Goal: Ask a question: Seek information or help from site administrators or community

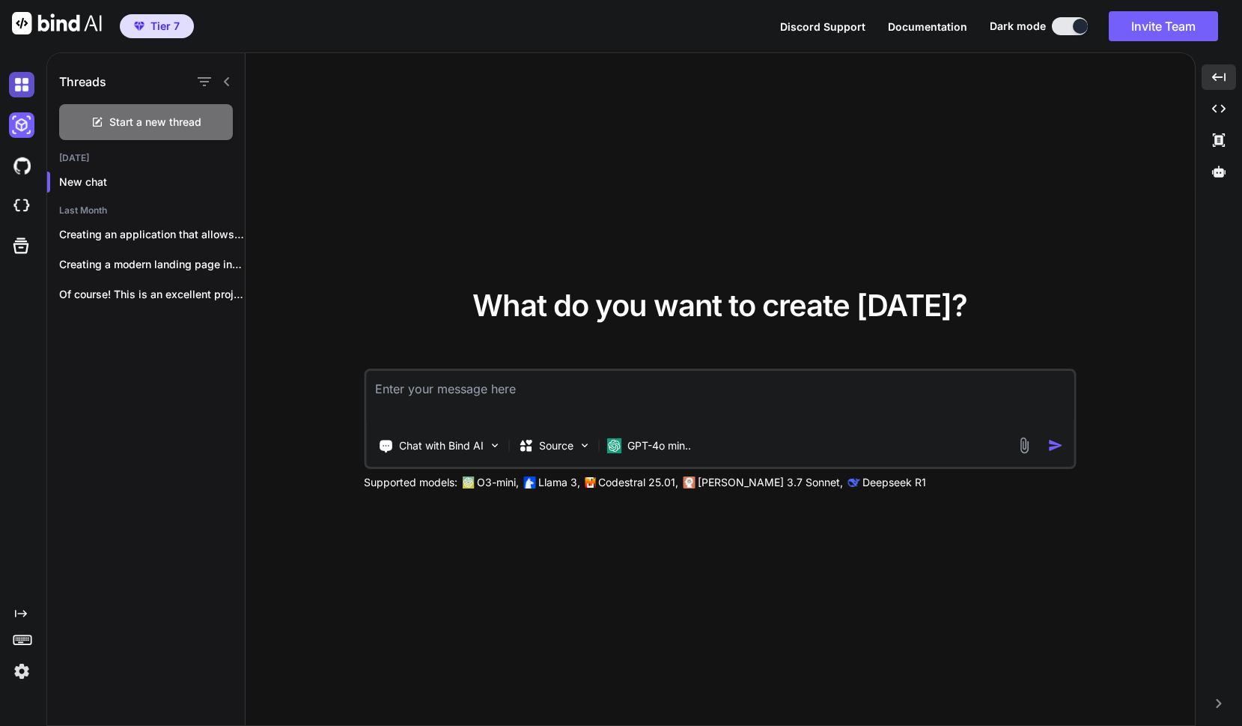
click at [27, 90] on img at bounding box center [21, 84] width 25 height 25
click at [22, 90] on img at bounding box center [21, 84] width 25 height 25
click at [28, 177] on img at bounding box center [21, 165] width 25 height 25
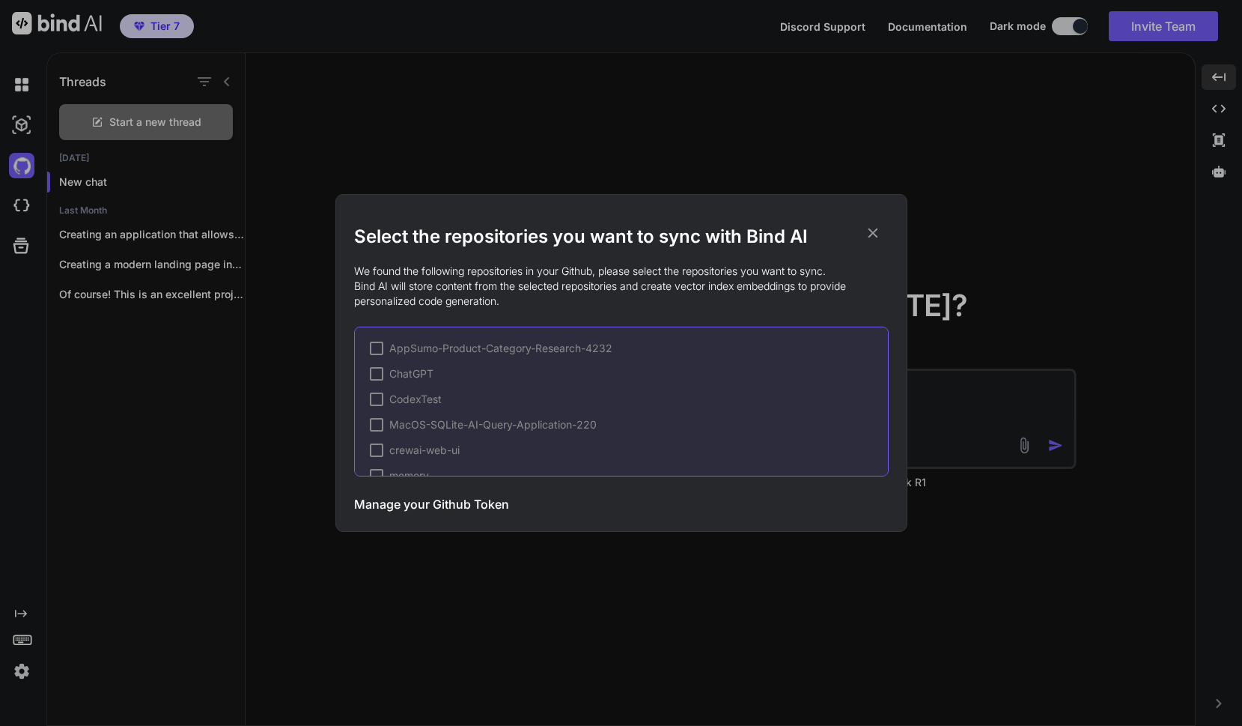
click at [25, 204] on div "Select the repositories you want to sync with Bind AI We found the following re…" at bounding box center [621, 363] width 1242 height 726
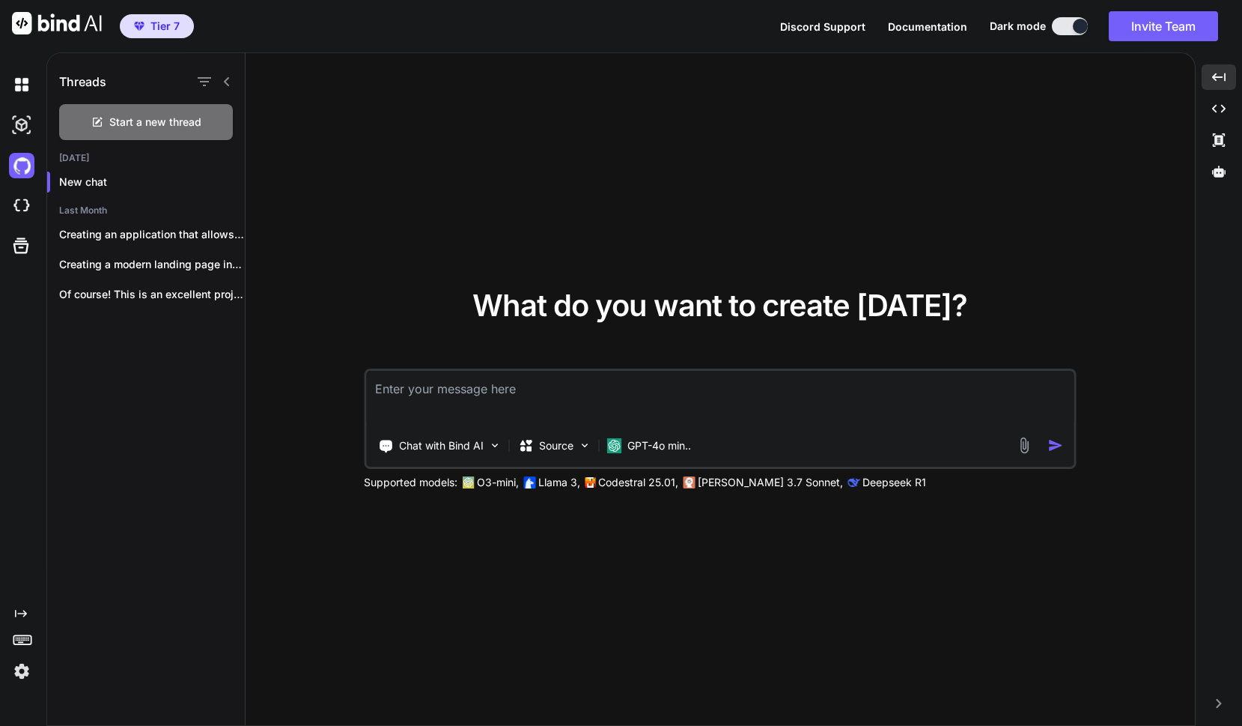
click at [25, 204] on img at bounding box center [21, 205] width 25 height 25
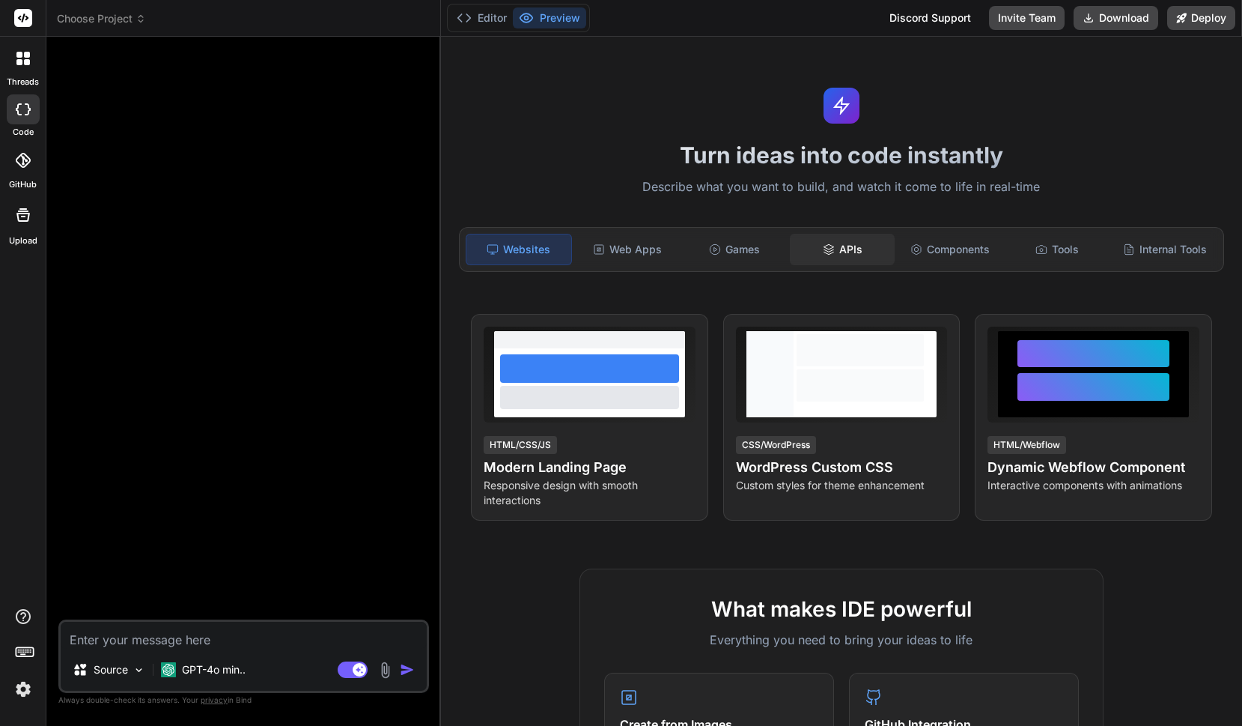
click at [836, 247] on div "APIs" at bounding box center [842, 249] width 105 height 31
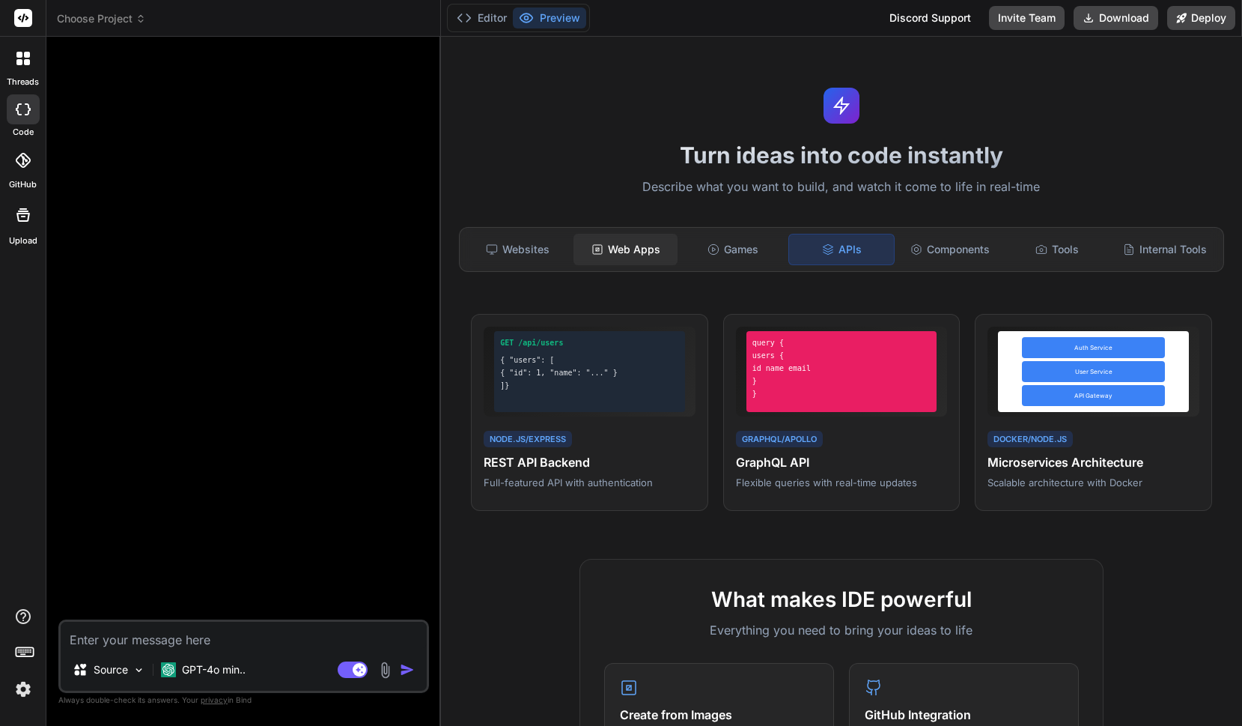
click at [653, 250] on div "Web Apps" at bounding box center [626, 249] width 105 height 31
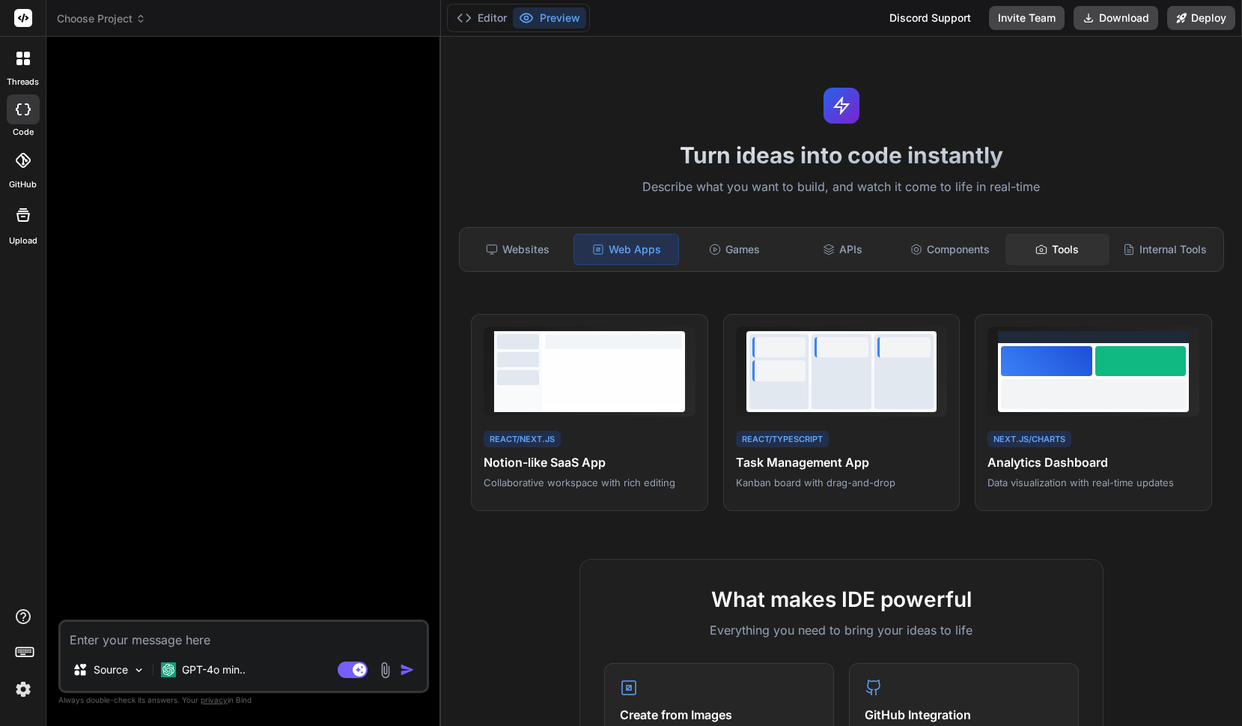
click at [1050, 261] on div "Tools" at bounding box center [1058, 249] width 105 height 31
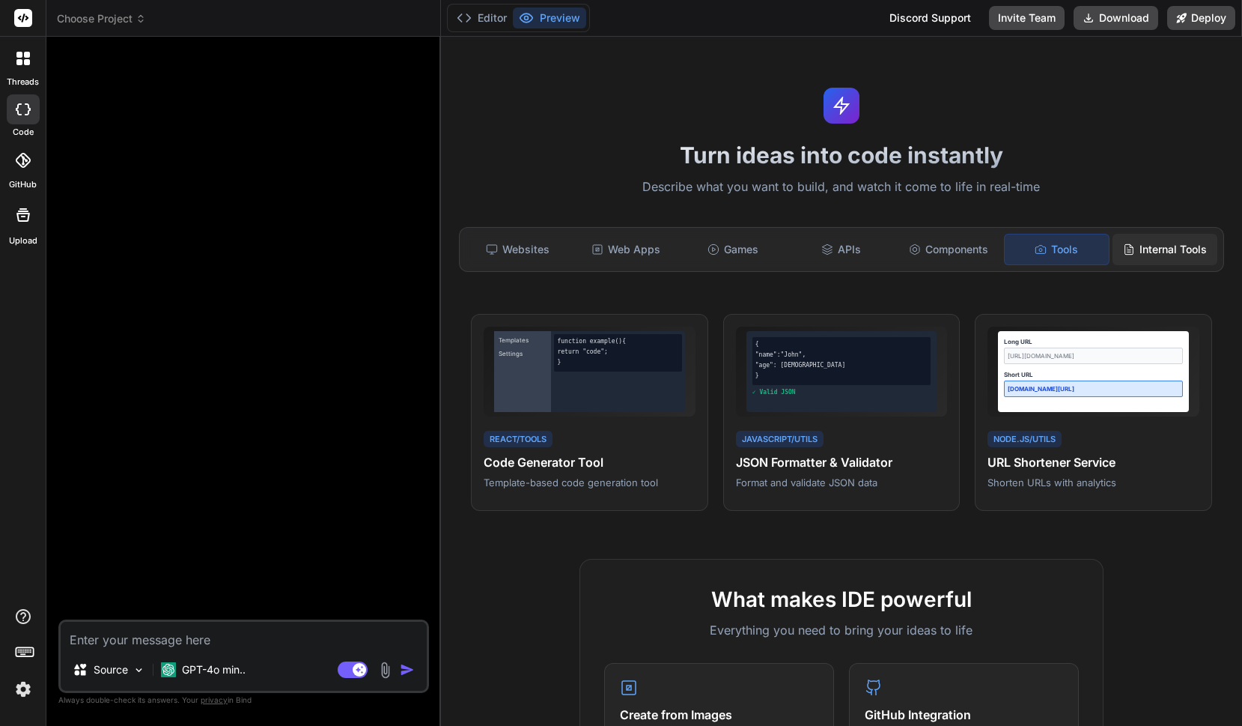
click at [1143, 261] on div "Internal Tools" at bounding box center [1165, 249] width 105 height 31
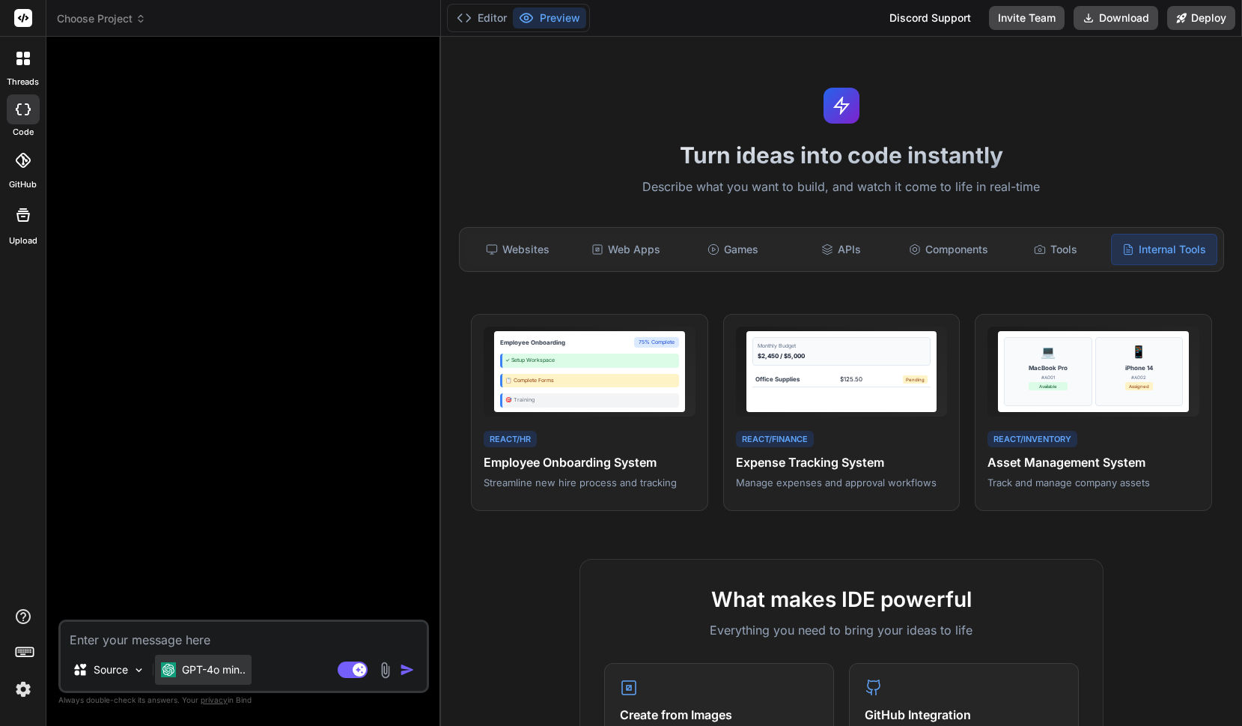
click at [213, 669] on p "GPT-4o min.." at bounding box center [214, 669] width 64 height 15
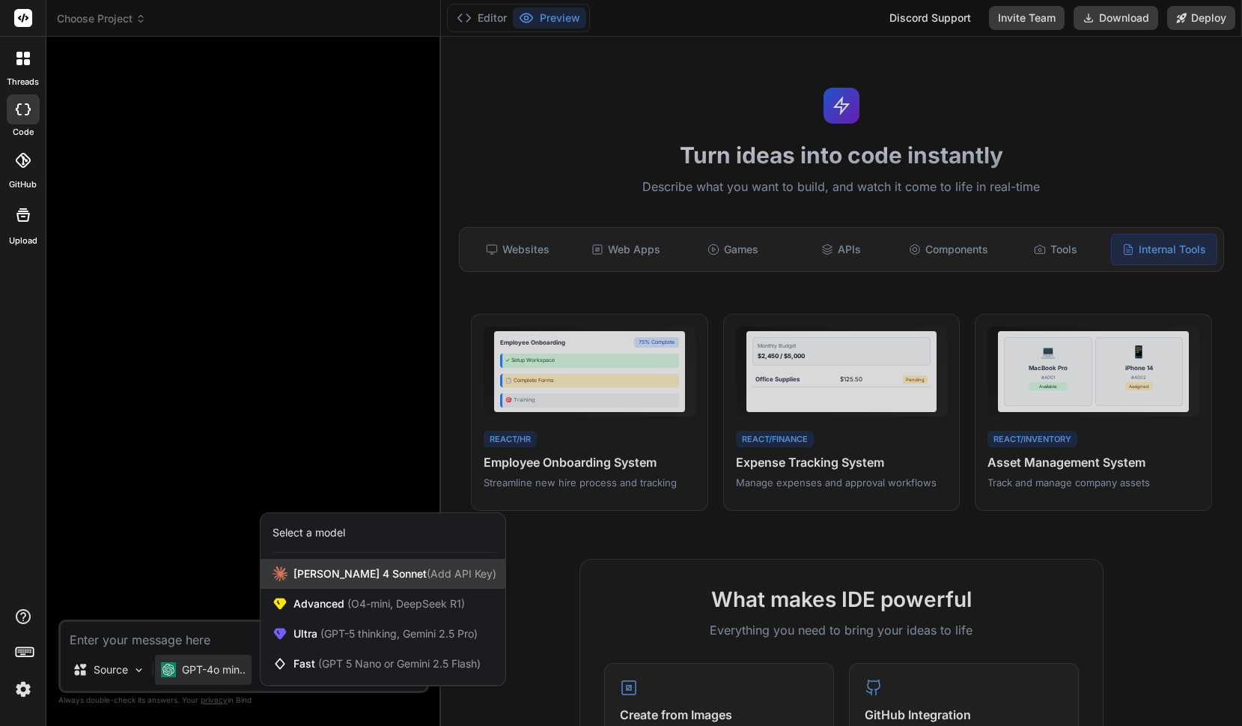
click at [327, 571] on span "[PERSON_NAME] 4 Sonnet (Add API Key)" at bounding box center [394, 573] width 203 height 15
type textarea "x"
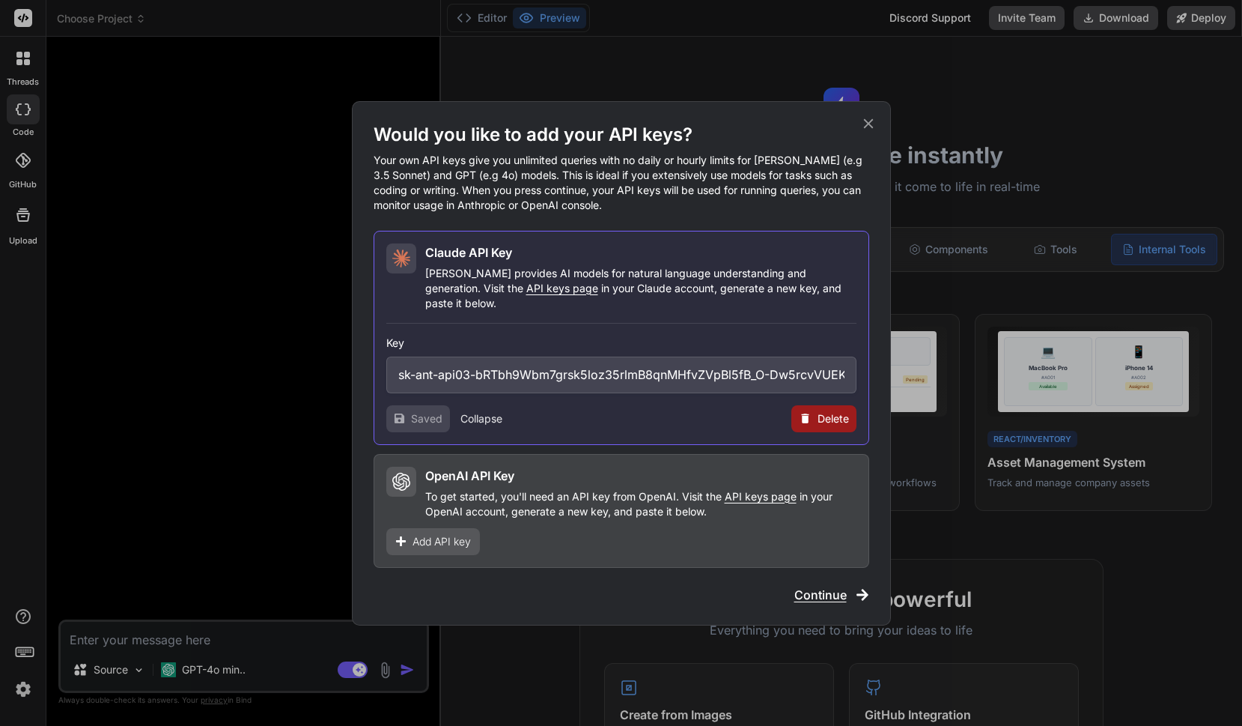
click at [446, 535] on span "Add API key" at bounding box center [442, 541] width 58 height 15
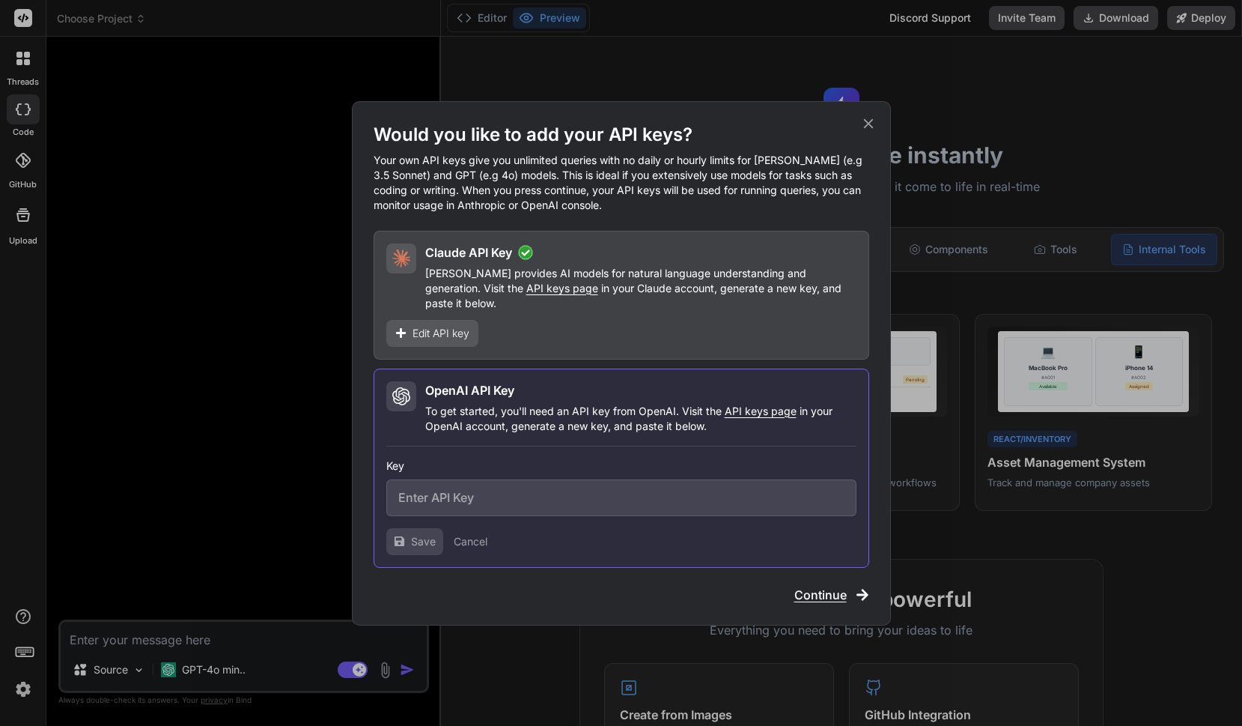
click at [527, 499] on input "text" at bounding box center [621, 497] width 470 height 37
paste input "sk-proj-sOZiCe1vnNyc-s_8MuuRLt6N_aooXfBRbt-DHY18LwE6m1BsO_MeQWgA15HPVahdt2J71S1…"
type input "sk-proj-sOZiCe1vnNyc-s_8MuuRLt6N_aooXfBRbt-DHY18LwE6m1BsO_MeQWgA15HPVahdt2J71S1…"
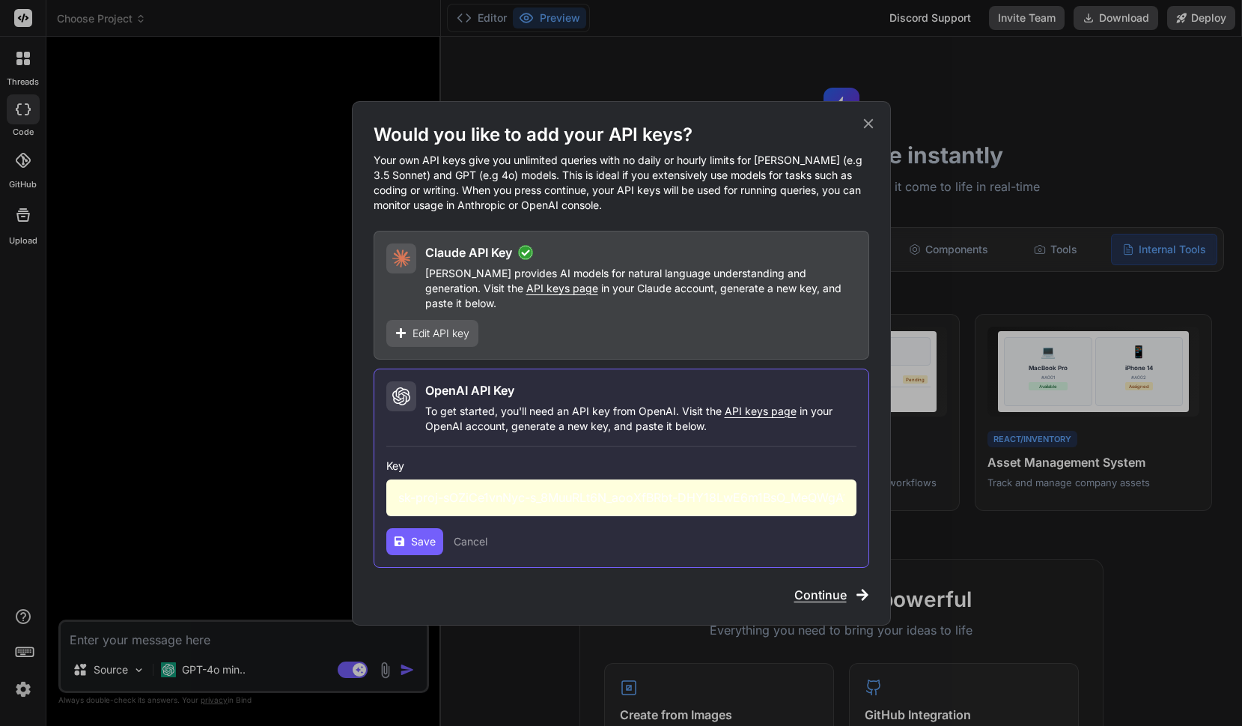
click at [423, 535] on span "Save" at bounding box center [423, 541] width 25 height 15
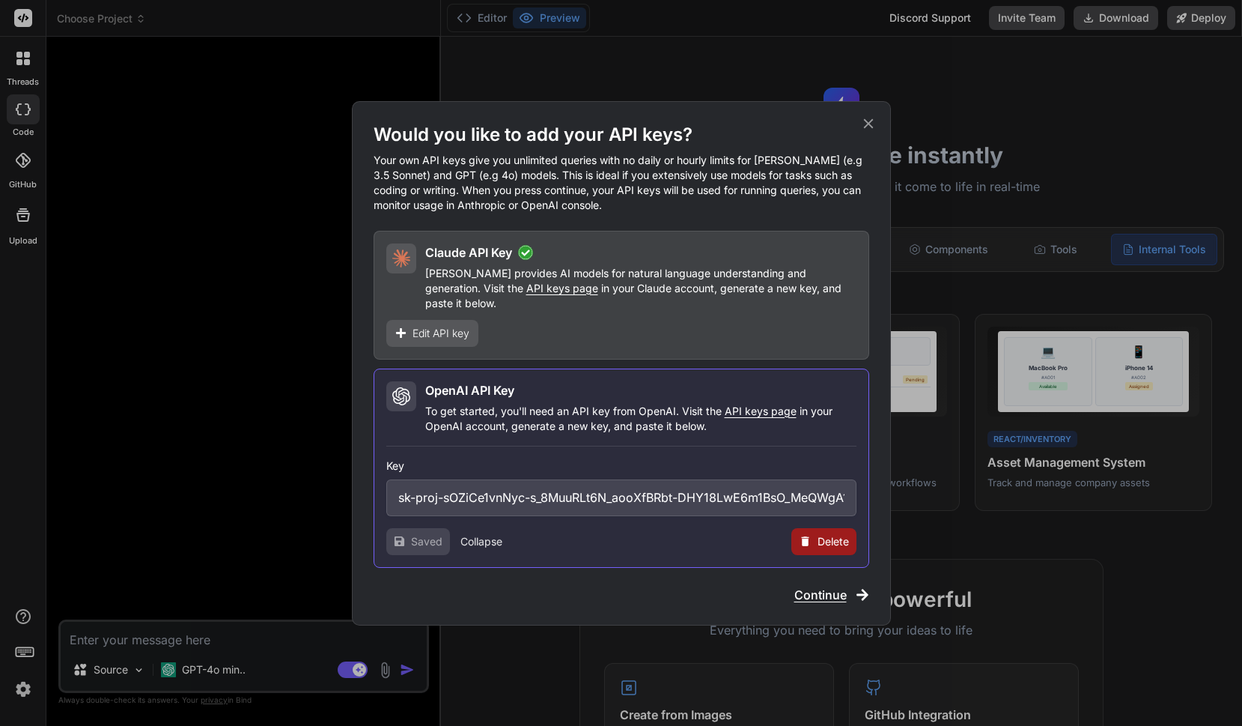
click at [214, 633] on div "Would you like to add your API keys? Your own API keys give you unlimited queri…" at bounding box center [621, 363] width 1242 height 726
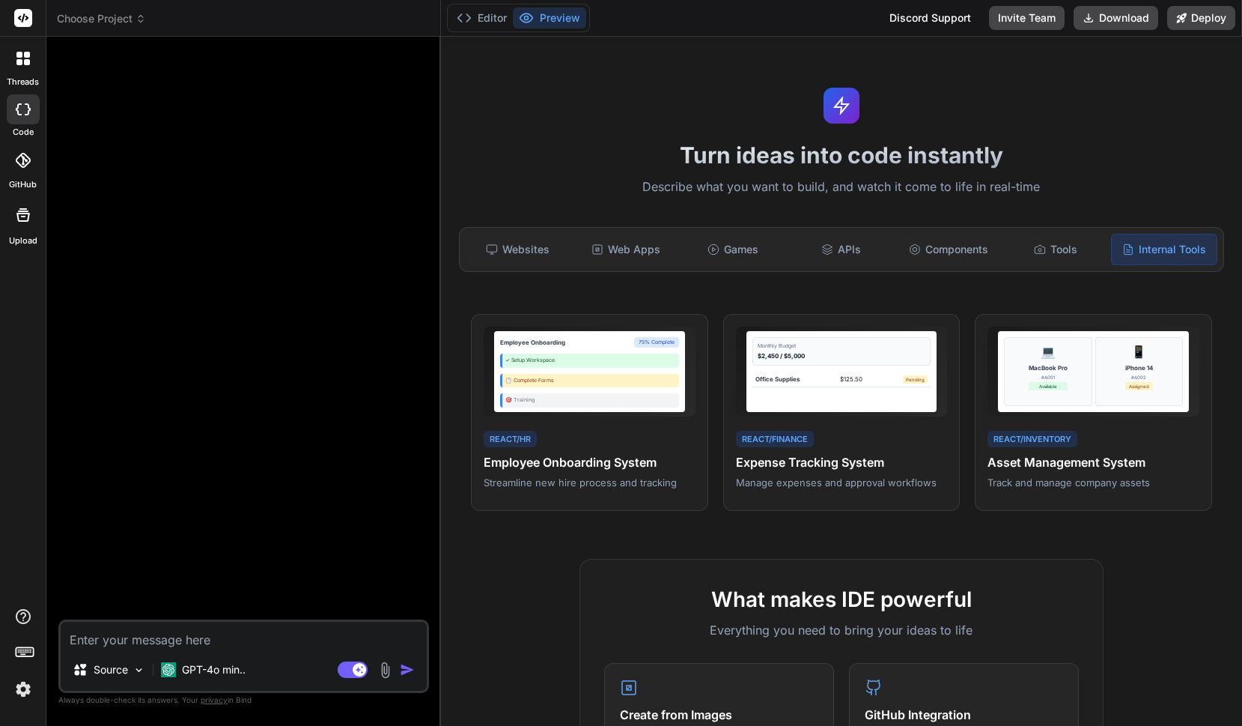
click at [215, 639] on textarea at bounding box center [244, 634] width 366 height 27
click at [225, 673] on p "GPT-4o min.." at bounding box center [214, 669] width 64 height 15
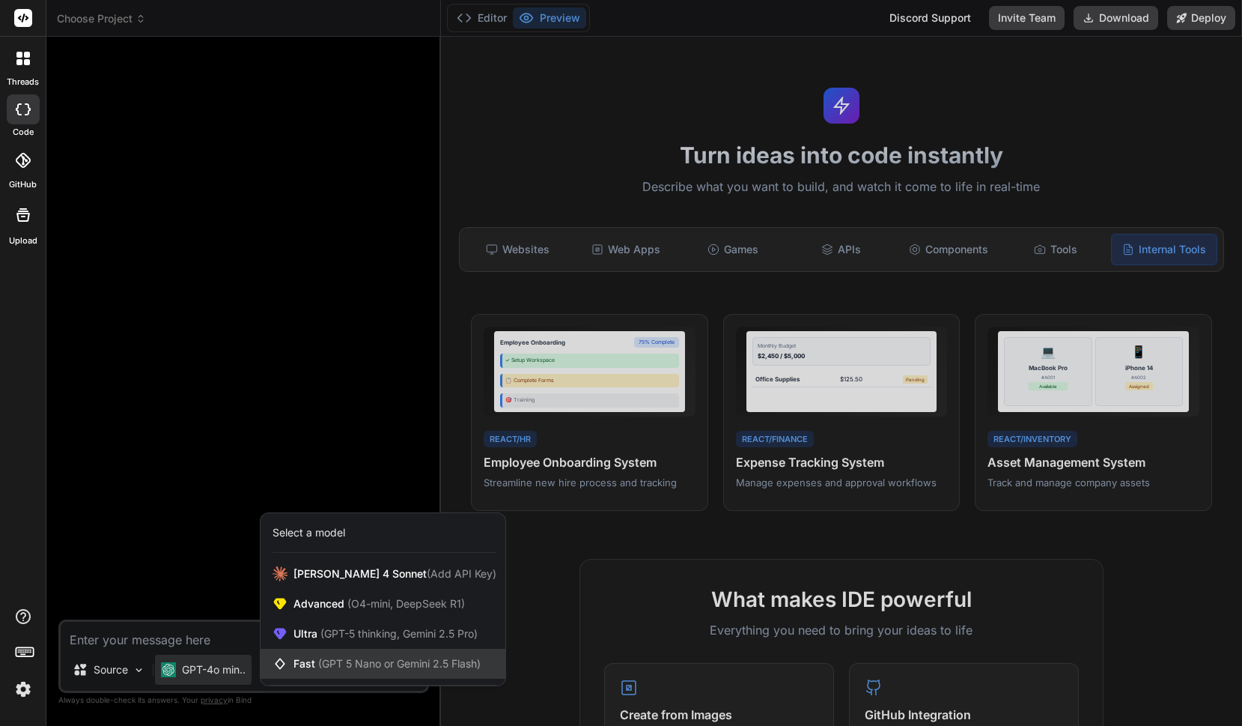
click at [396, 666] on span "(GPT 5 Nano or Gemini 2.5 Flash)" at bounding box center [399, 663] width 162 height 13
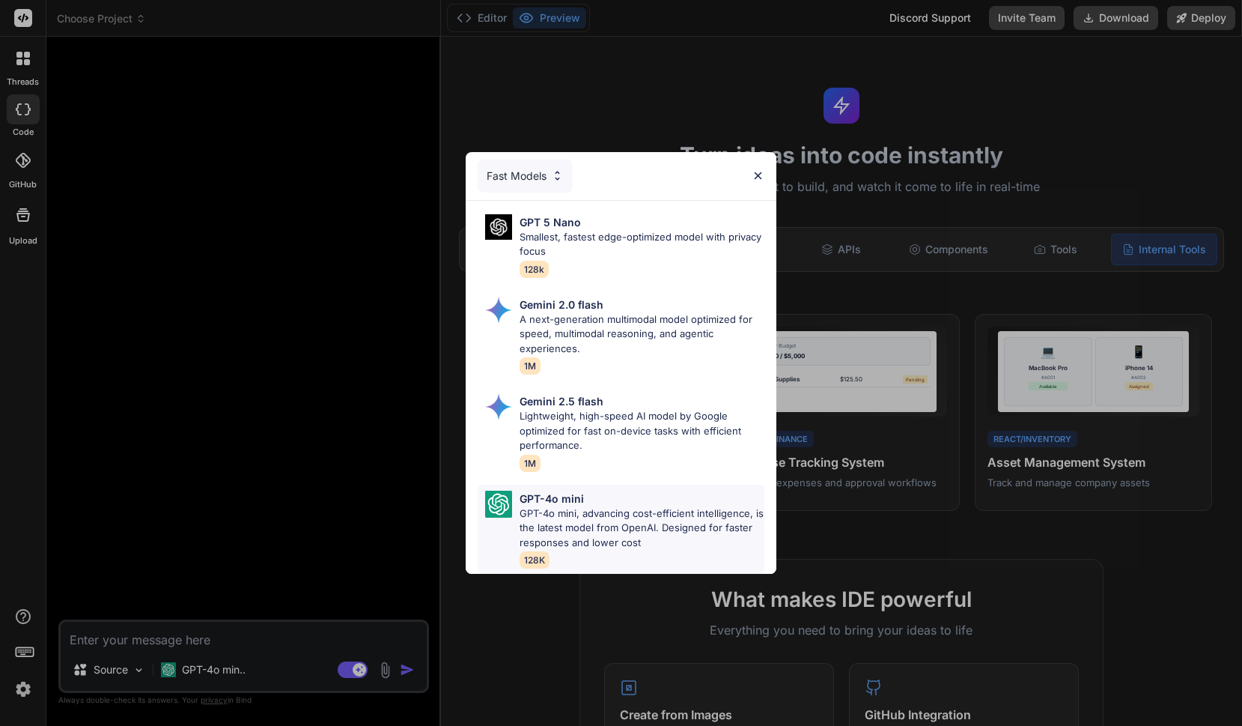
click at [607, 498] on div "GPT-4o mini" at bounding box center [642, 498] width 245 height 16
type textarea "x"
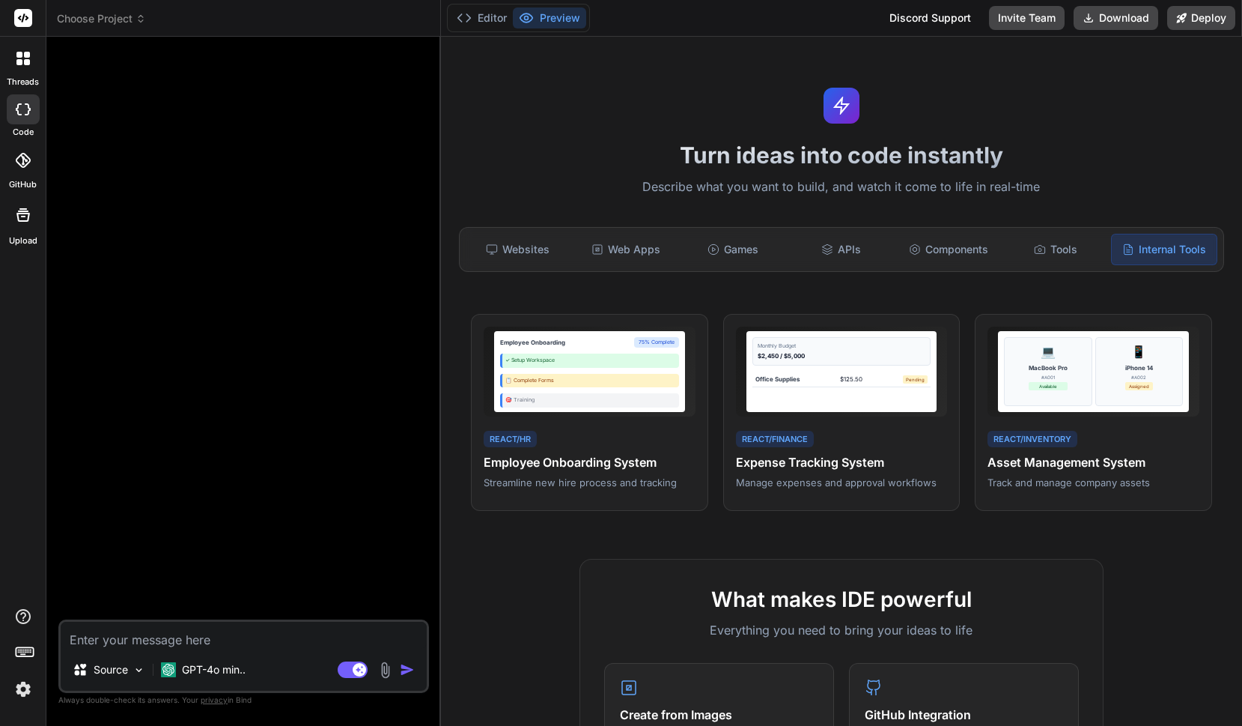
click at [219, 638] on textarea at bounding box center [244, 634] width 366 height 27
type textarea "h"
type textarea "x"
type textarea "hi"
type textarea "x"
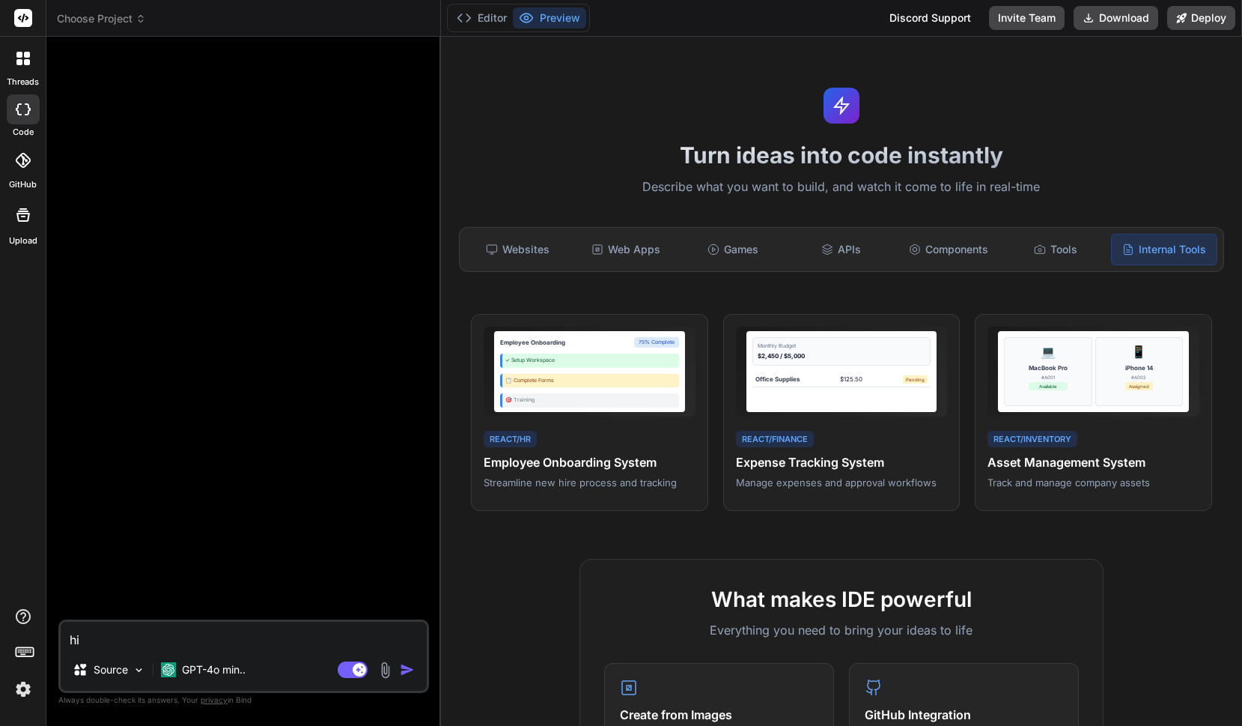
type textarea "Hi!"
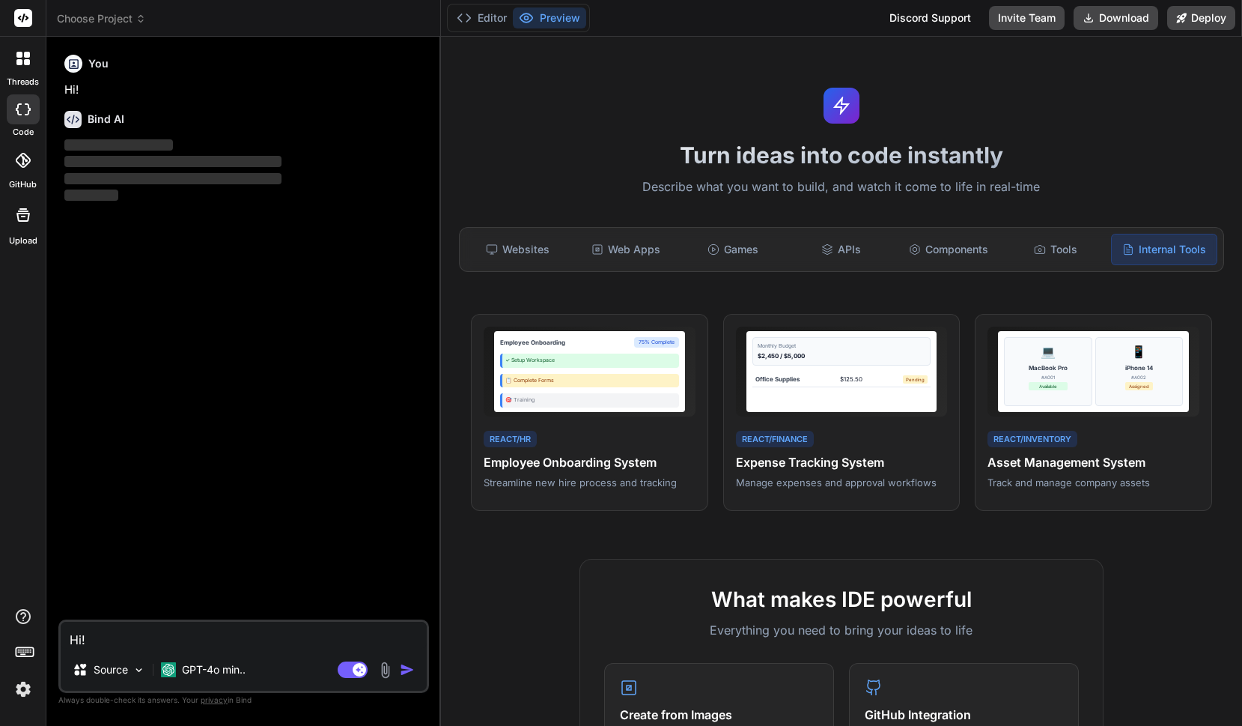
type textarea "x"
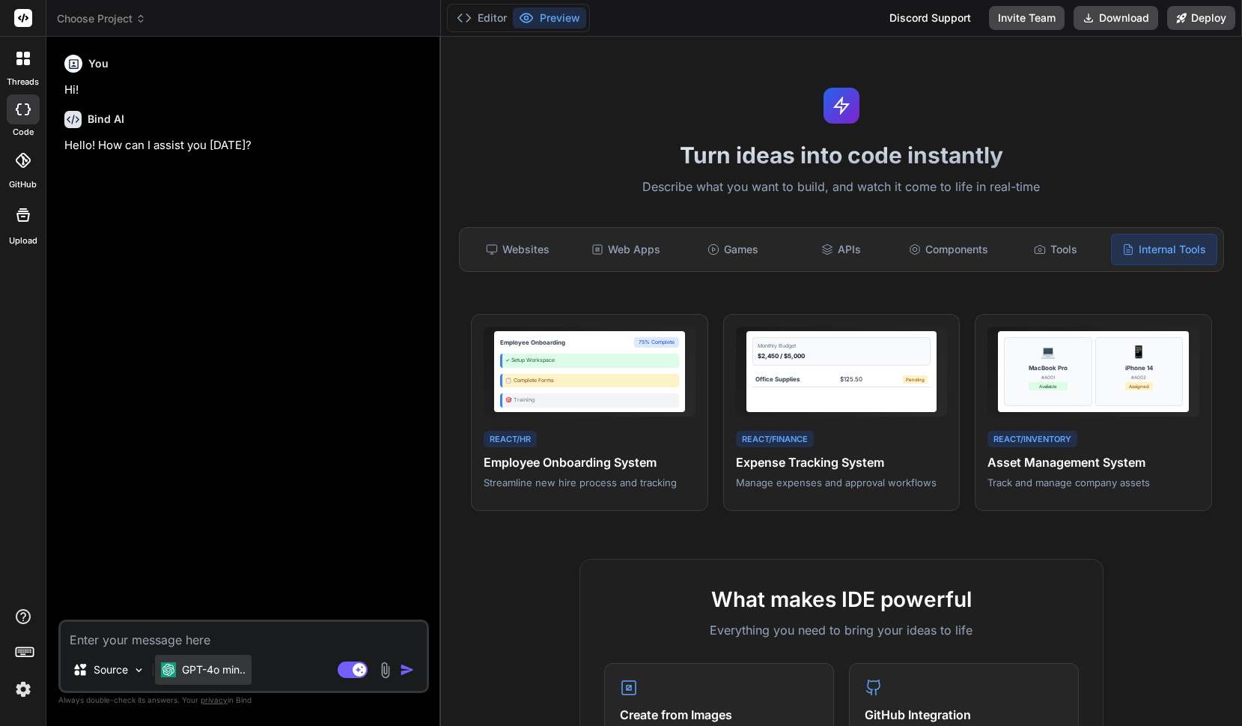
click at [196, 666] on p "GPT-4o min.." at bounding box center [214, 669] width 64 height 15
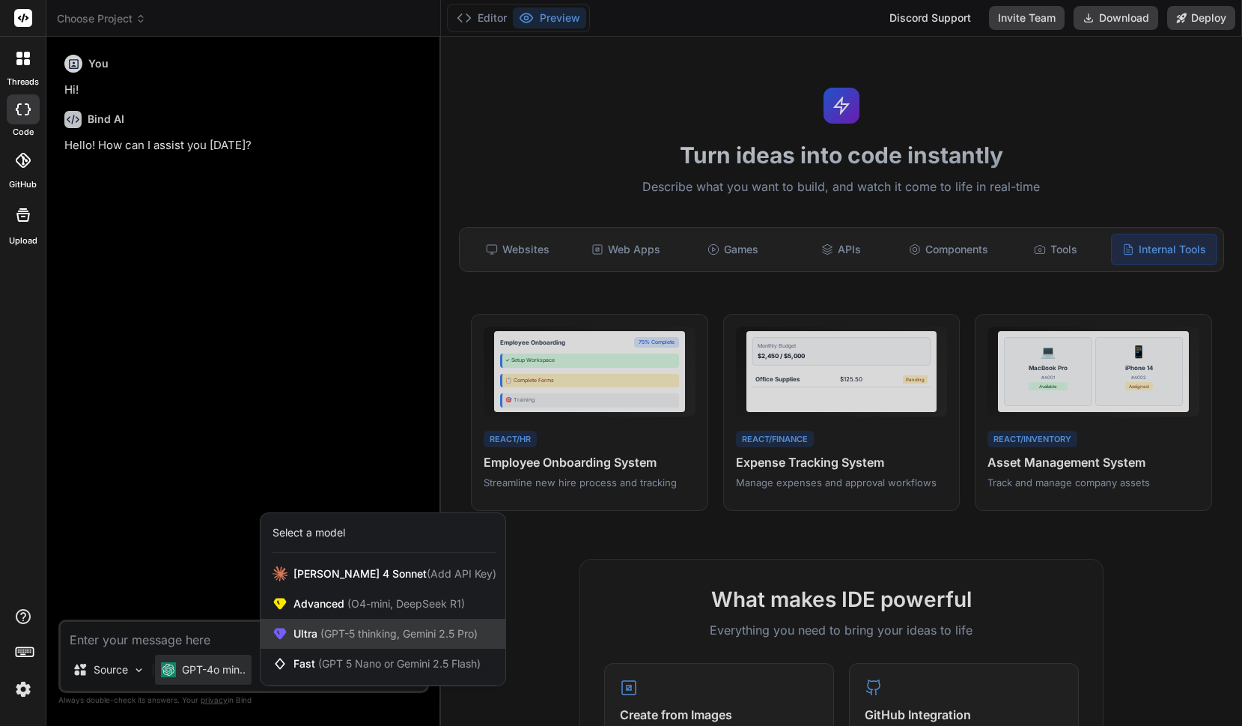
click at [422, 627] on span "(GPT-5 thinking, Gemini 2.5 Pro)" at bounding box center [397, 633] width 160 height 13
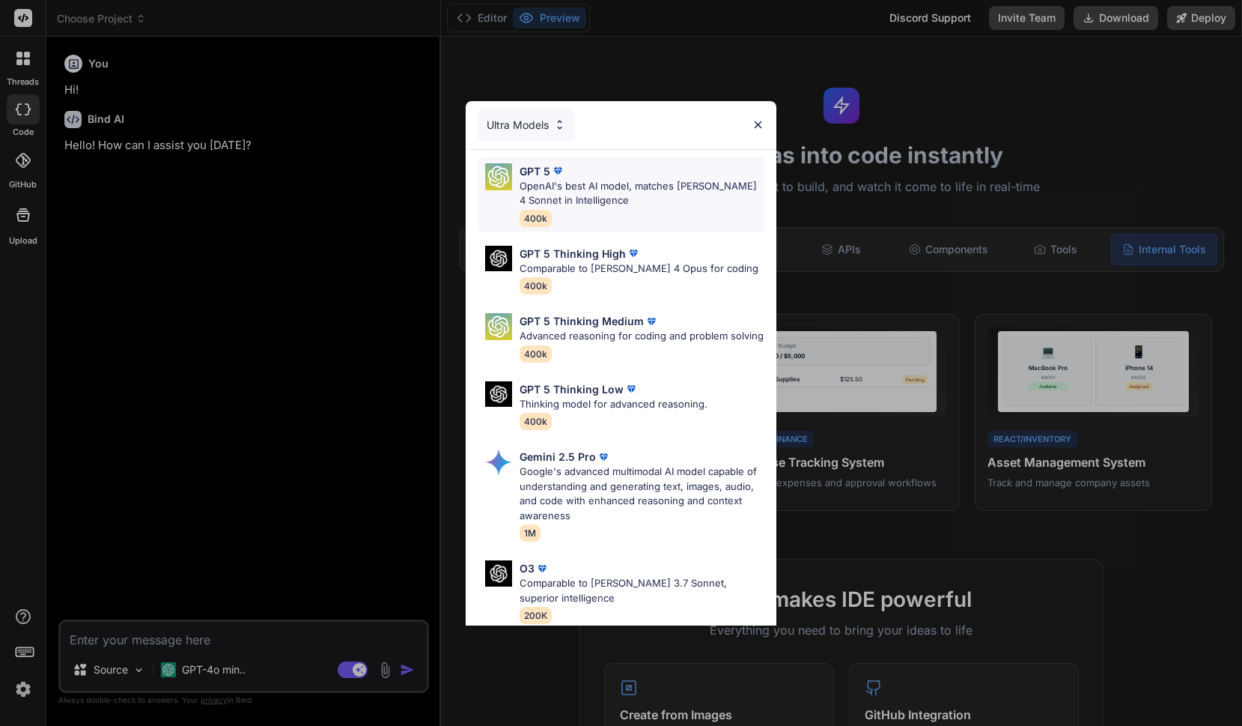
click at [609, 200] on p "OpenAI's best AI model, matches Claude 4 Sonnet in Intelligence" at bounding box center [642, 193] width 245 height 29
type textarea "x"
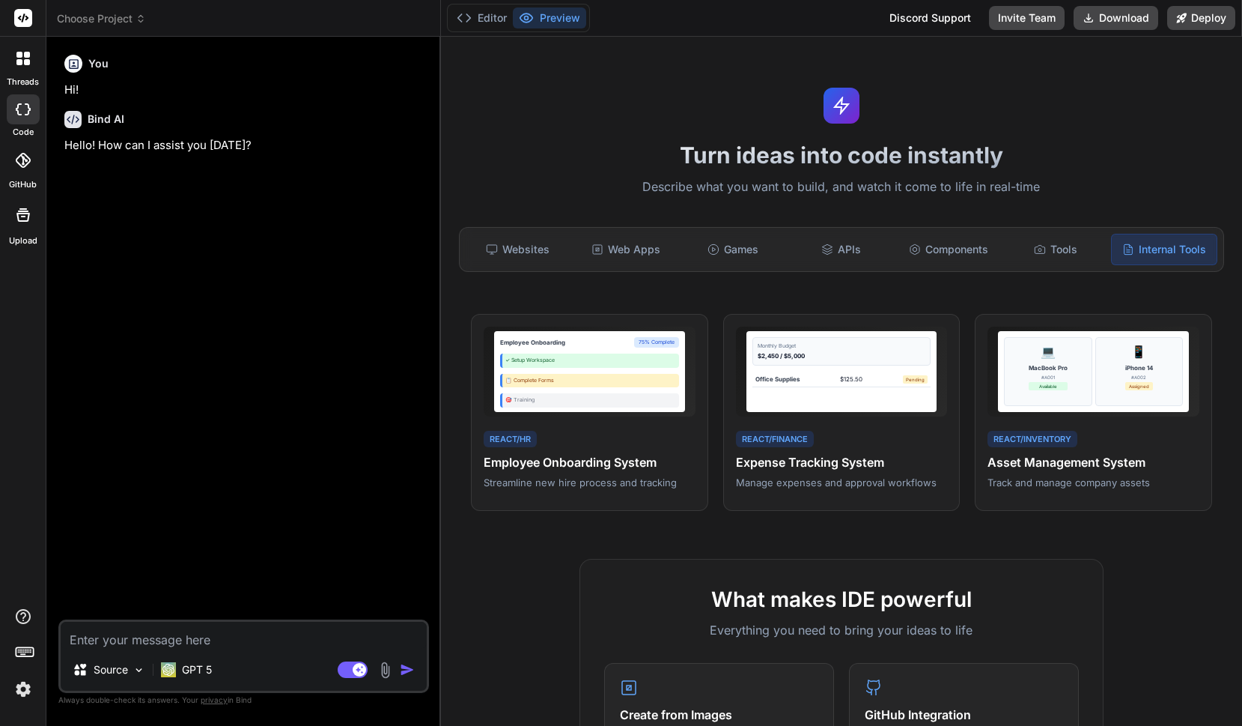
click at [222, 645] on textarea at bounding box center [244, 634] width 366 height 27
type textarea "h"
type textarea "x"
type textarea "hi"
type textarea "x"
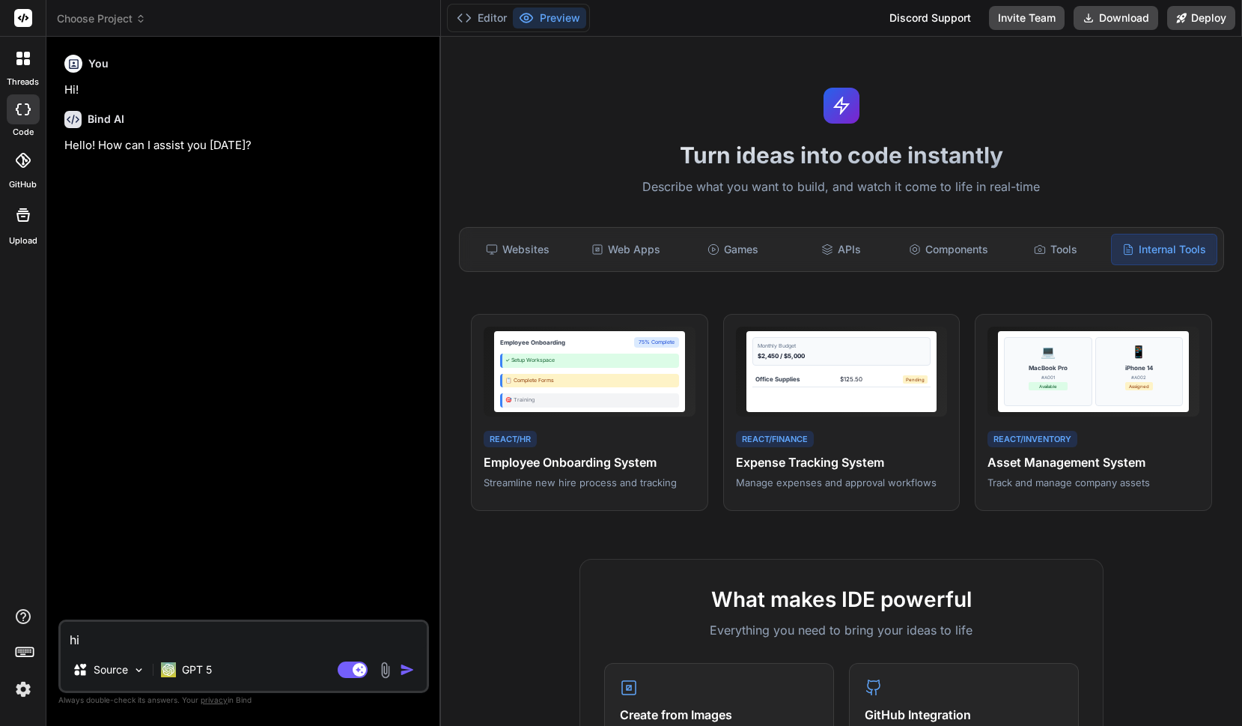
type textarea "Hi"
type textarea "x"
type textarea "Hi t"
type textarea "x"
type textarea "Hi"
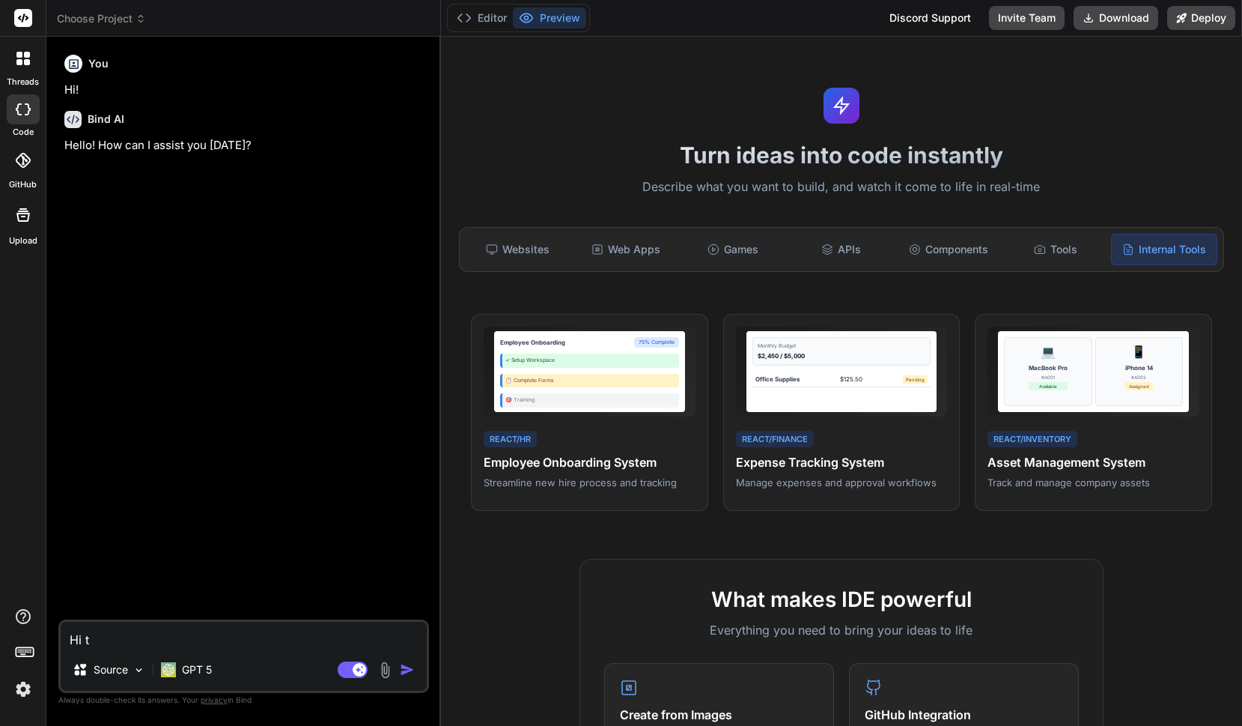
type textarea "x"
type textarea "Hi"
type textarea "x"
type textarea "H"
type textarea "x"
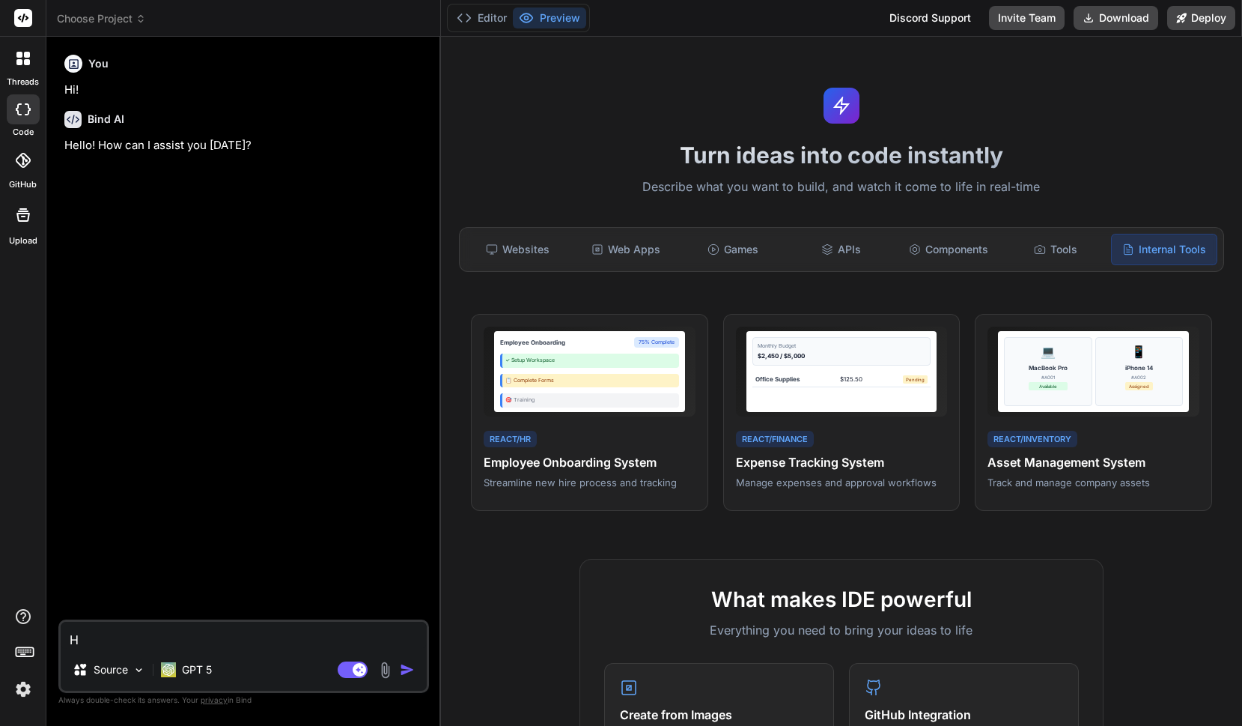
type textarea "x"
type textarea "C"
type textarea "x"
type textarea "Ca"
type textarea "x"
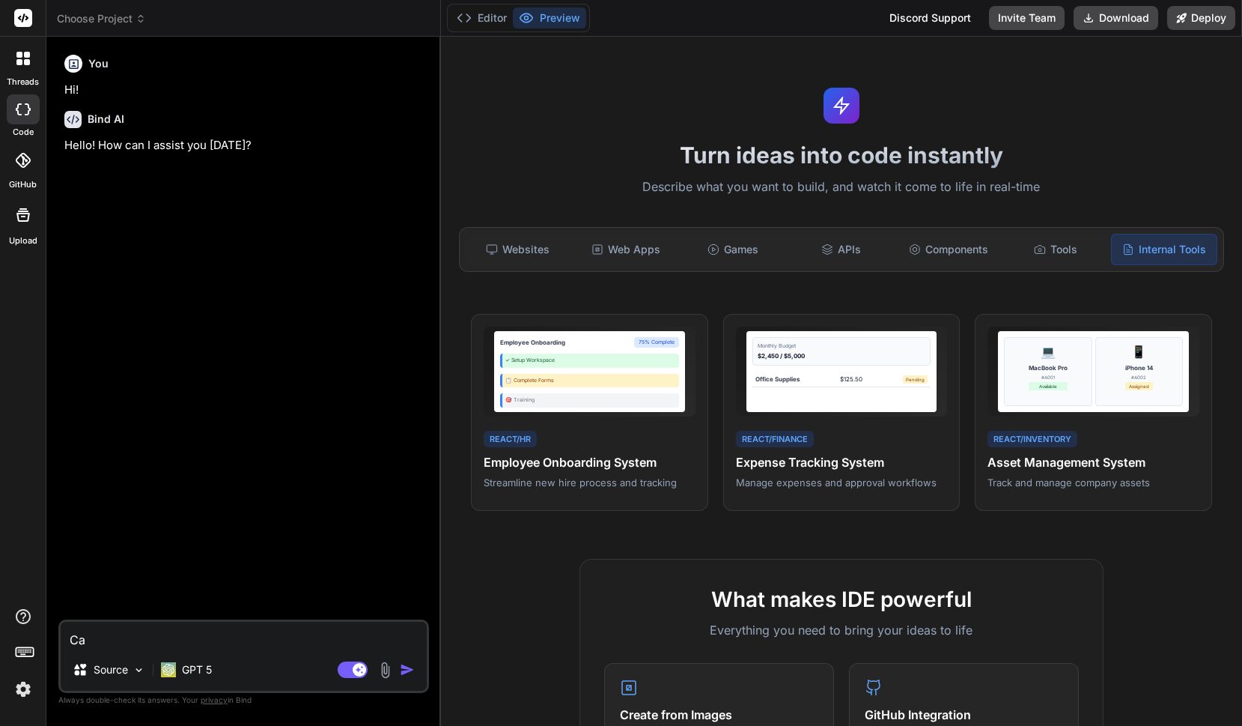
type textarea "Can"
type textarea "x"
type textarea "Can"
type textarea "x"
type textarea "Can y"
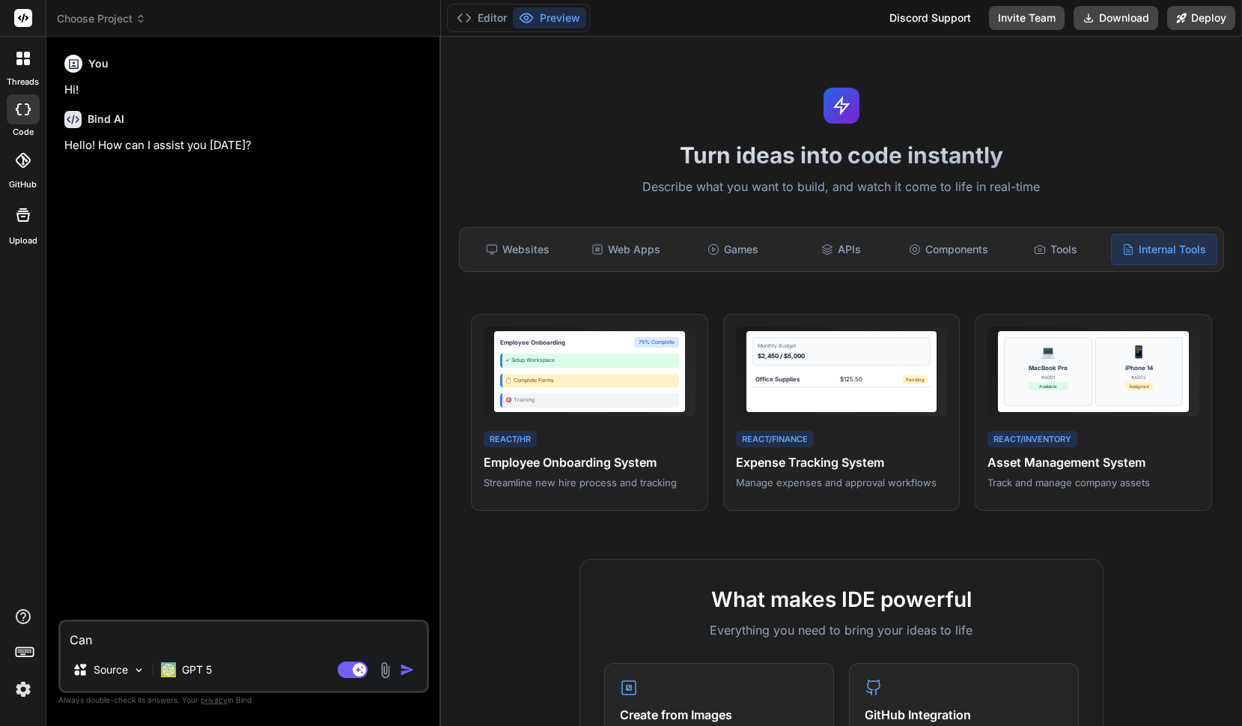
type textarea "x"
type textarea "Can yo"
type textarea "x"
type textarea "Can you"
type textarea "x"
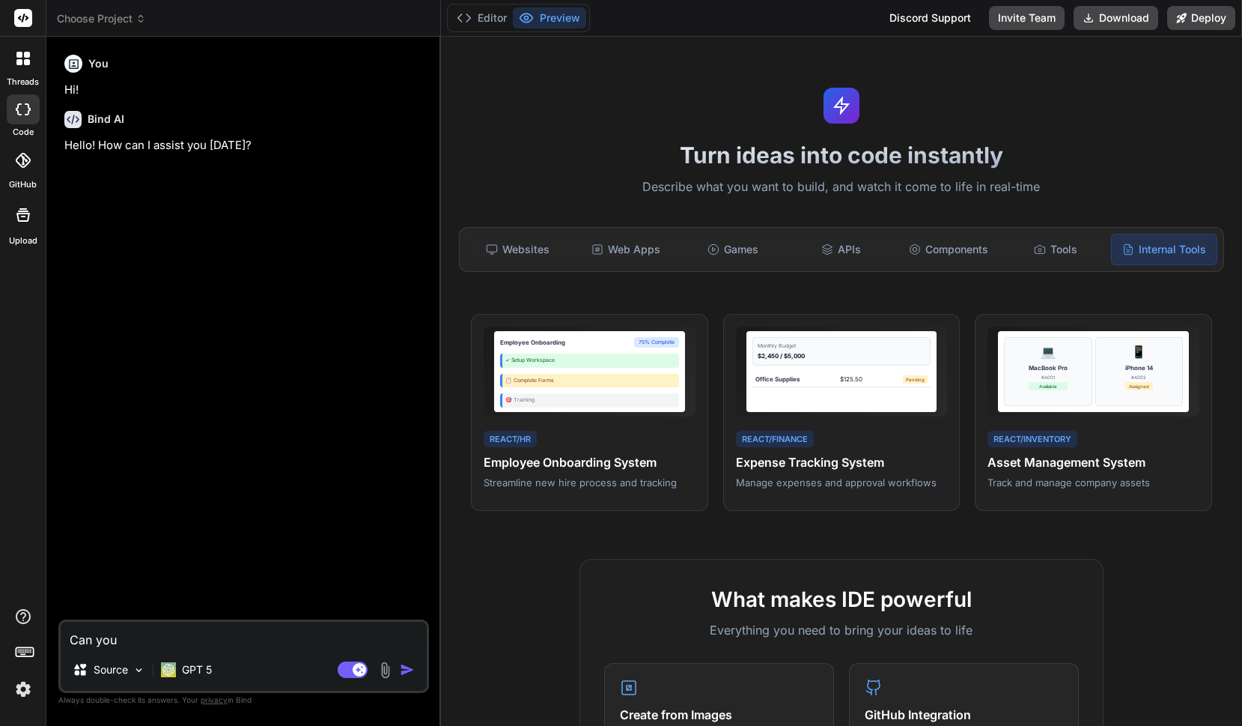
type textarea "Can you"
type textarea "x"
type textarea "Can you h"
type textarea "x"
type textarea "Can you he"
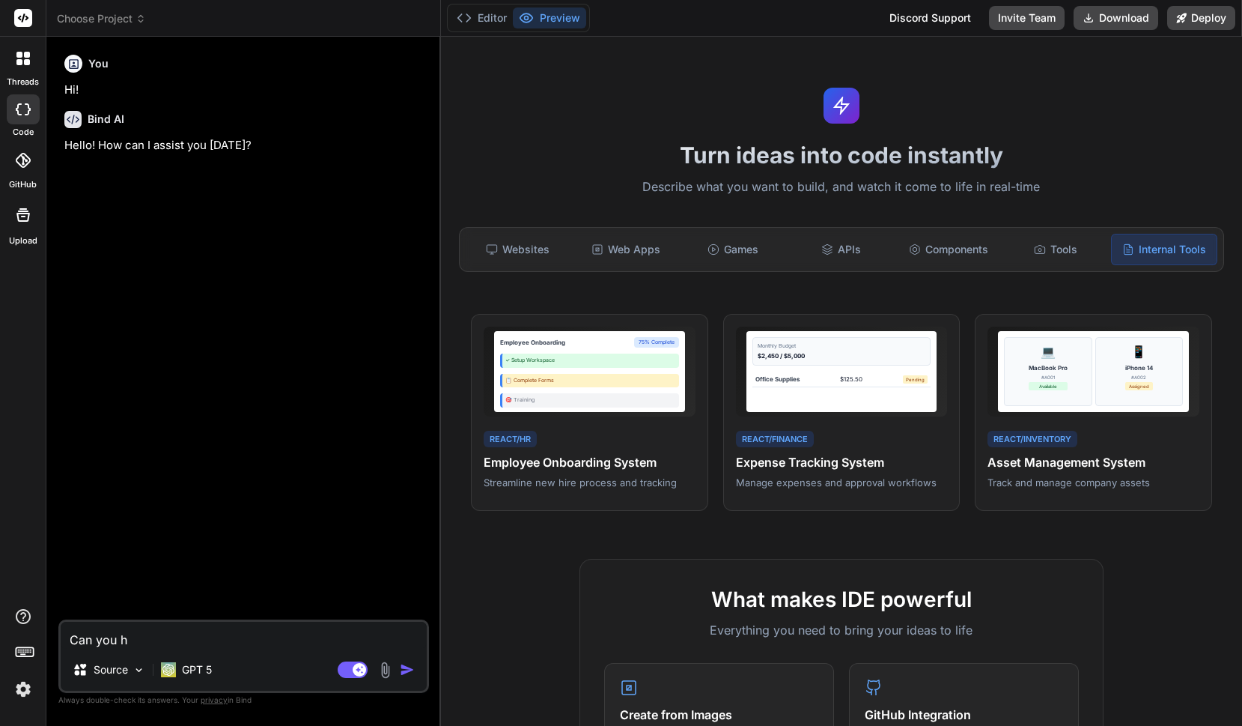
type textarea "x"
type textarea "Can you he["
type textarea "x"
type textarea "Can you he[p"
type textarea "x"
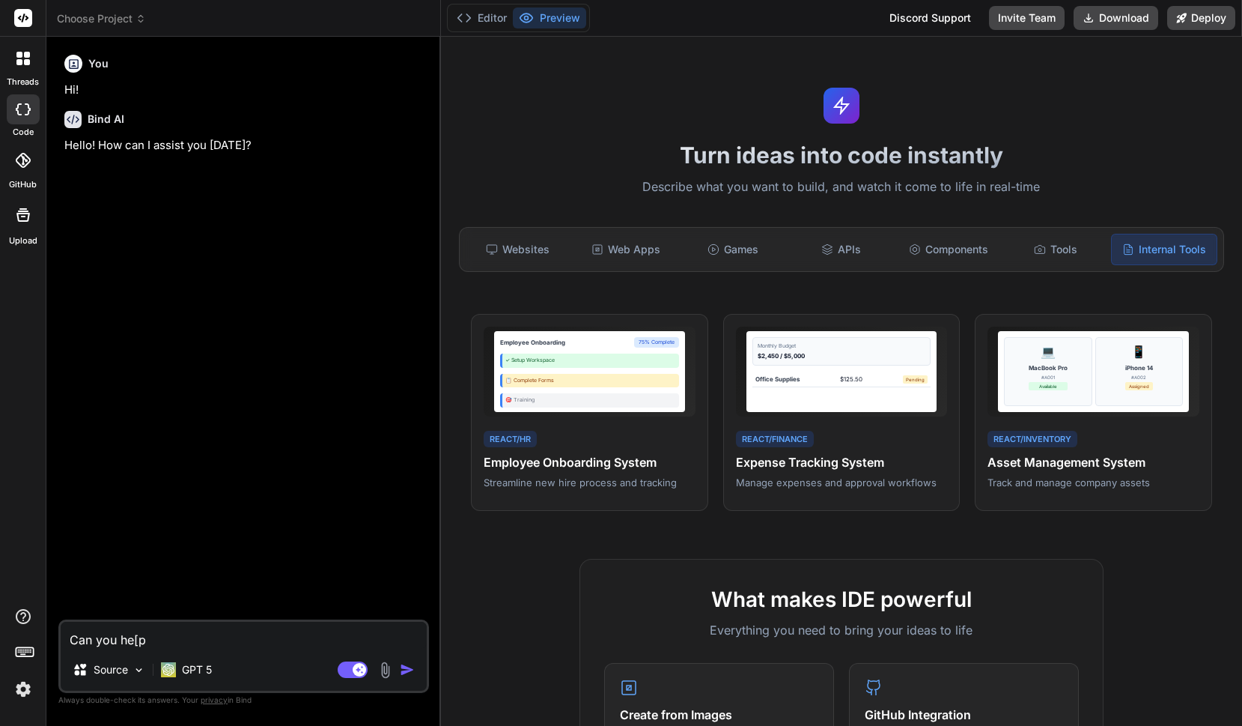
type textarea "Can you he["
type textarea "x"
type textarea "Can you he"
type textarea "x"
type textarea "Can you hel"
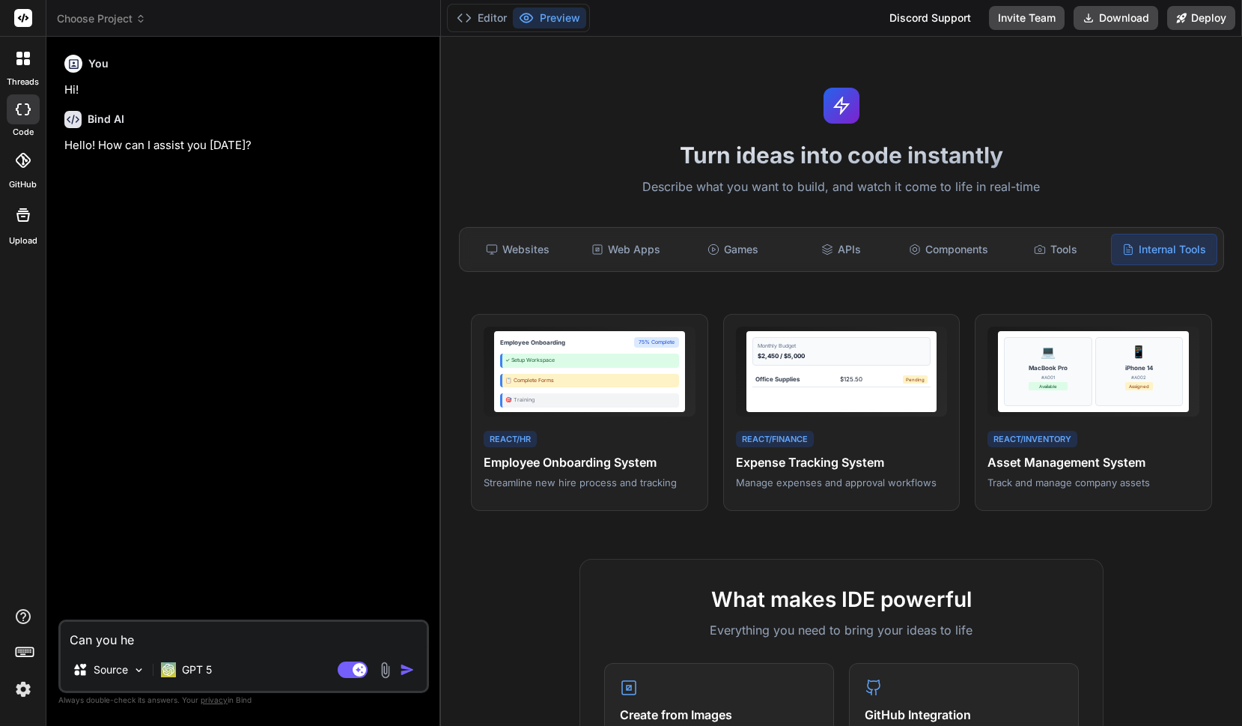
type textarea "x"
type textarea "Can you help"
type textarea "x"
type textarea "Can you help"
type textarea "x"
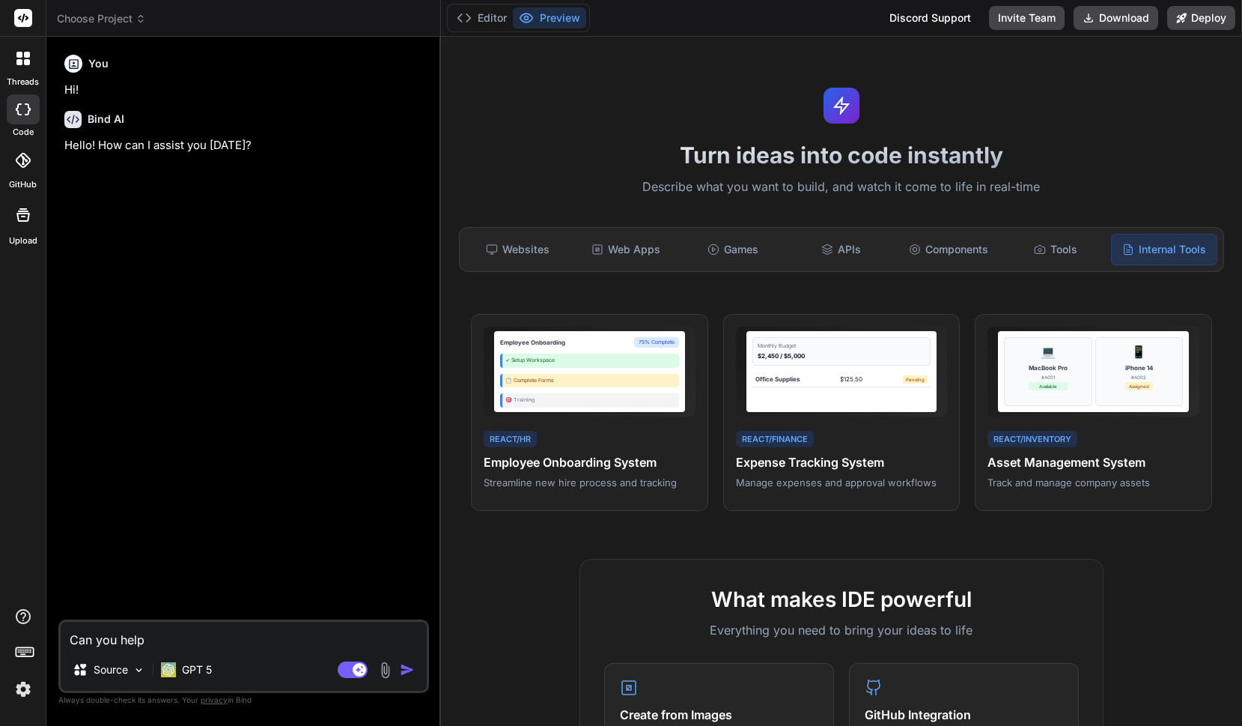
type textarea "Can you help b"
type textarea "x"
type textarea "Can you help bu"
type textarea "x"
type textarea "Can you help bui"
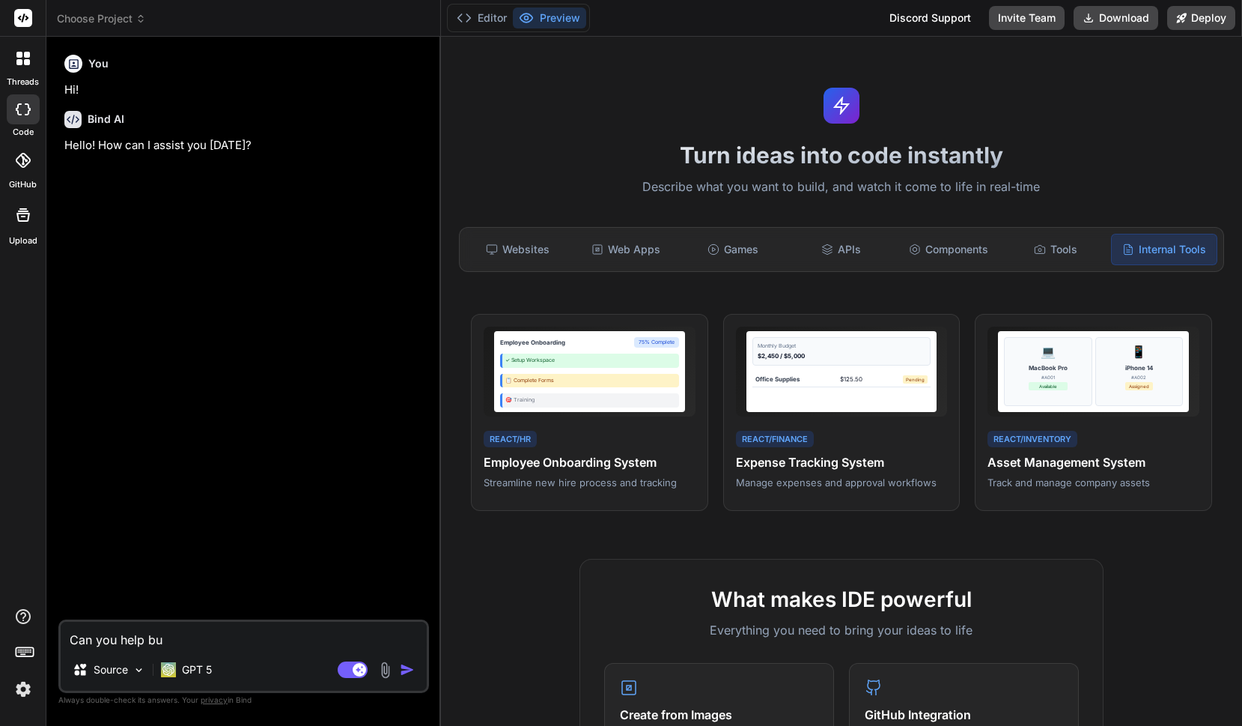
type textarea "x"
type textarea "Can you help buil"
type textarea "x"
type textarea "Can you help build"
type textarea "x"
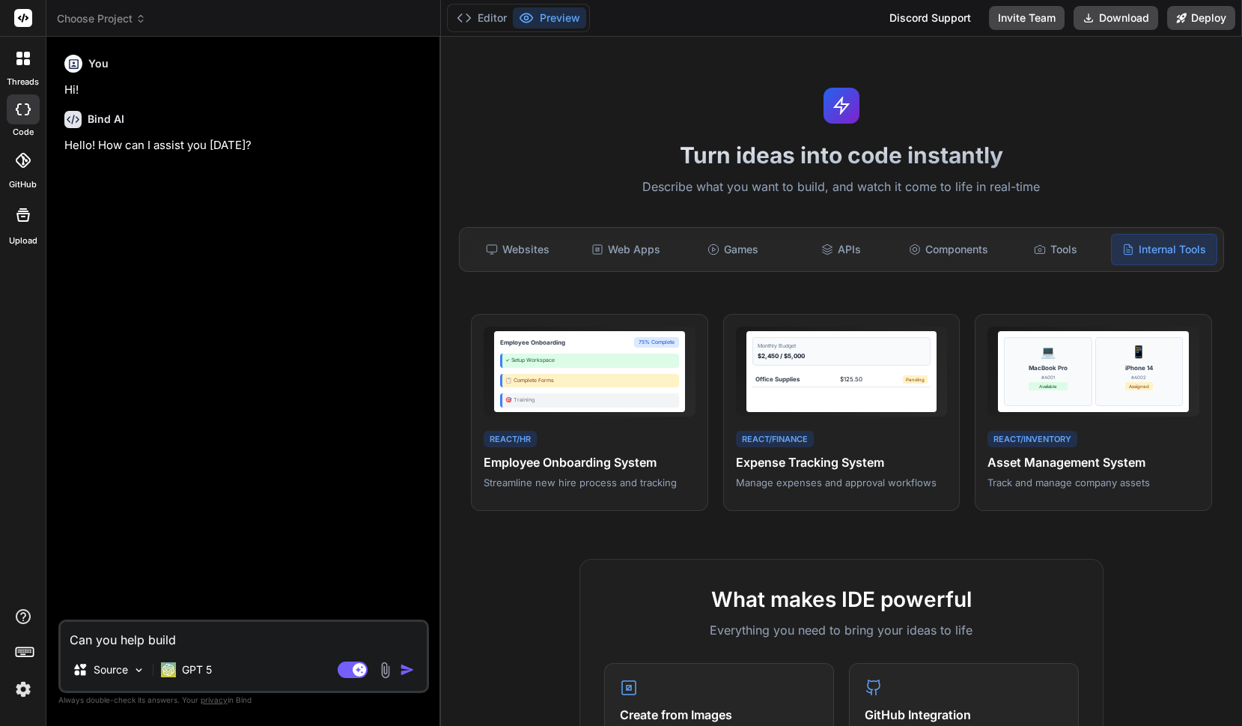
type textarea "Can you help build"
type textarea "x"
type textarea "Can you help build a"
type textarea "x"
type textarea "Can you help build an"
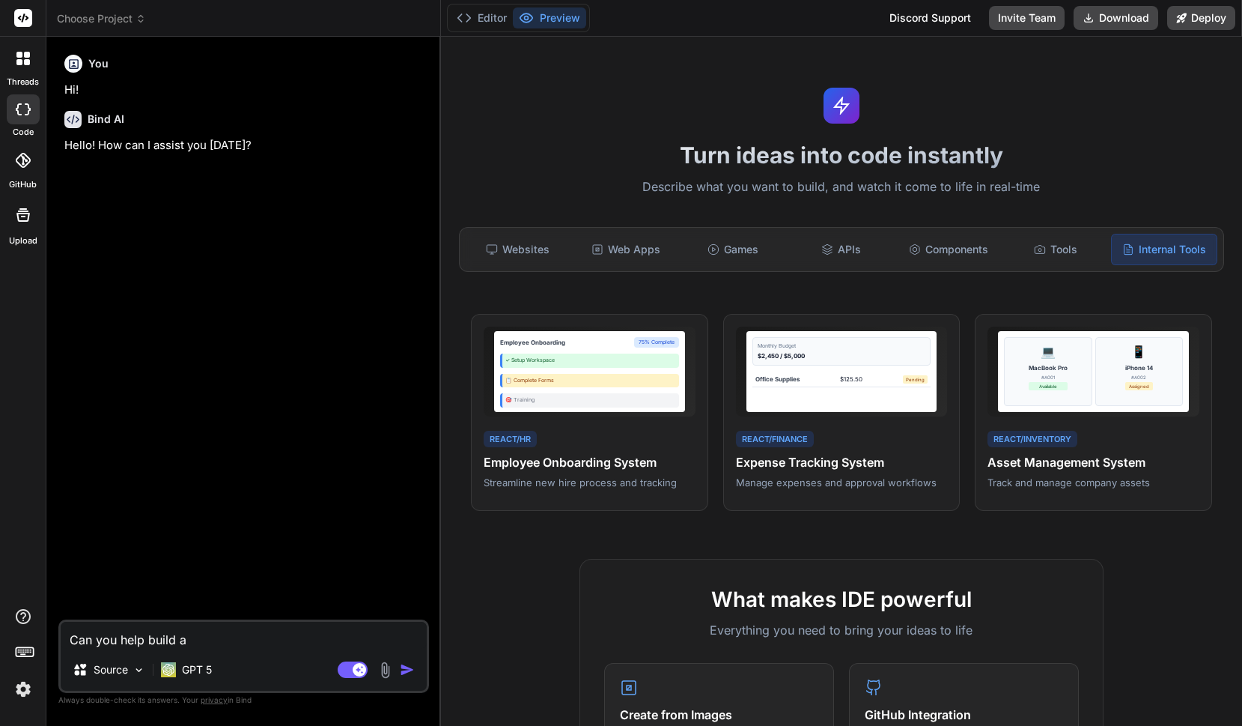
type textarea "x"
type textarea "Can you help build an"
type textarea "x"
type textarea "Can you help build an a"
type textarea "x"
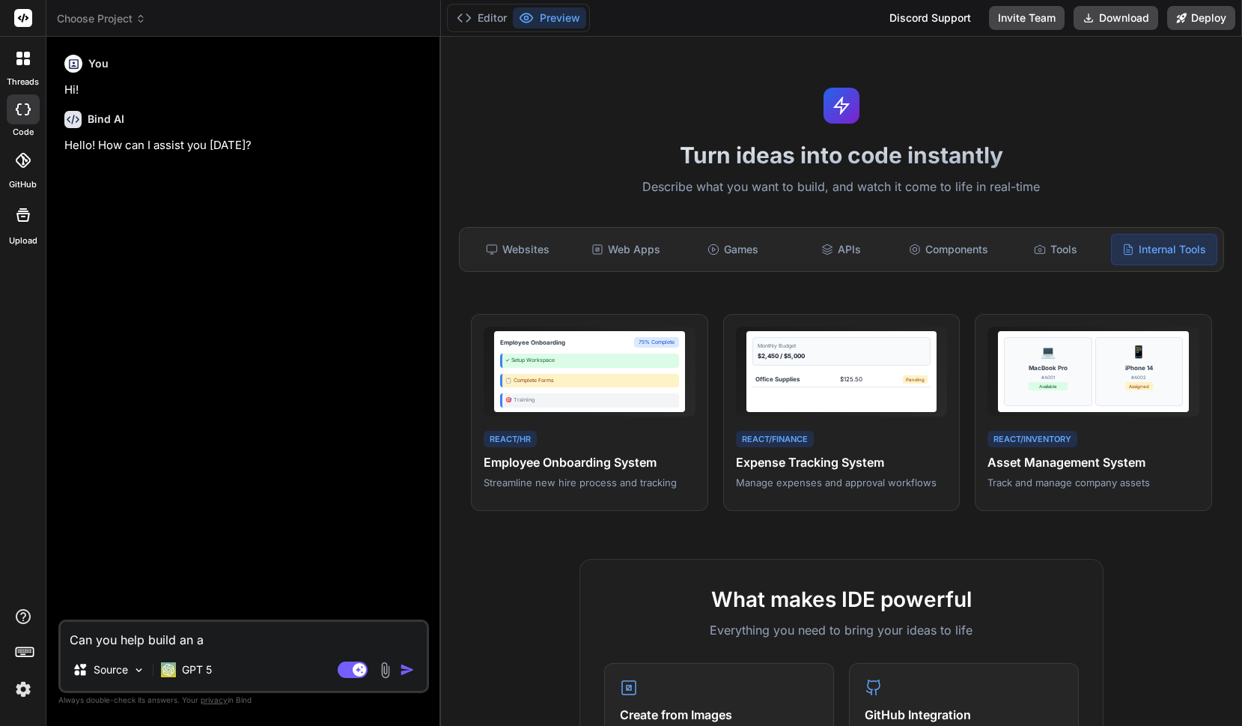
type textarea "Can you help build an ap"
type textarea "x"
type textarea "Can you help build an app"
type textarea "x"
type textarea "Can you help build an appl"
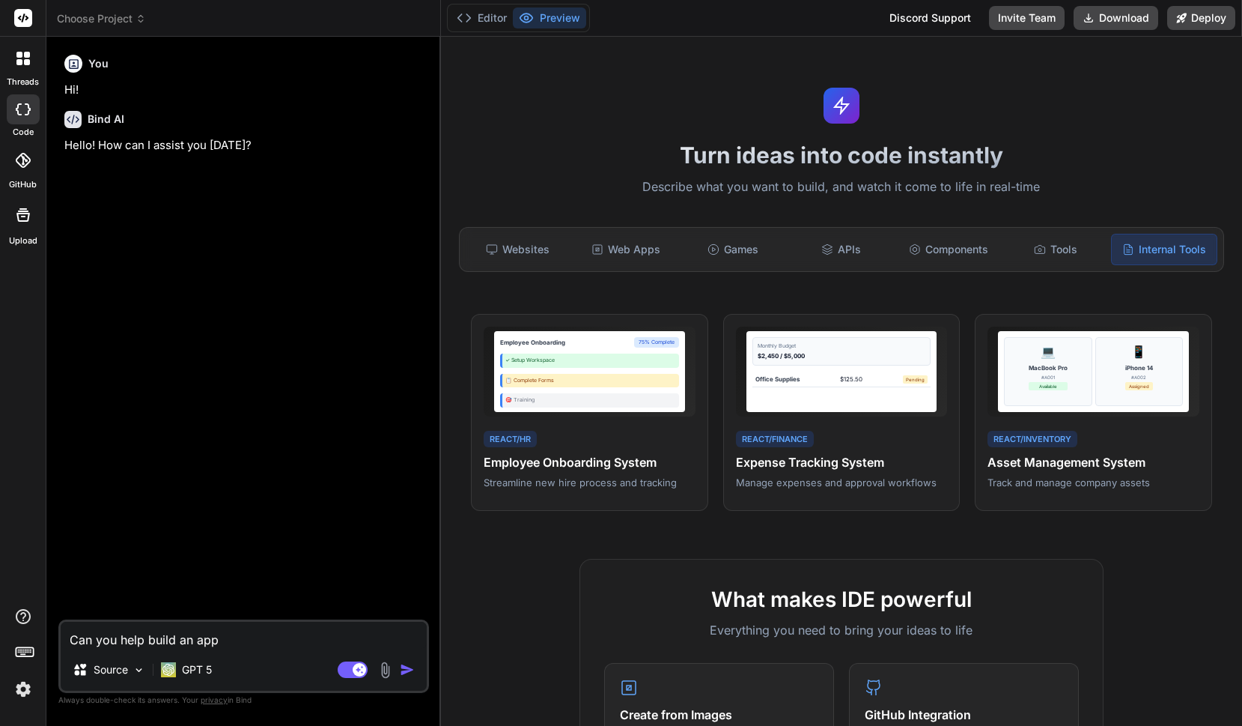
type textarea "x"
type textarea "Can you help build an appli"
type textarea "x"
type textarea "Can you help build an applic"
type textarea "x"
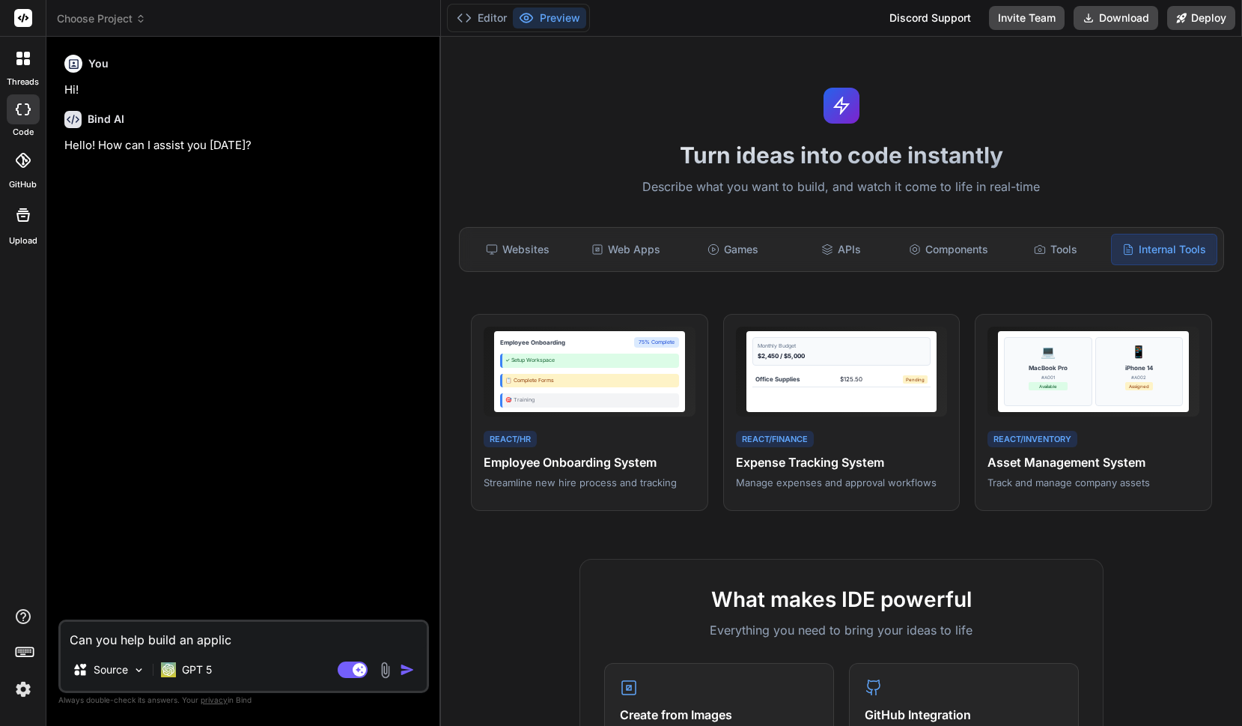
type textarea "Can you help build an applica"
type textarea "x"
type textarea "Can you help build an applicat"
type textarea "x"
type textarea "Can you help build an applicati"
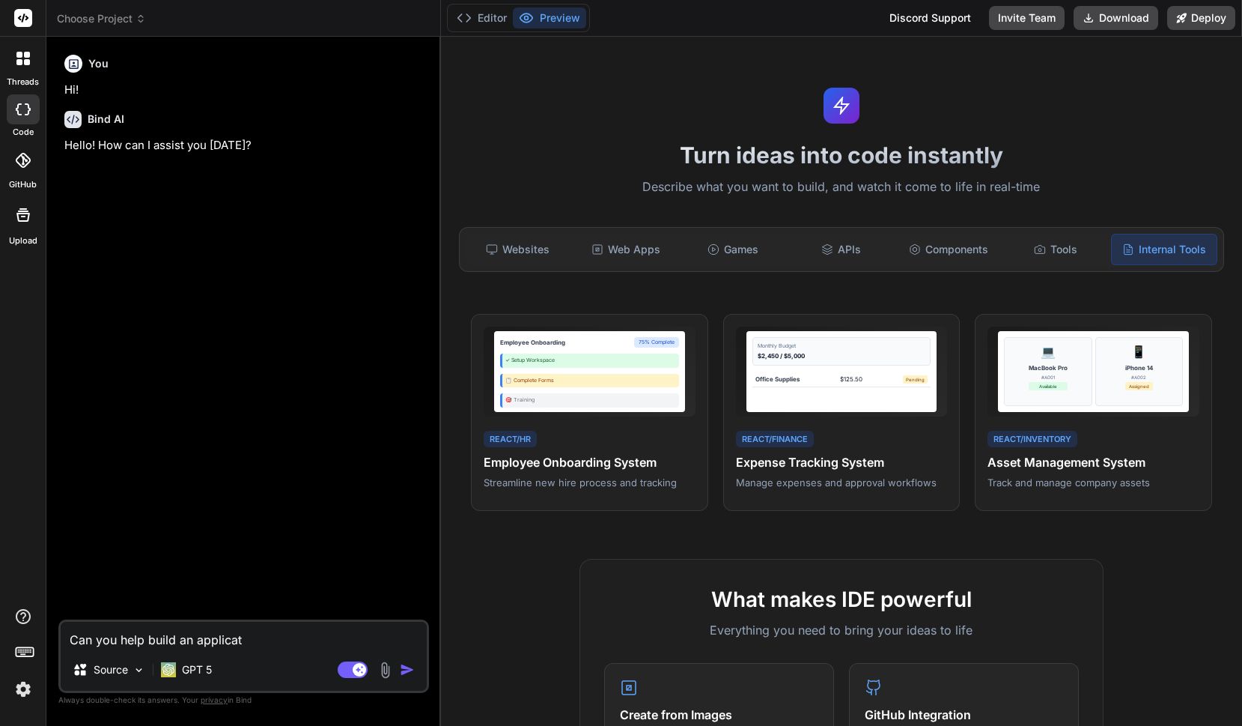
type textarea "x"
type textarea "Can you help build an applicatio"
type textarea "x"
type textarea "Can you help build an application"
type textarea "x"
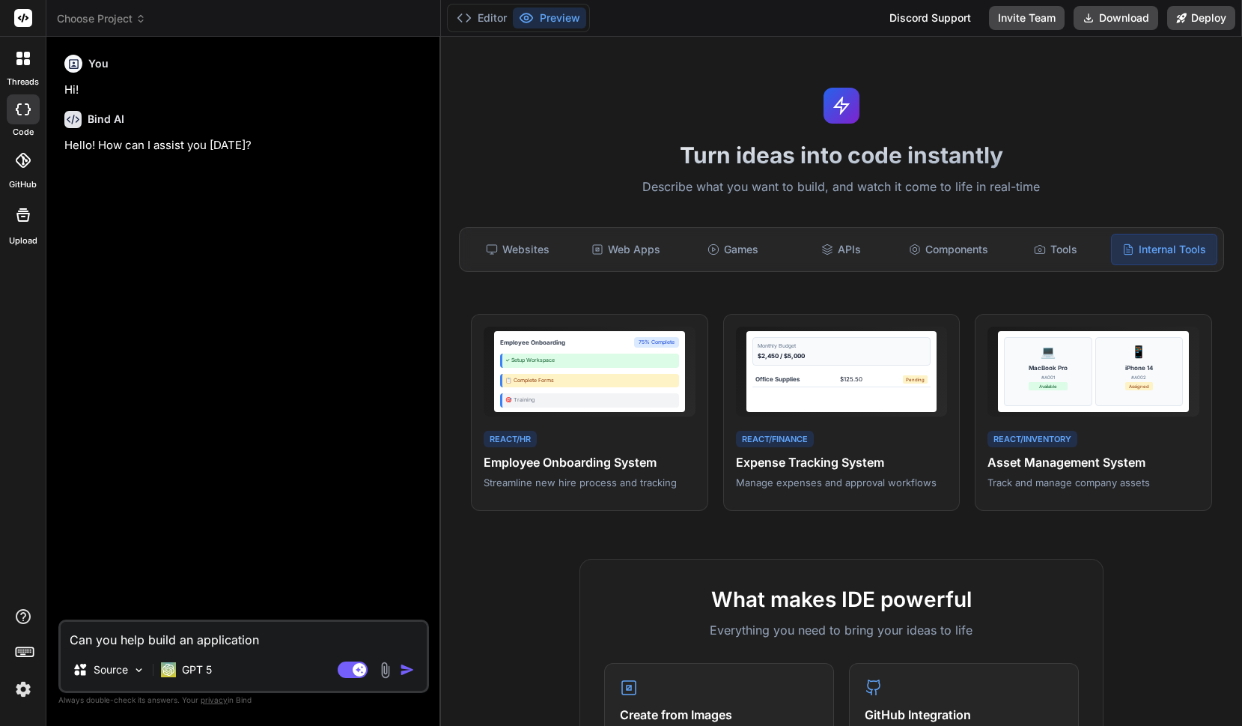
type textarea "Can you help build an application"
type textarea "x"
type textarea "Can you help build an application f"
type textarea "x"
type textarea "Can you help build an application fo"
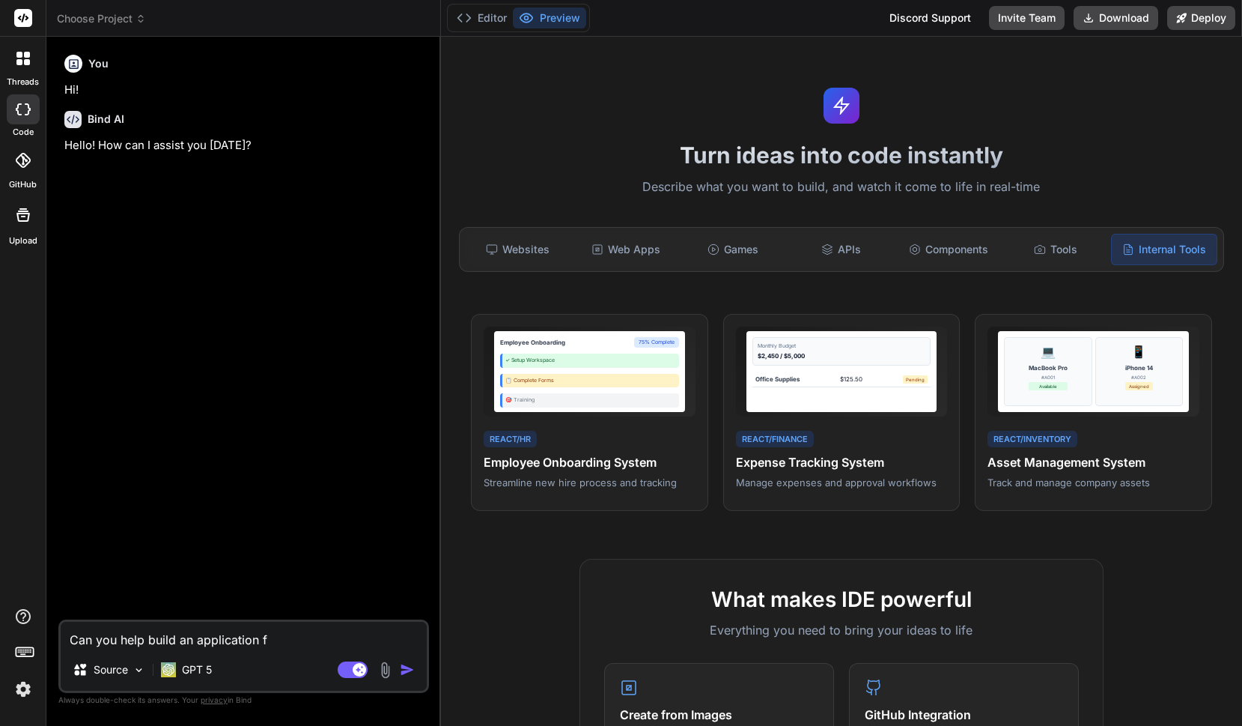
type textarea "x"
type textarea "Can you help build an application for"
type textarea "x"
type textarea "Can you help build an application for"
type textarea "x"
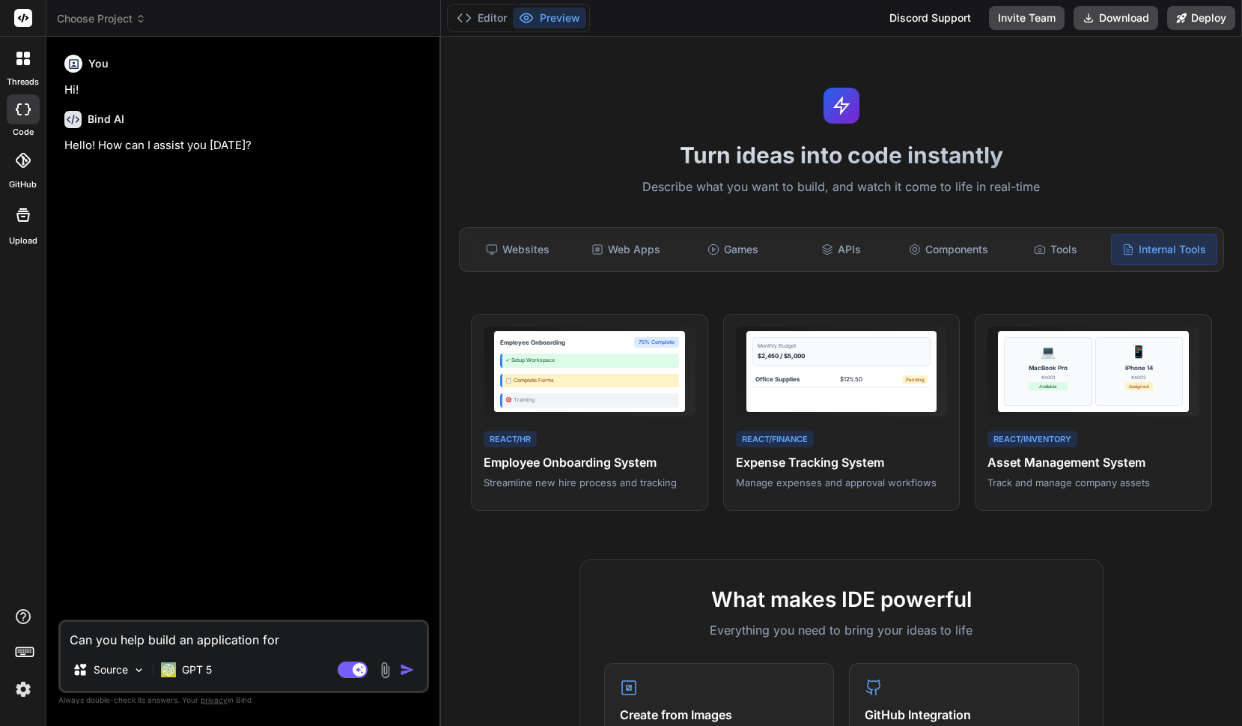
type textarea "Can you help build an application for m"
type textarea "x"
type textarea "Can you help build an application for me"
type textarea "x"
type textarea "Can you help build an application for me?"
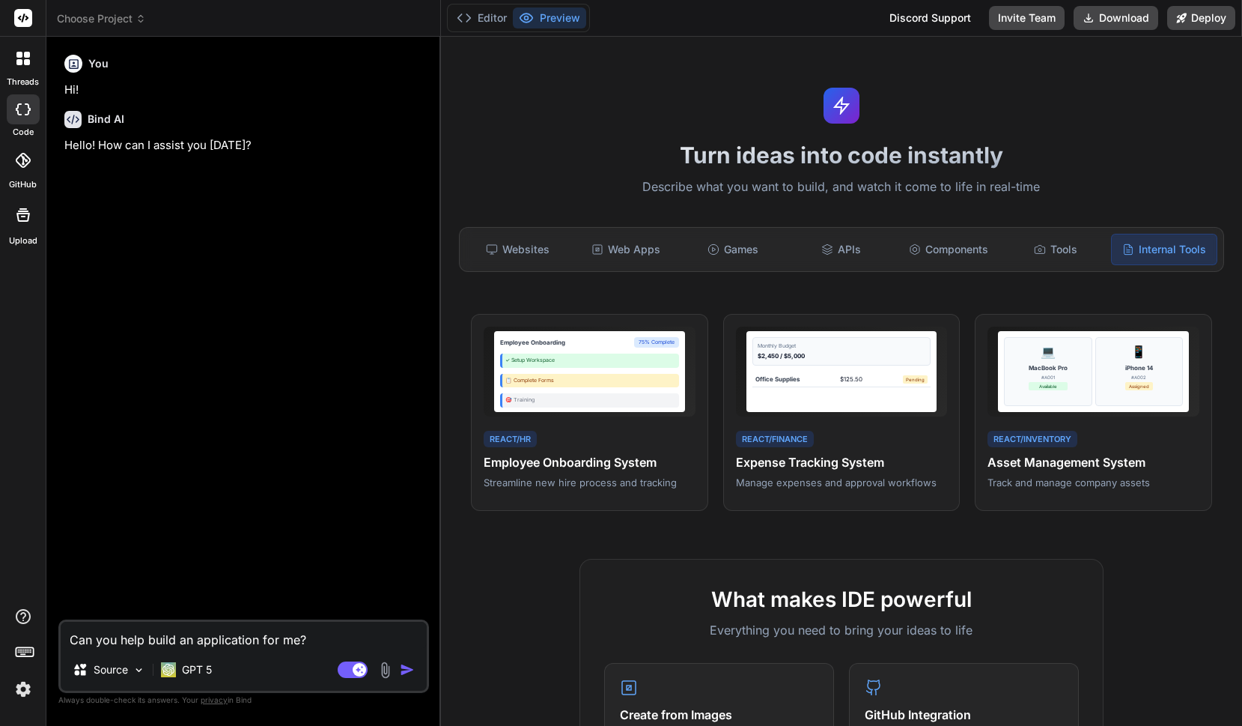
type textarea "x"
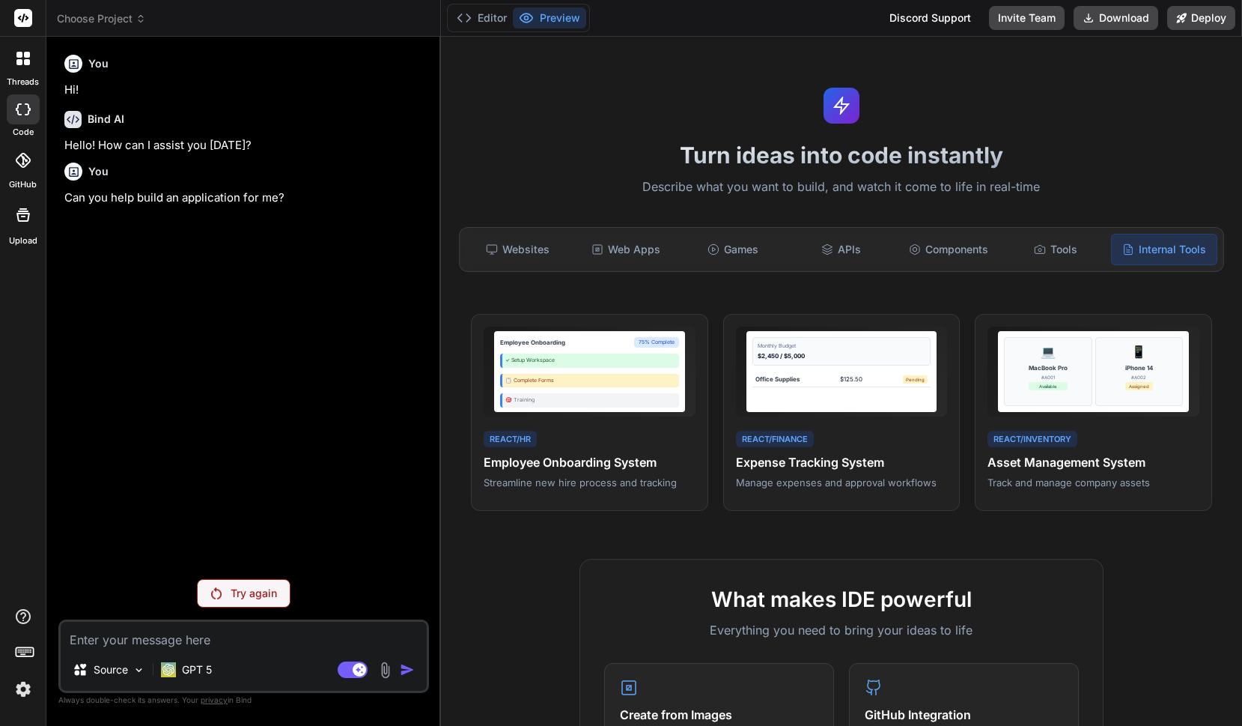
click at [228, 594] on div "Try again" at bounding box center [244, 593] width 94 height 28
click at [201, 662] on p "GPT 5" at bounding box center [197, 669] width 30 height 15
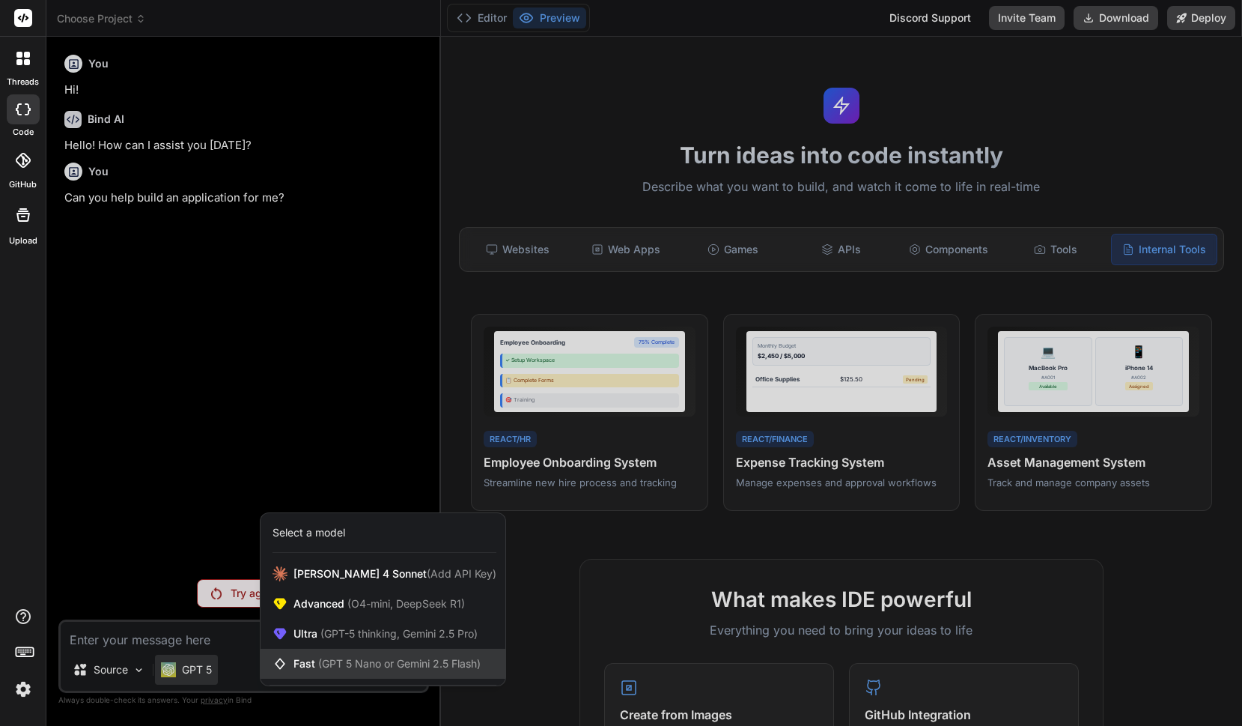
click at [414, 657] on span "(GPT 5 Nano or Gemini 2.5 Flash)" at bounding box center [399, 663] width 162 height 13
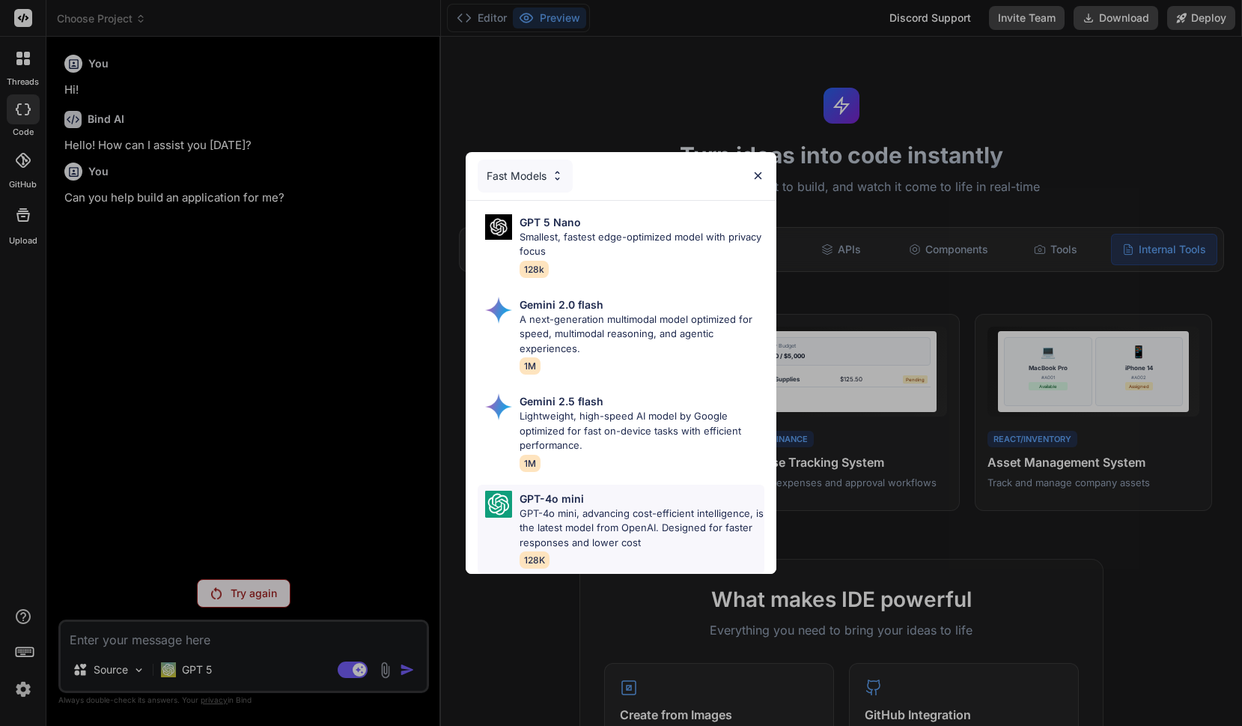
click at [610, 520] on p "GPT-4o mini, advancing cost-efficient intelligence, is the latest model from Op…" at bounding box center [642, 528] width 245 height 44
type textarea "x"
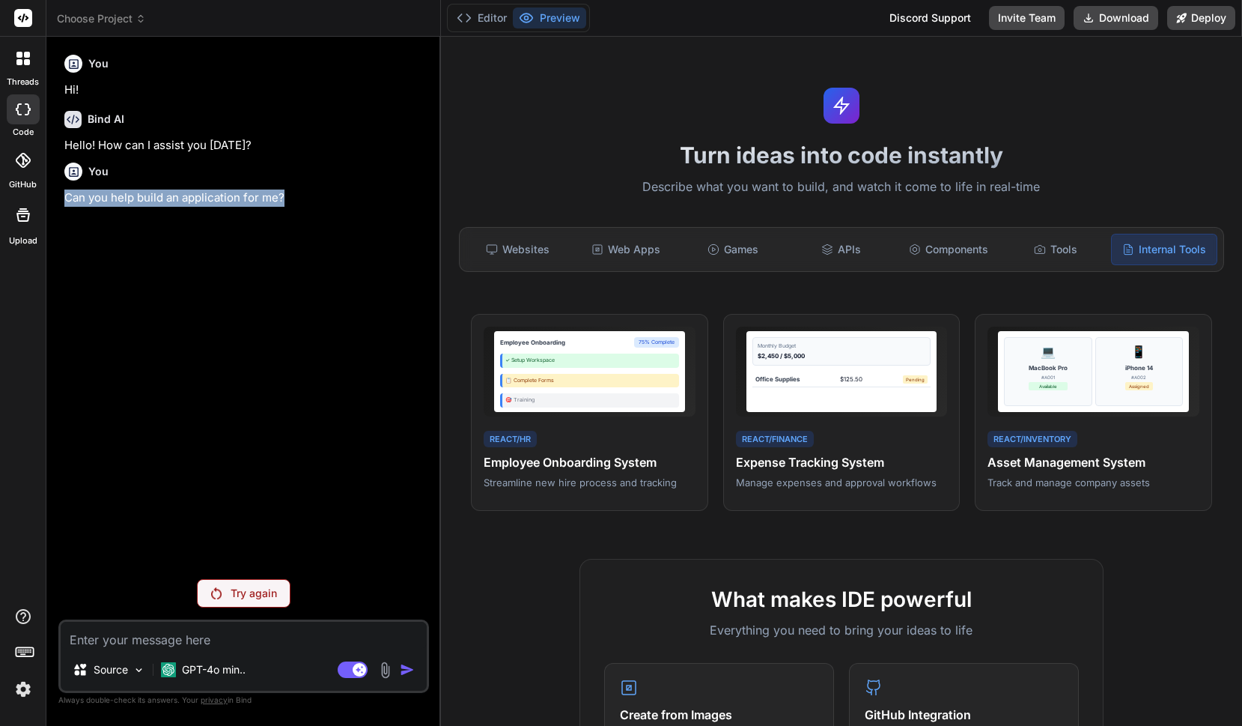
drag, startPoint x: 64, startPoint y: 197, endPoint x: 300, endPoint y: 207, distance: 236.8
click at [300, 207] on div "You Hi! Bind AI Hello! How can I assist you today? You Can you help build an ap…" at bounding box center [245, 308] width 368 height 518
copy p "Can you help build an application for me?"
click at [113, 636] on textarea at bounding box center [244, 634] width 366 height 27
paste textarea "Can you help build an application for me?"
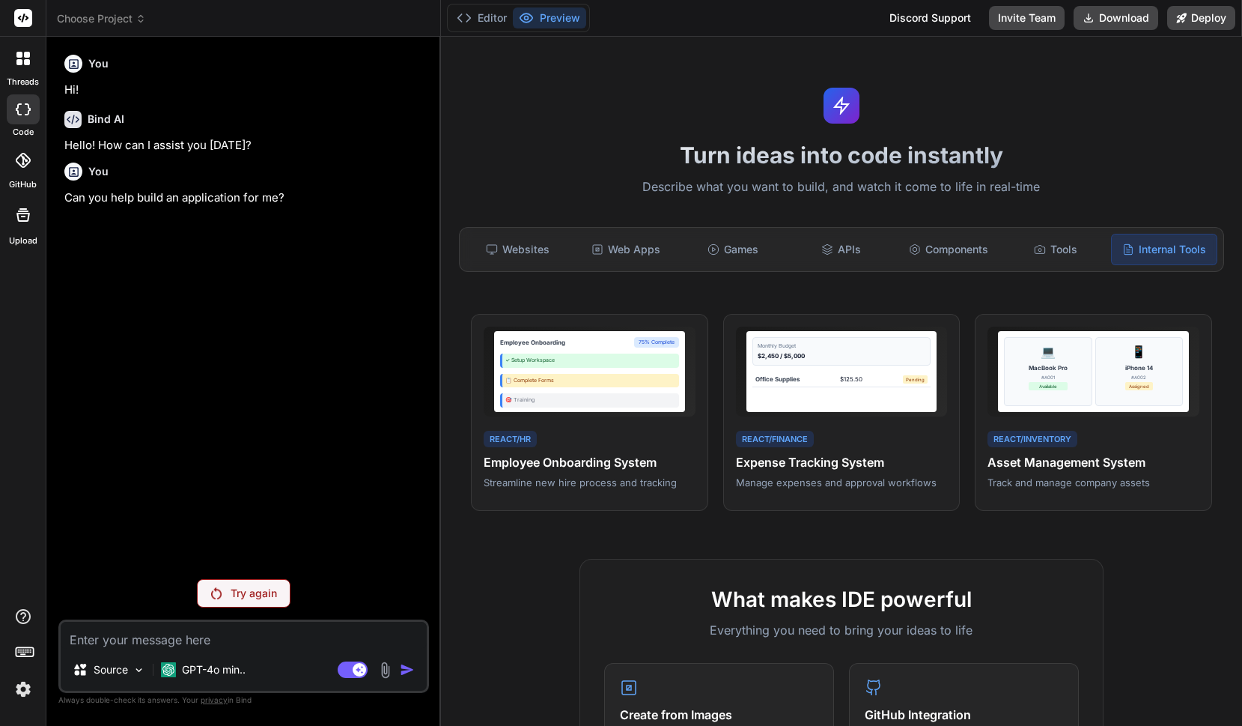
type textarea "Can you help build an application for me?"
type textarea "x"
type textarea "Can you help build an application for me?"
click at [284, 597] on div "Try again" at bounding box center [244, 593] width 94 height 28
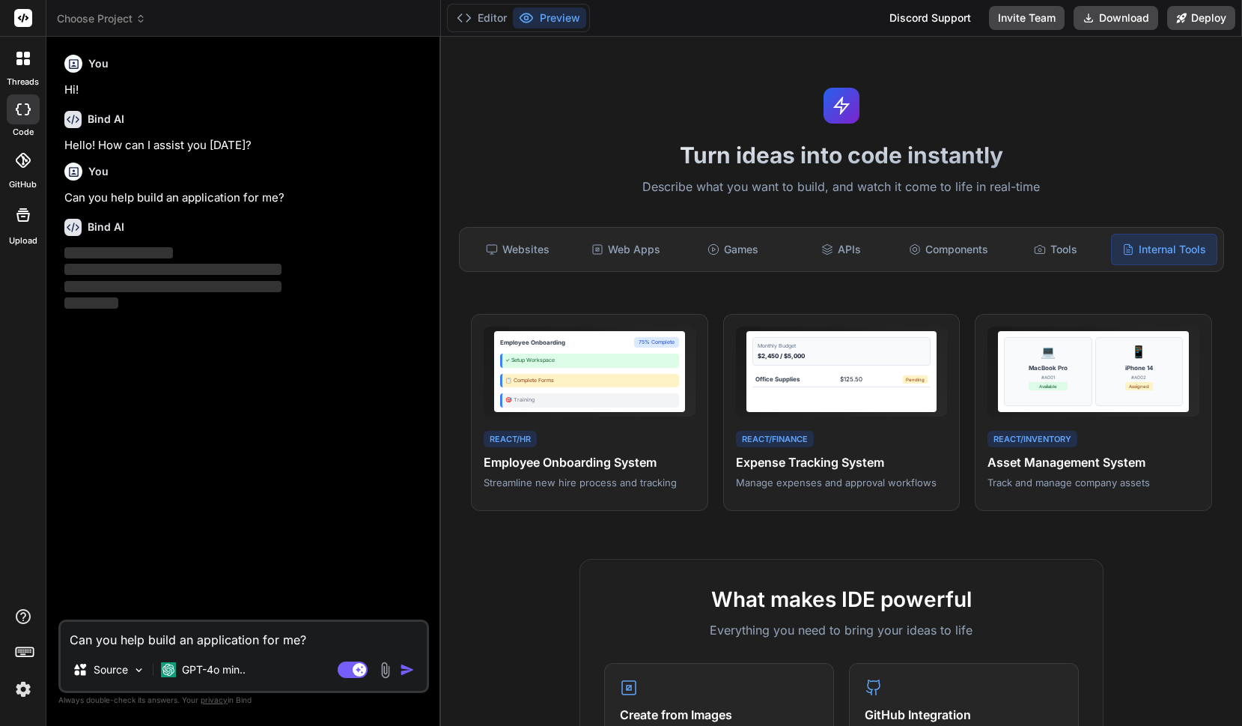
type textarea "x"
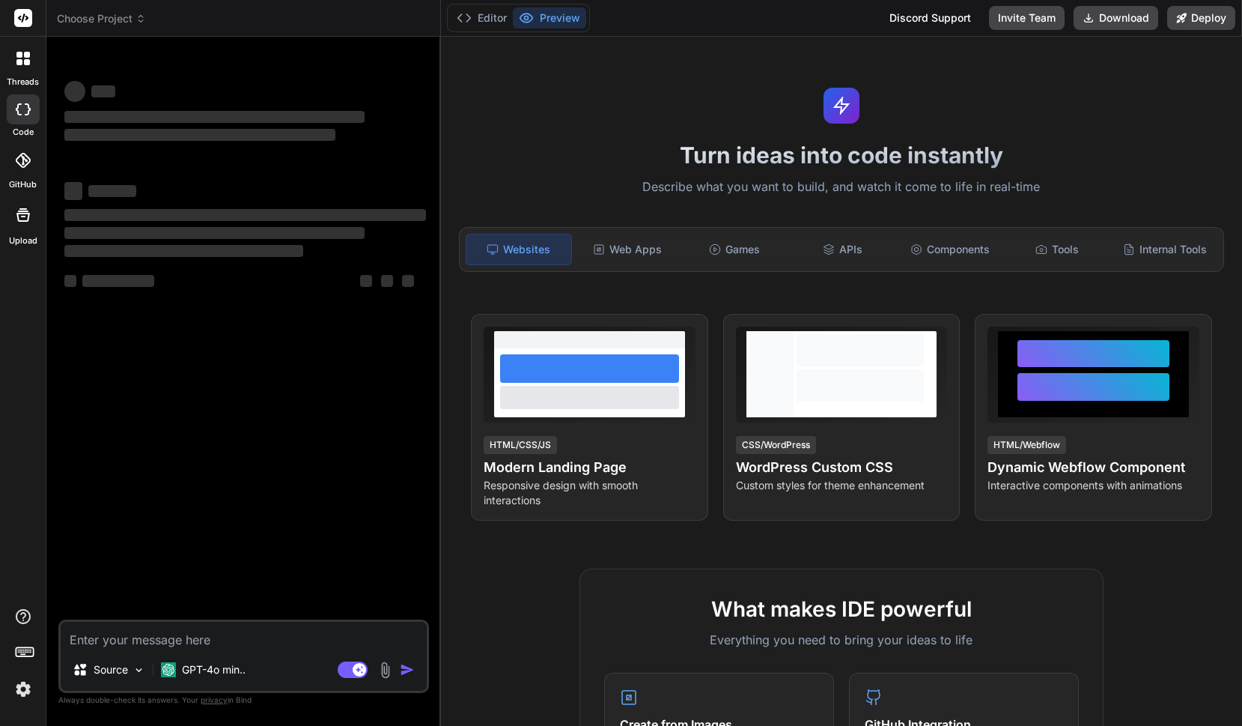
type textarea "x"
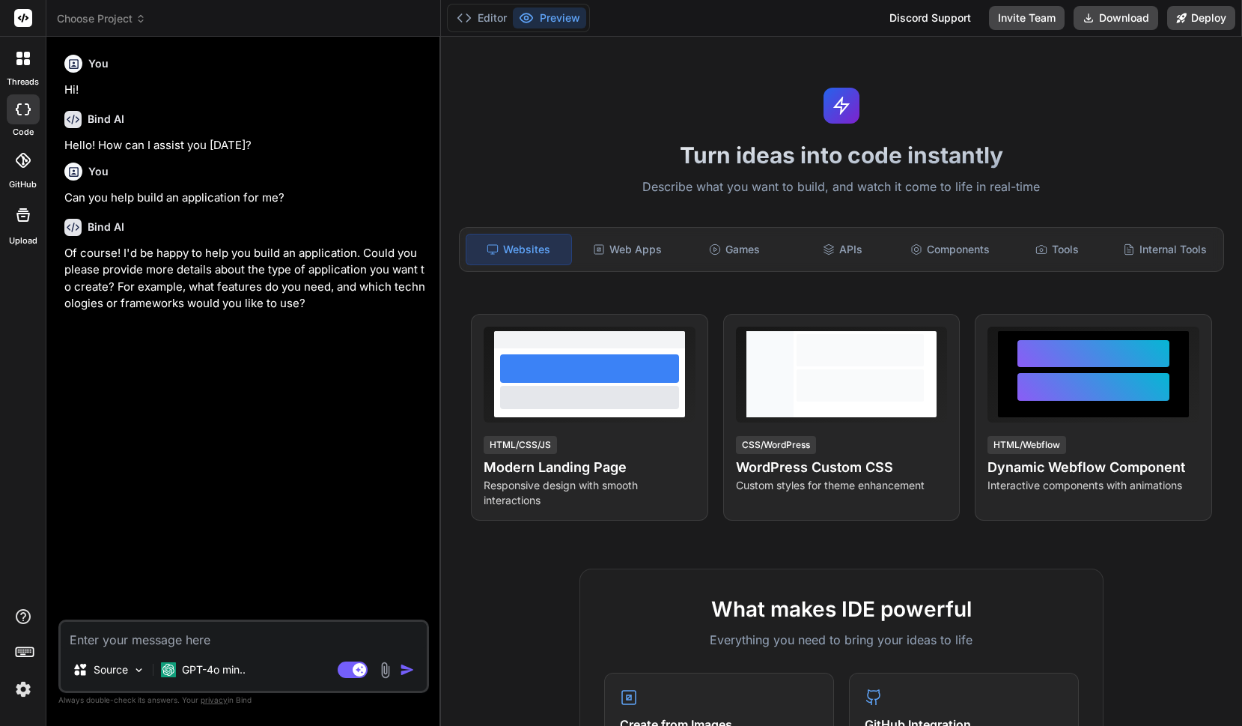
click at [182, 630] on textarea at bounding box center [244, 634] width 366 height 27
type textarea "C"
type textarea "x"
type textarea "Ca"
type textarea "x"
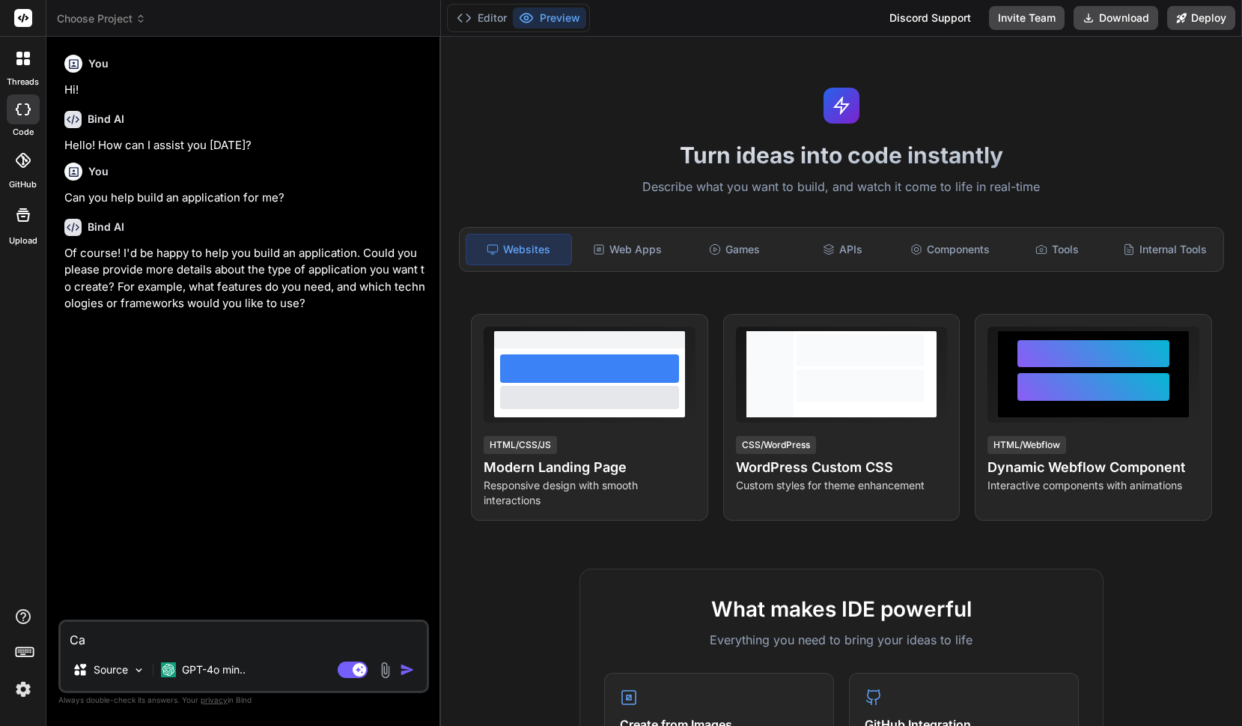
type textarea "Can"
type textarea "x"
type textarea "Can"
type textarea "x"
type textarea "Can y"
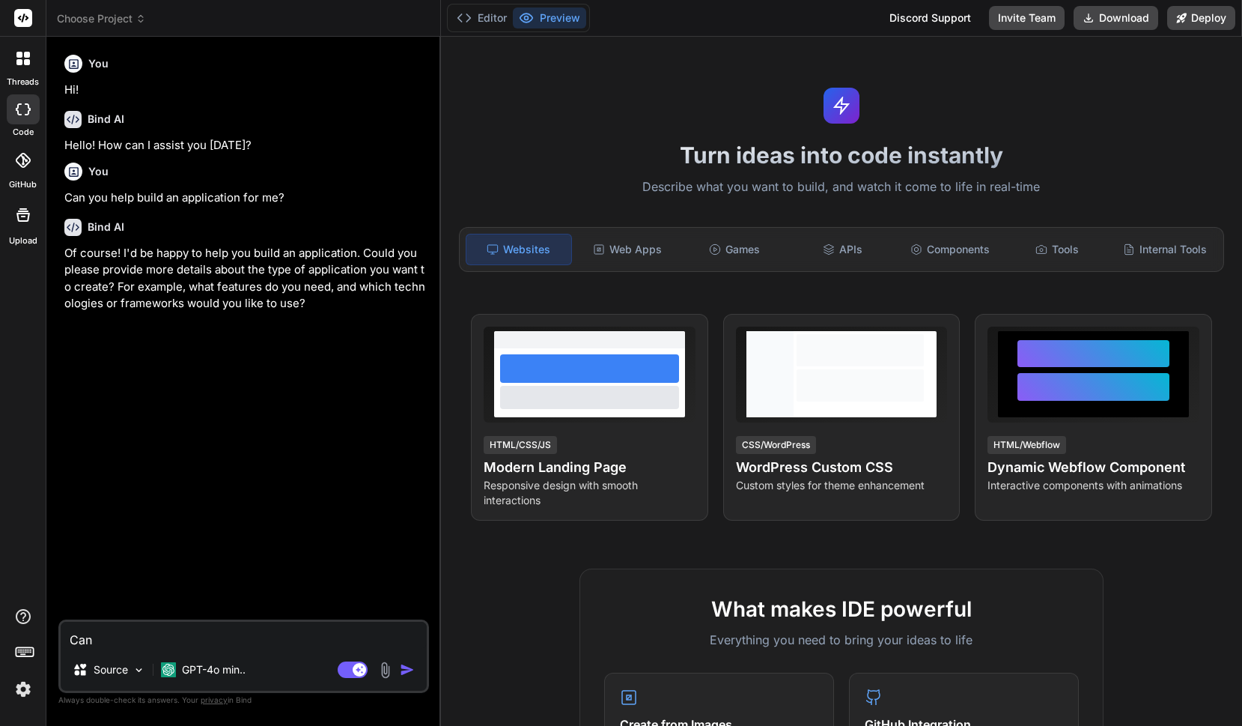
type textarea "x"
type textarea "Can yo"
type textarea "x"
type textarea "Can you"
type textarea "x"
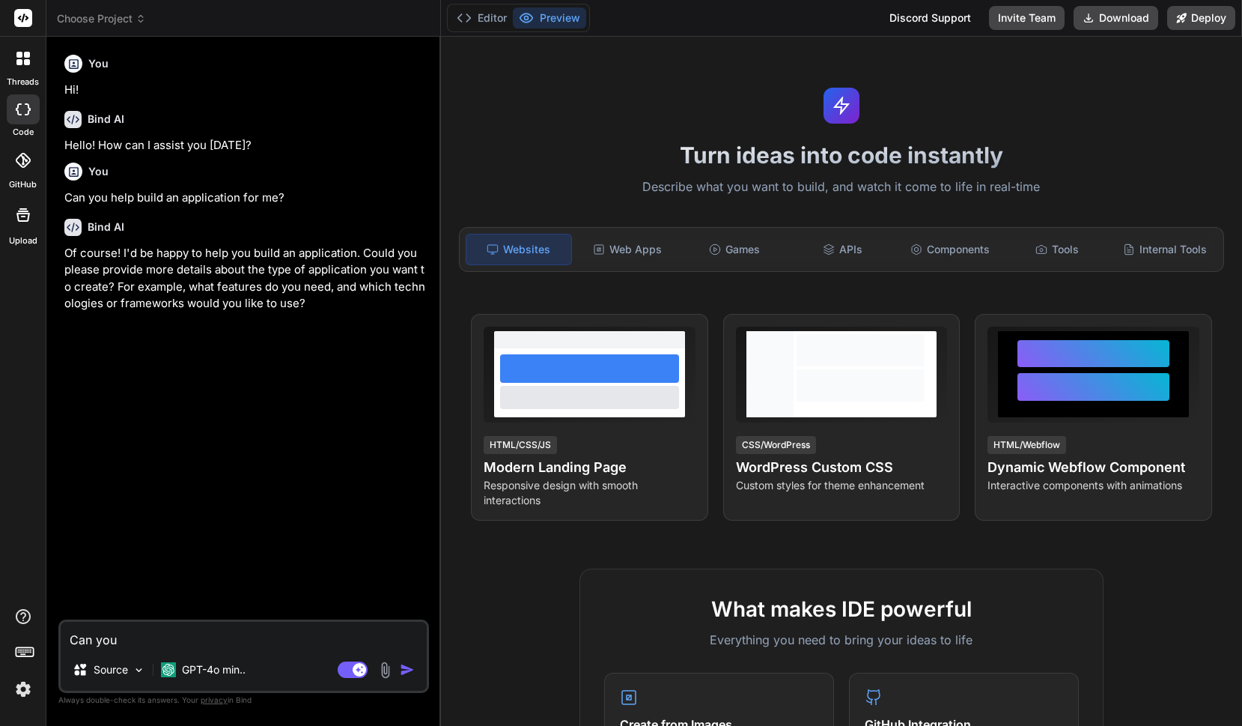
type textarea "Can you"
type textarea "x"
type textarea "Can you h"
type textarea "x"
type textarea "Can you he"
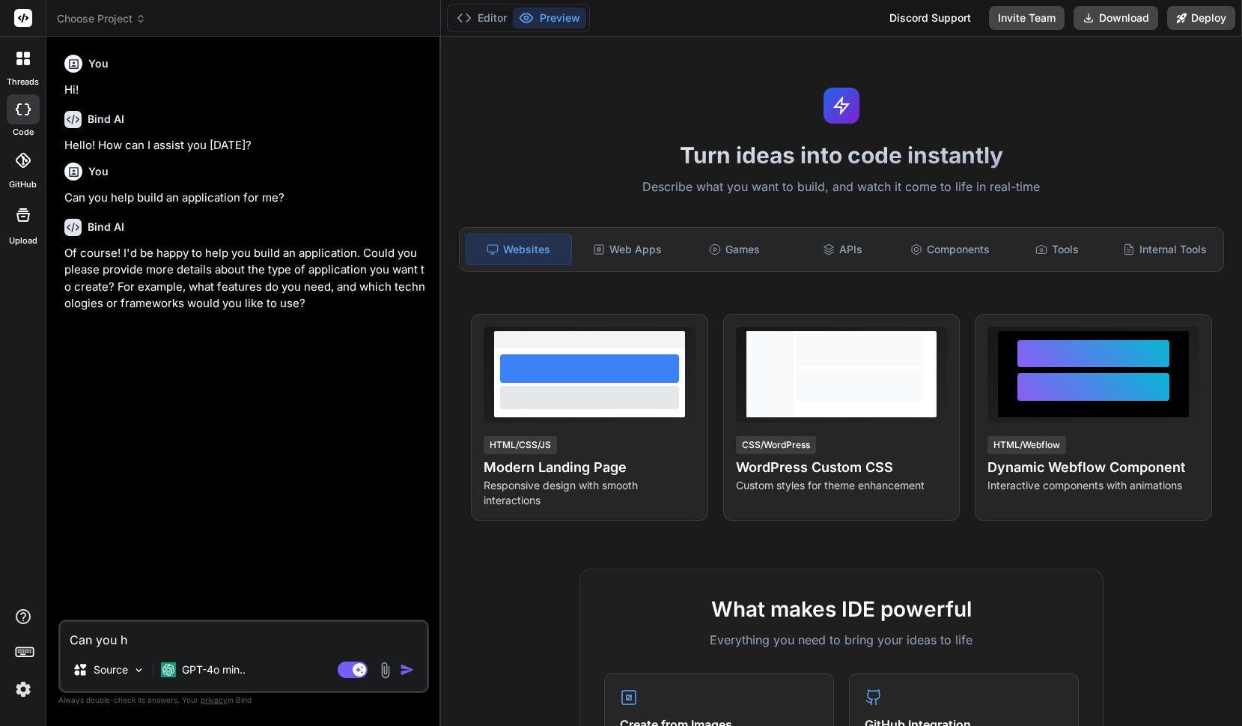
type textarea "x"
type textarea "Can you hel"
type textarea "x"
type textarea "Can you help"
type textarea "x"
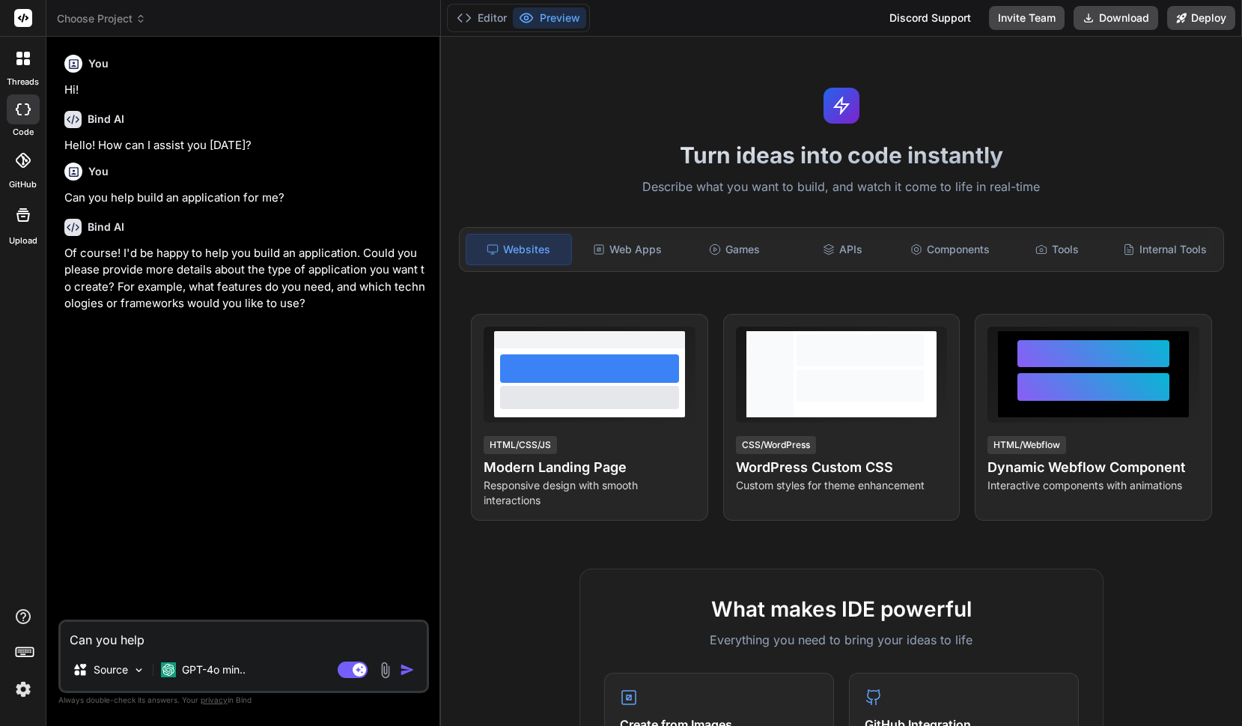
type textarea "Can you help"
type textarea "x"
type textarea "Can you help b"
type textarea "x"
type textarea "Can you help bu"
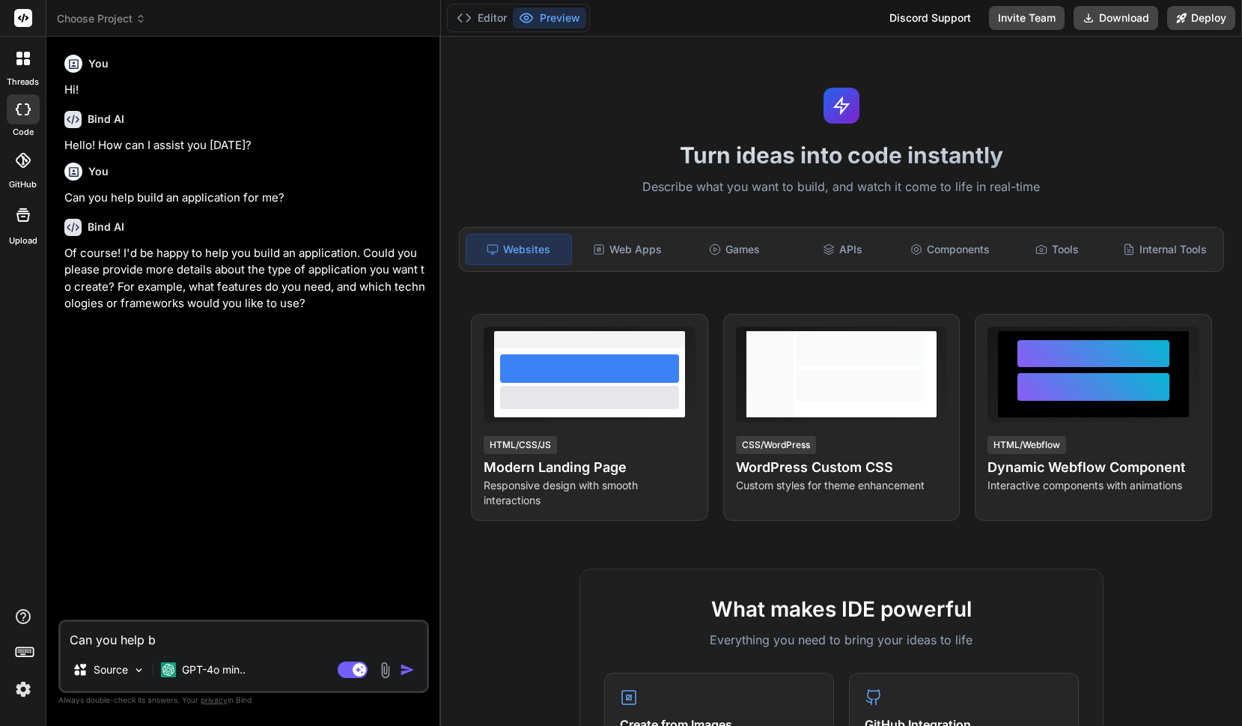
type textarea "x"
type textarea "Can you help bui"
type textarea "x"
type textarea "Can you help buil"
type textarea "x"
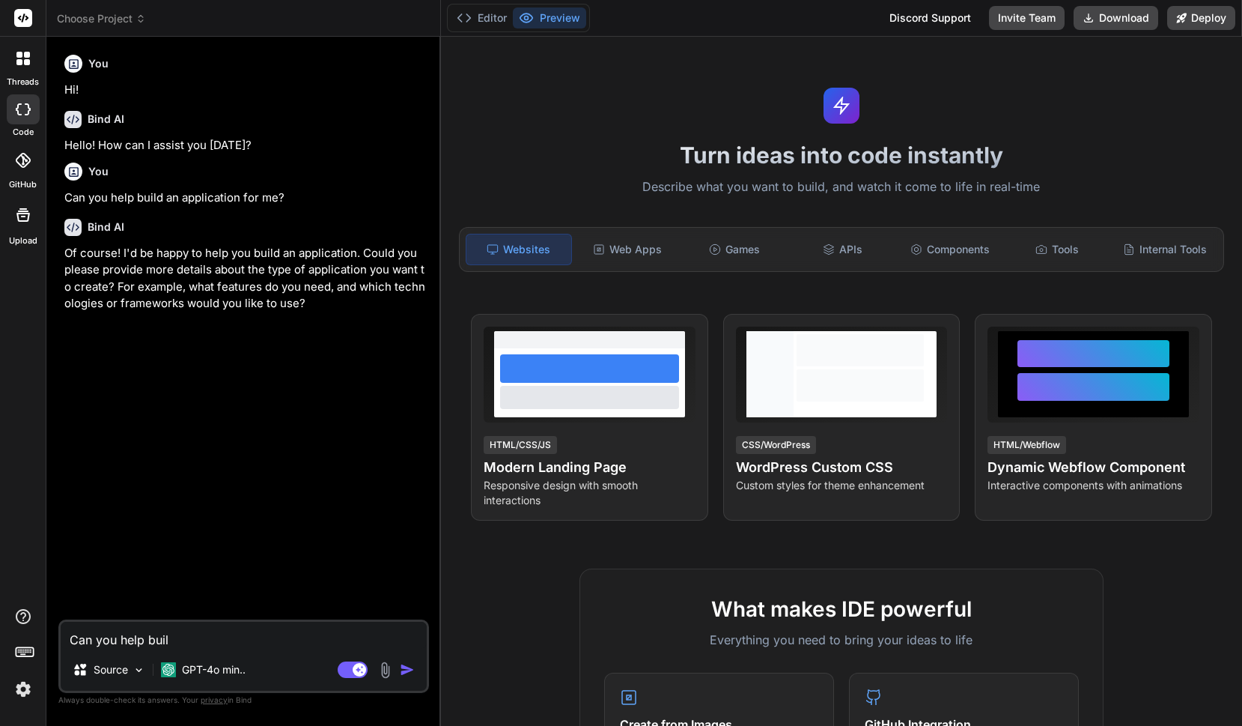
type textarea "Can you help build"
type textarea "x"
type textarea "Can you help build"
type textarea "x"
type textarea "Can you help build a"
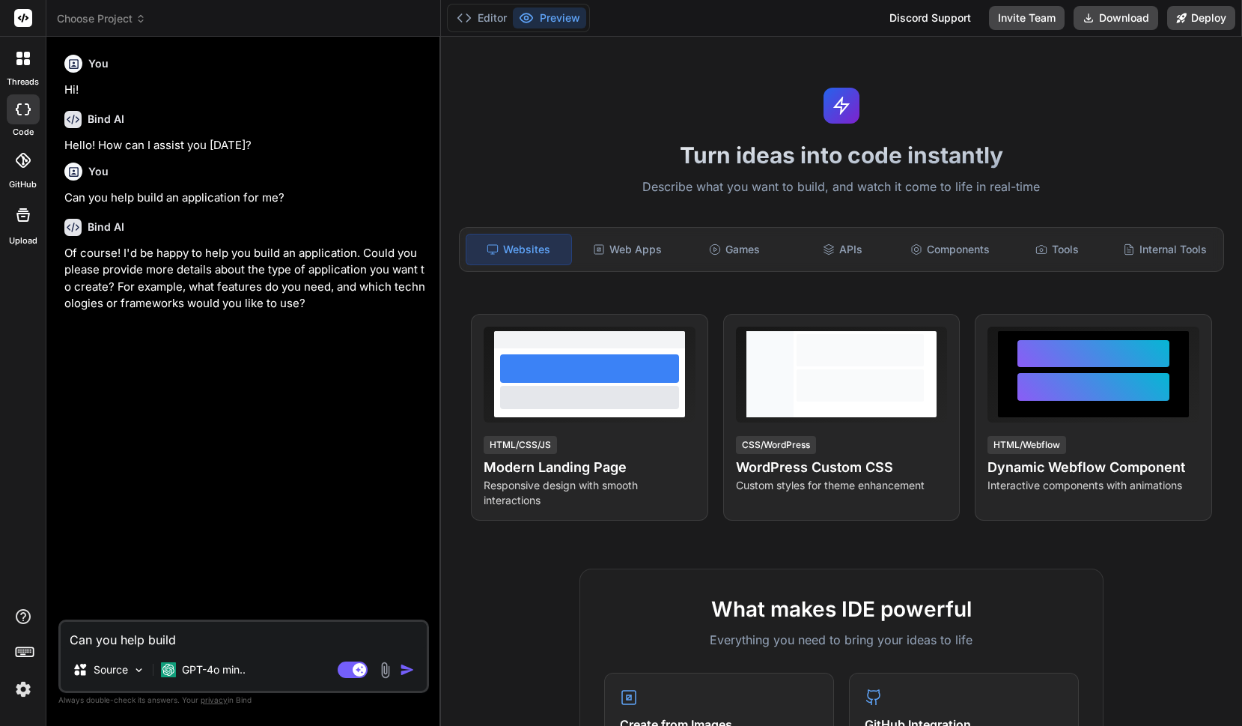
type textarea "x"
type textarea "Can you help build a"
type textarea "x"
type textarea "Can you help build a J"
type textarea "x"
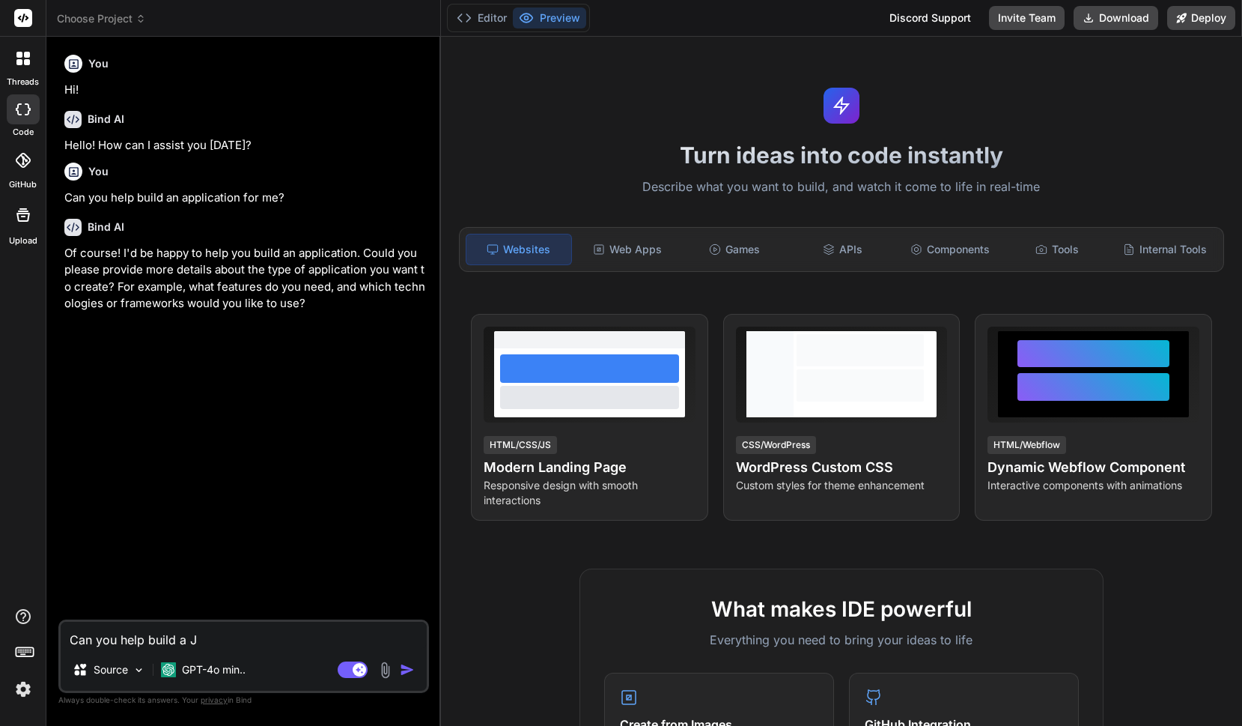
type textarea "Can you help build a JS"
type textarea "x"
type textarea "Can you help build a JSX"
type textarea "x"
type textarea "Can you help build a JSX"
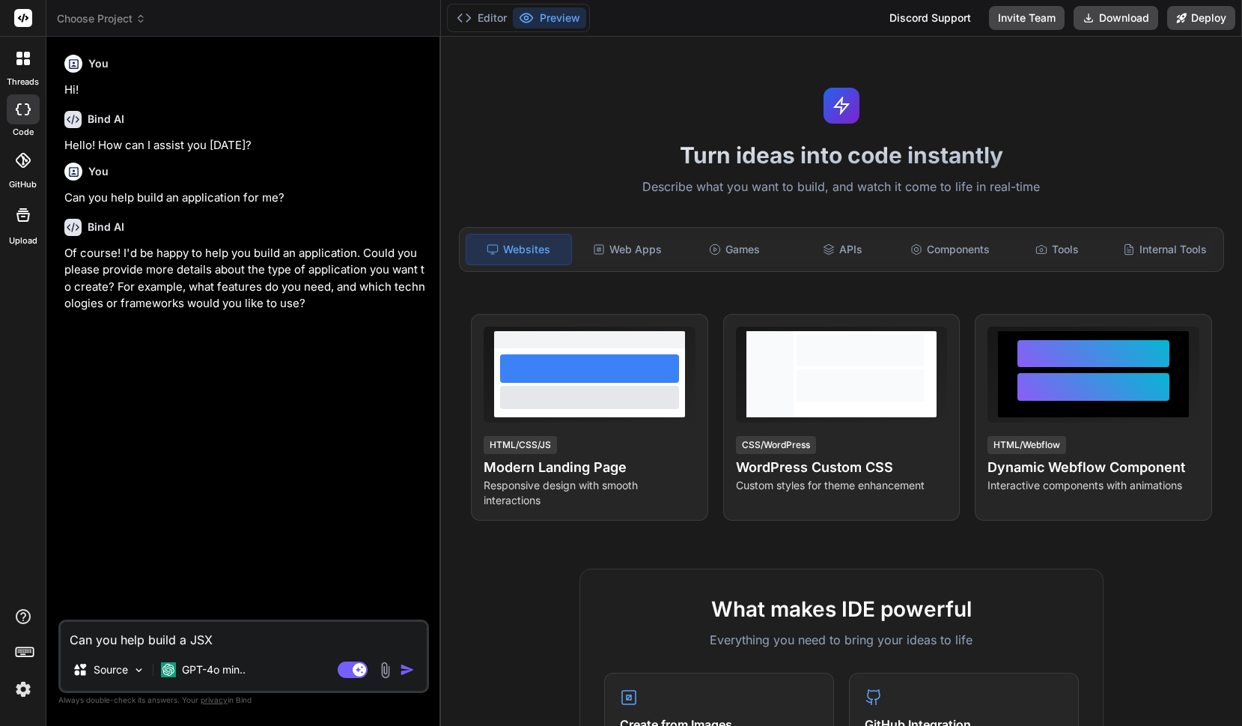
type textarea "x"
type textarea "Can you help build a JSX a"
type textarea "x"
type textarea "Can you help build a JSX ap"
type textarea "x"
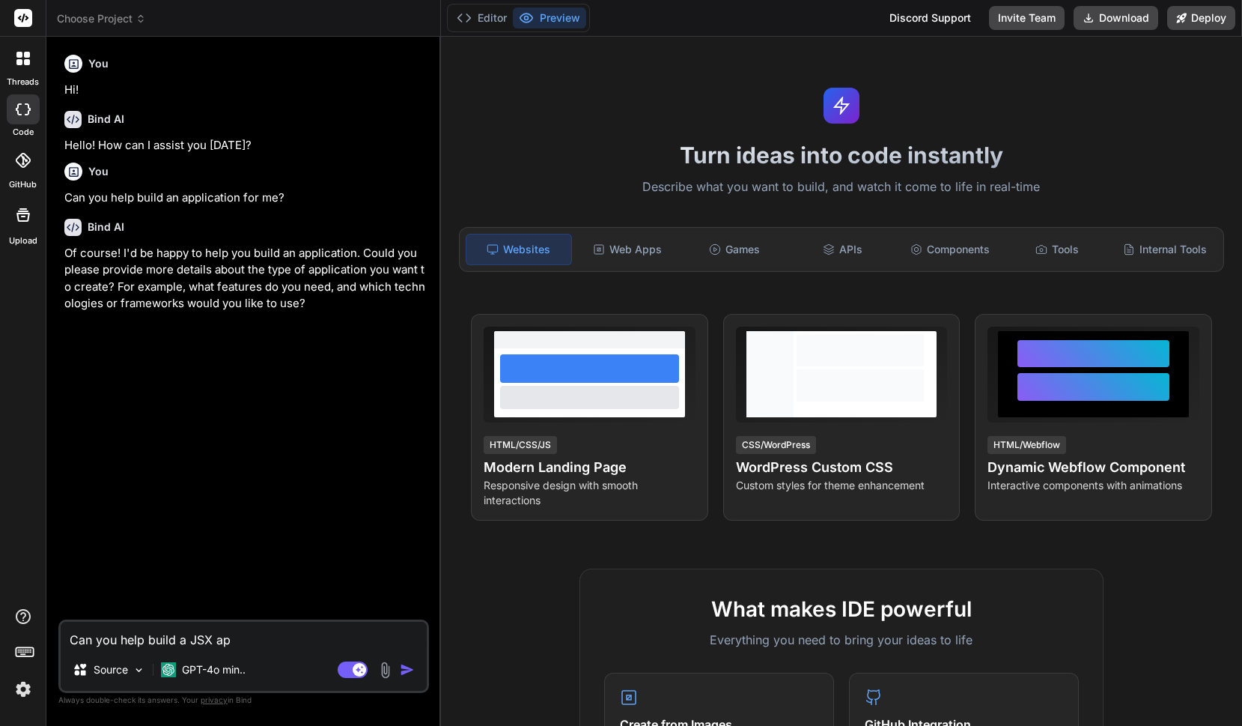
type textarea "Can you help build a JSX app"
type textarea "x"
type textarea "Can you help build a JSX app"
type textarea "x"
type textarea "Can you help build a JSX app o"
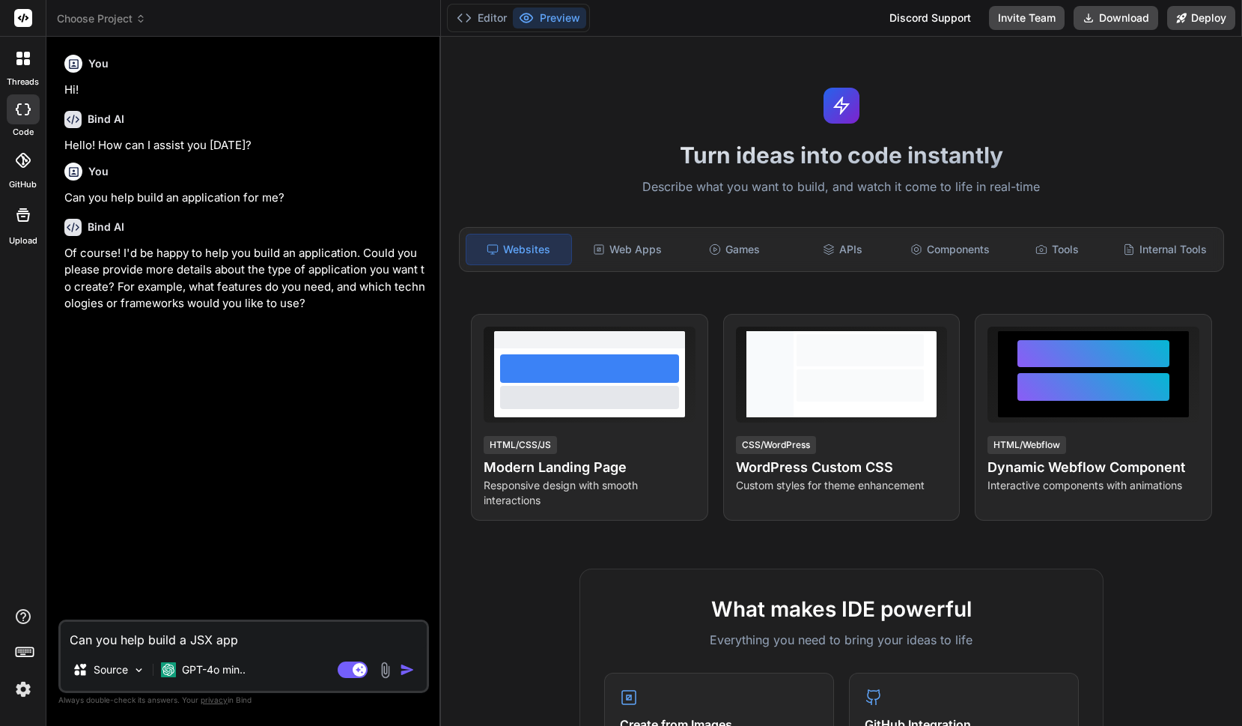
type textarea "x"
type textarea "Can you help build a JSX app on"
type textarea "x"
type textarea "Can you help build a JSX app o"
type textarea "x"
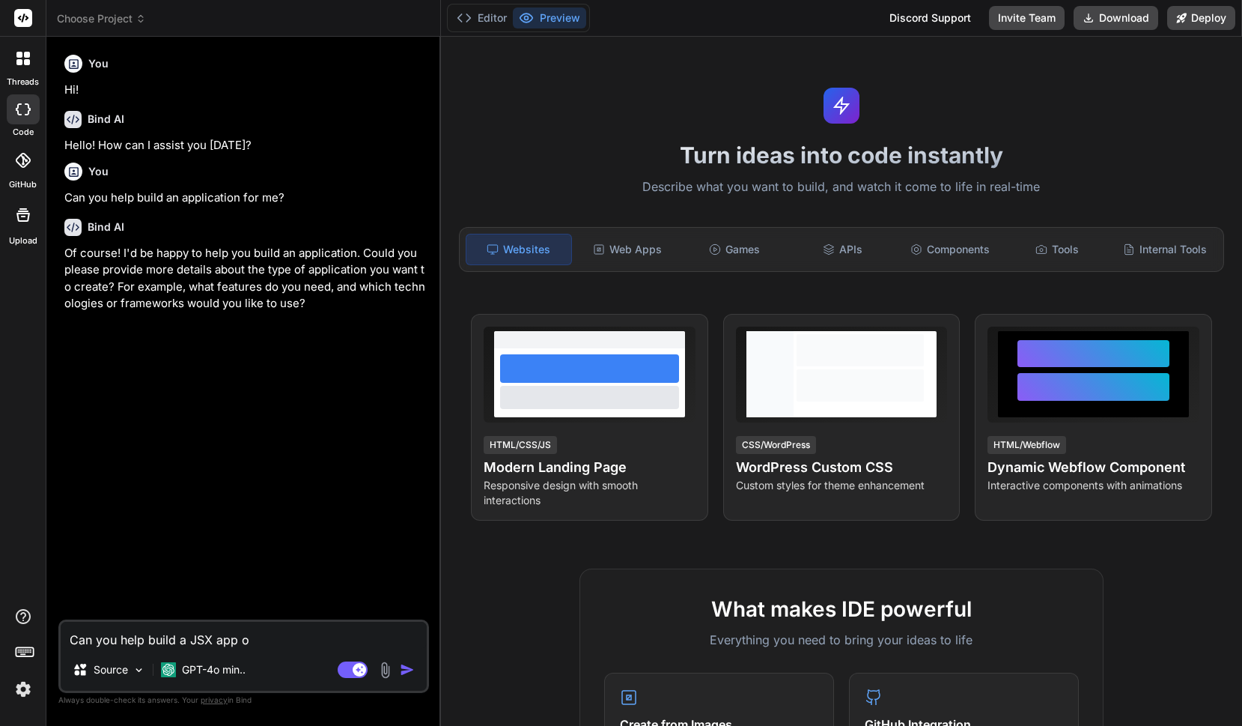
type textarea "Can you help build a JSX app"
type textarea "x"
type textarea "Can you help build a JSX app w"
type textarea "x"
type textarea "Can you help build a JSX app wi"
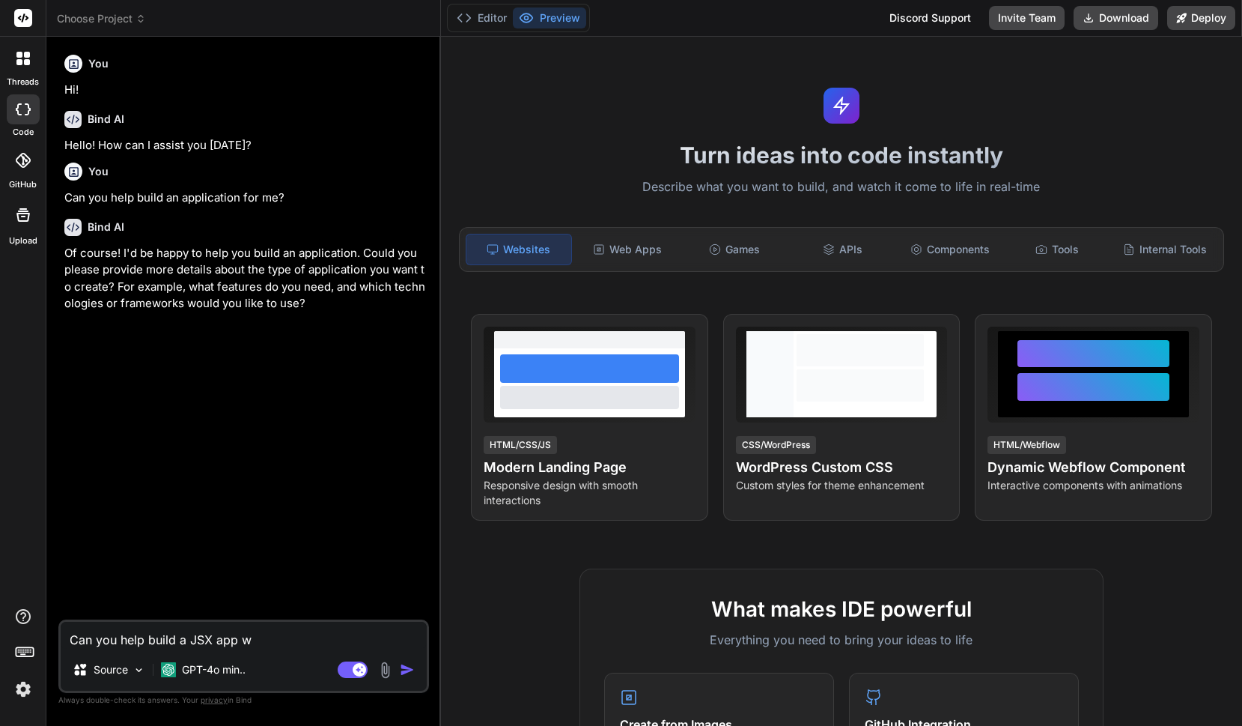
type textarea "x"
type textarea "Can you help build a JSX app wit"
type textarea "x"
type textarea "Can you help build a JSX app with"
type textarea "x"
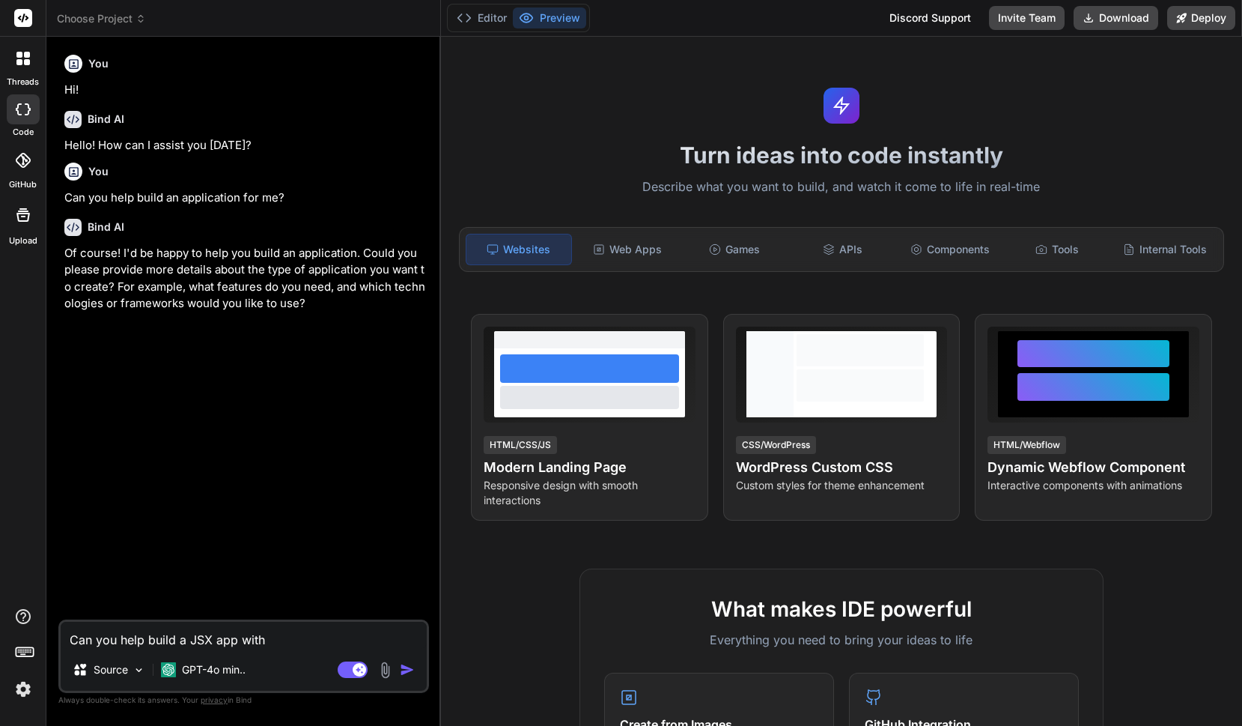
type textarea "Can you help build a JSX app with"
type textarea "x"
type textarea "Can you help build a JSX app with a"
type textarea "x"
type textarea "Can you help build a JSX app with a"
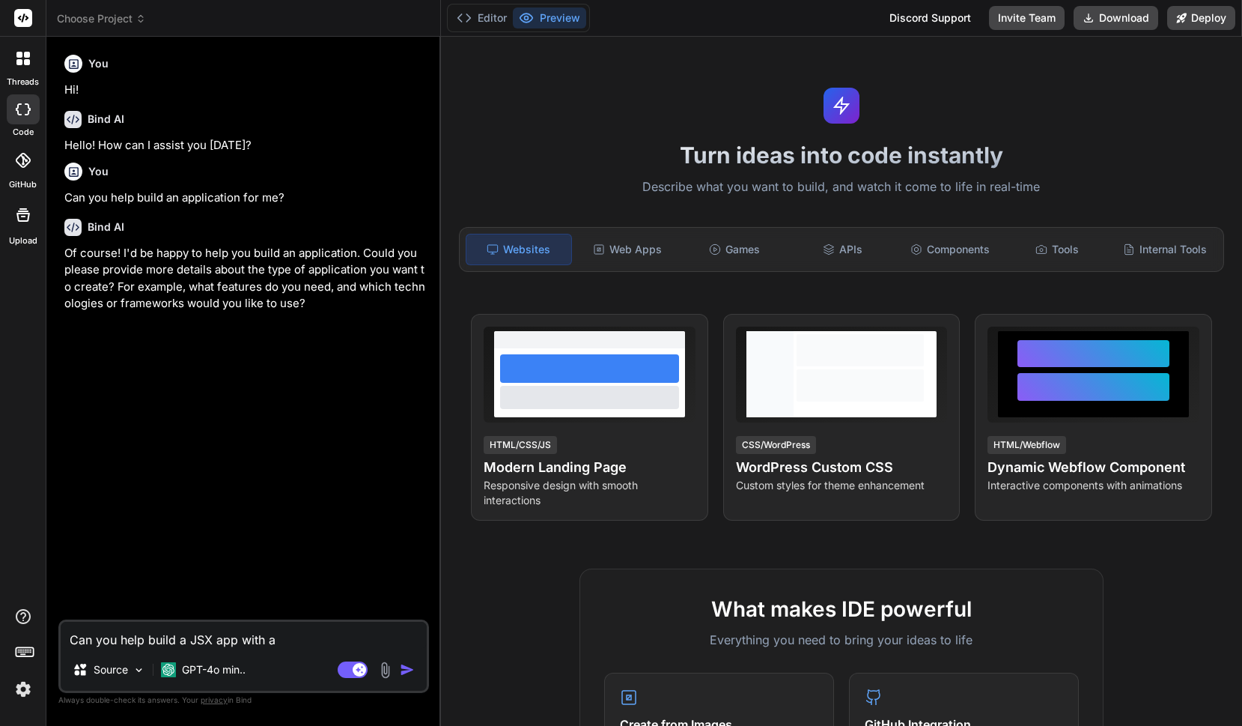
type textarea "x"
type textarea "Can you help build a JSX app with a r"
type textarea "x"
type textarea "Can you help build a JSX app with a re"
type textarea "x"
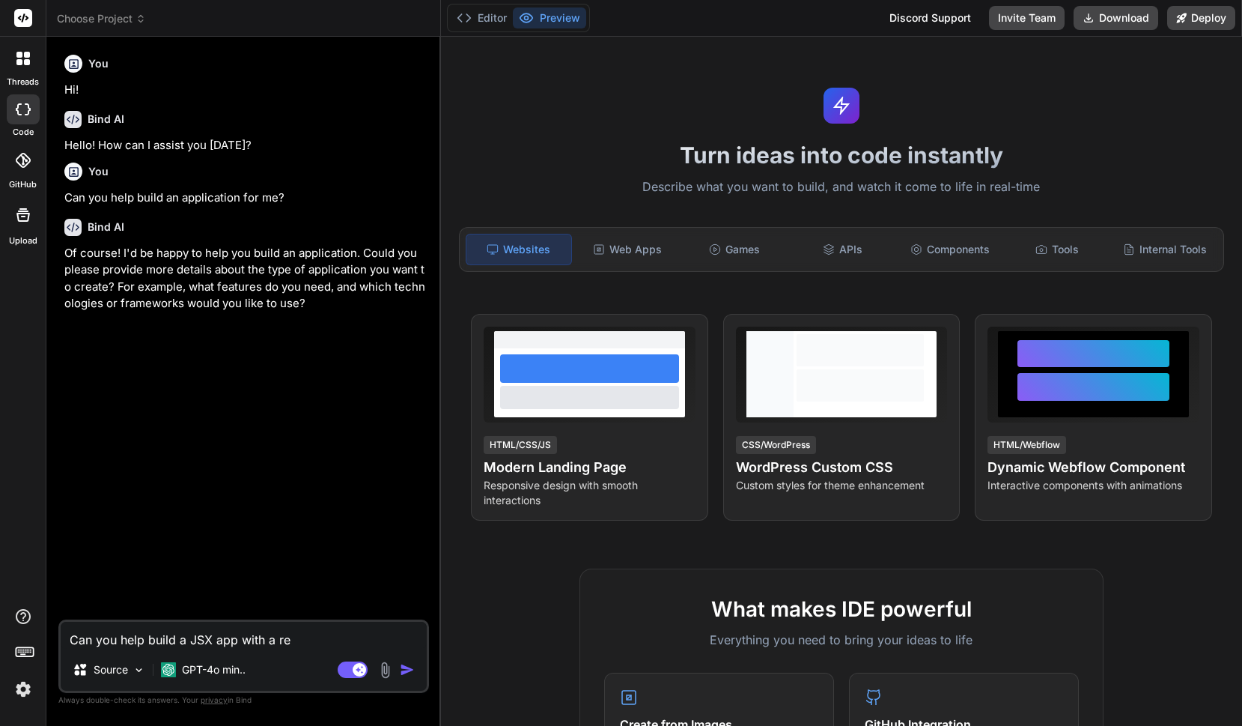
type textarea "Can you help build a JSX app with a rea"
type textarea "x"
type textarea "Can you help build a JSX app with a reac"
type textarea "x"
type textarea "Can you help build a JSX app with a reacy"
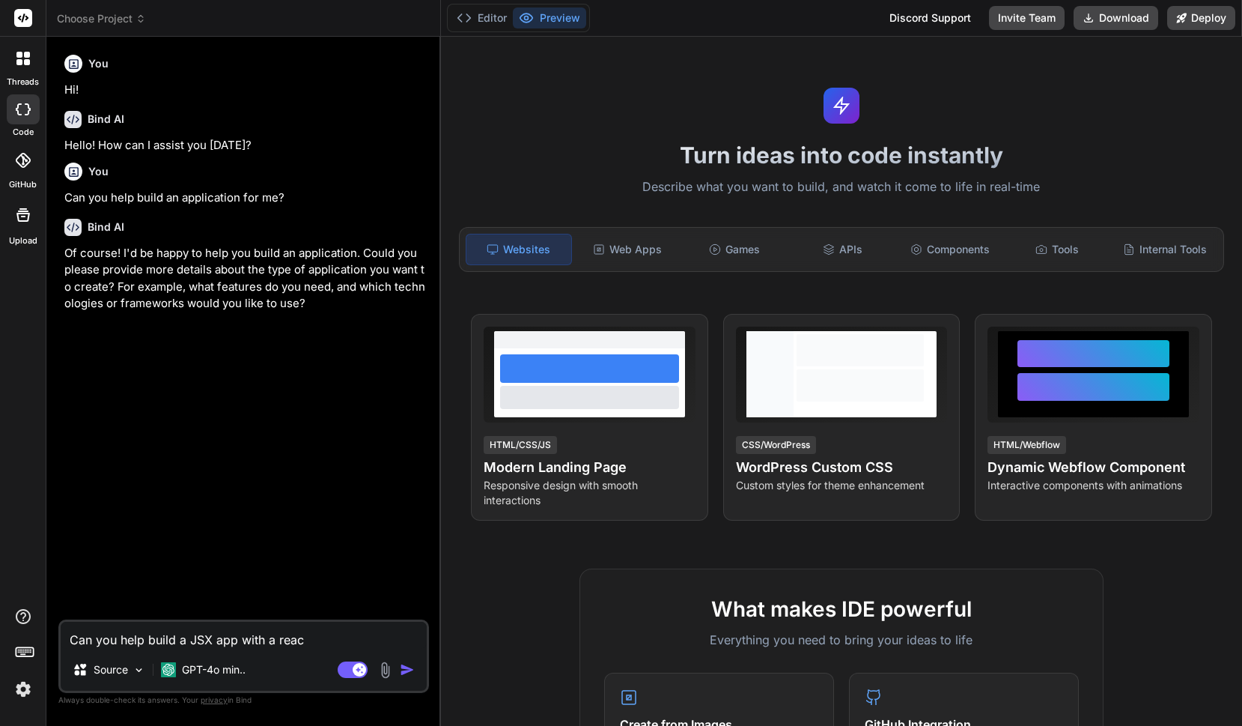
type textarea "x"
type textarea "Can you help build a JSX app with a reac"
type textarea "x"
type textarea "Can you help build a JSX app with a react"
type textarea "x"
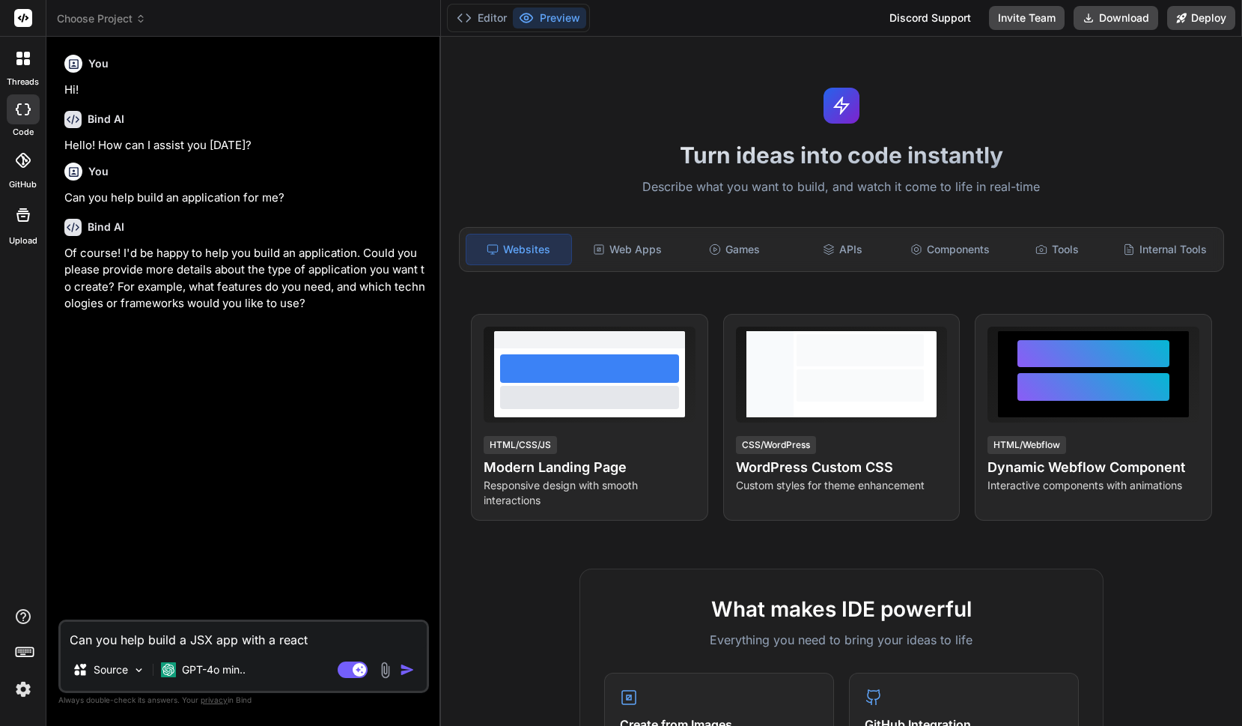
type textarea "Can you help build a JSX app with a react"
type textarea "x"
type textarea "Can you help build a JSX app with a react f"
type textarea "x"
type textarea "Can you help build a JSX app with a react fr"
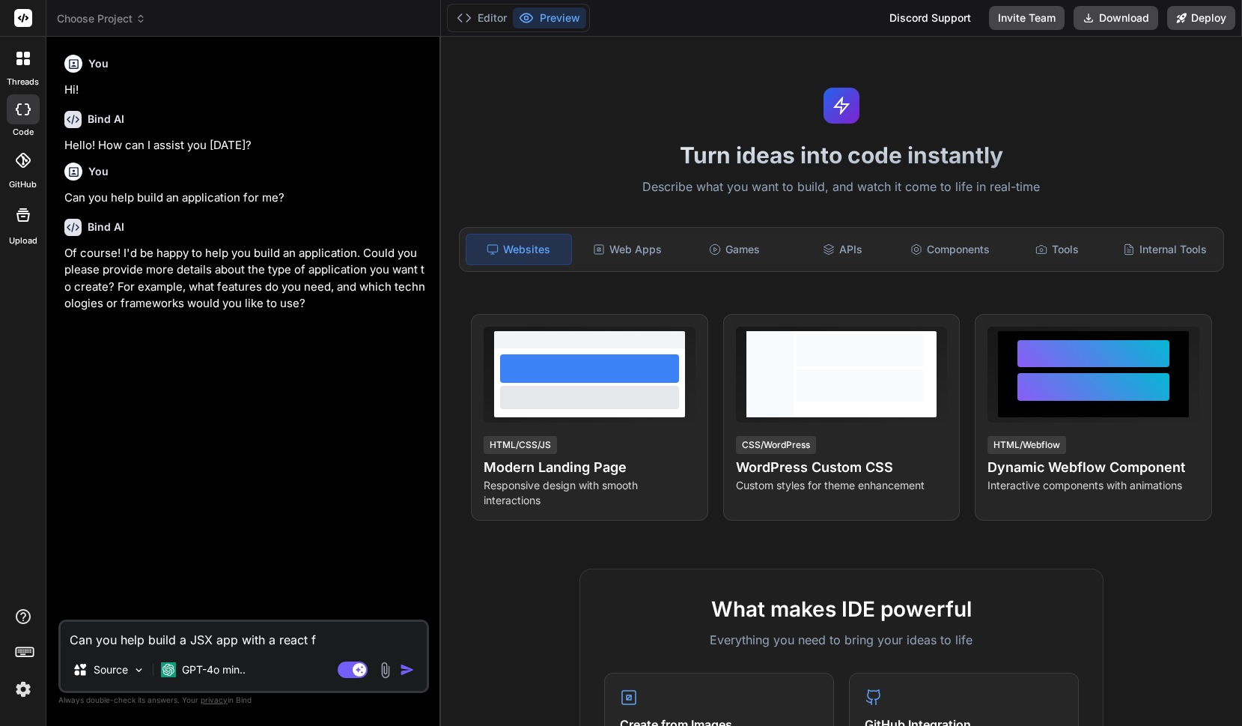
type textarea "x"
type textarea "Can you help build a JSX app with a react fro"
type textarea "x"
type textarea "Can you help build a JSX app with a react fron"
type textarea "x"
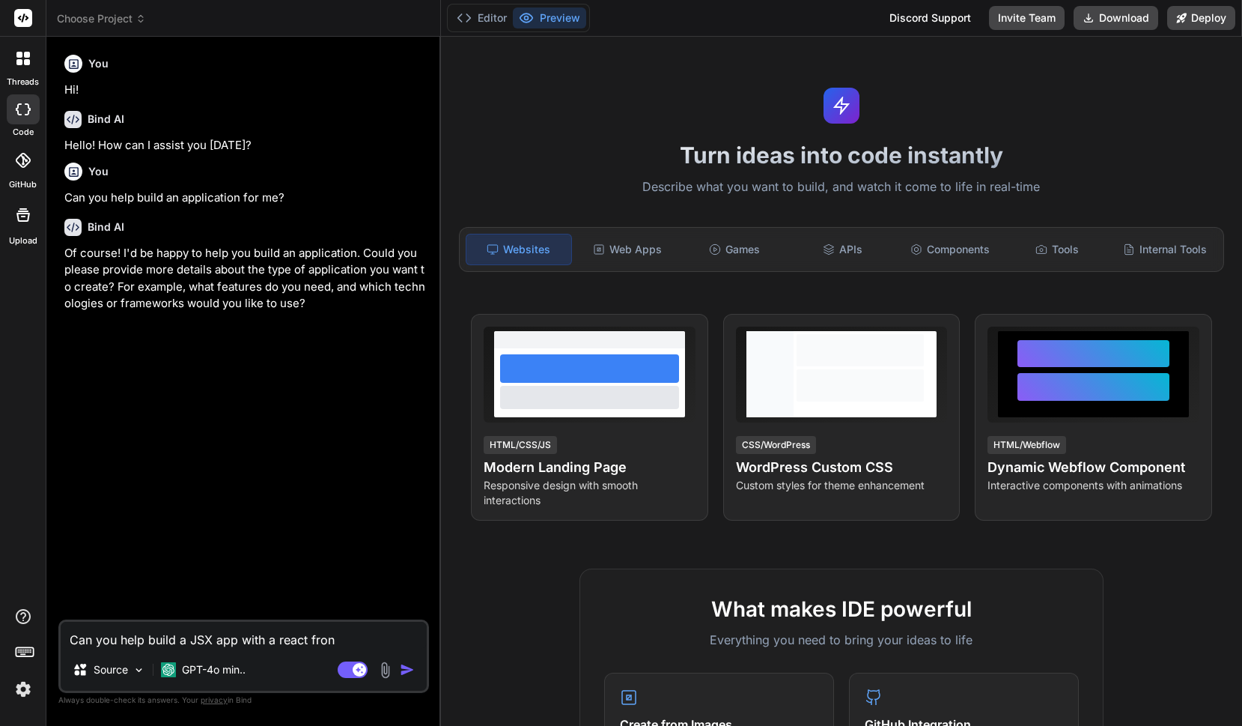
type textarea "Can you help build a JSX app with a react front"
type textarea "x"
type textarea "Can you help build a JSX app with a react front"
type textarea "x"
type textarea "Can you help build a JSX app with a react front e"
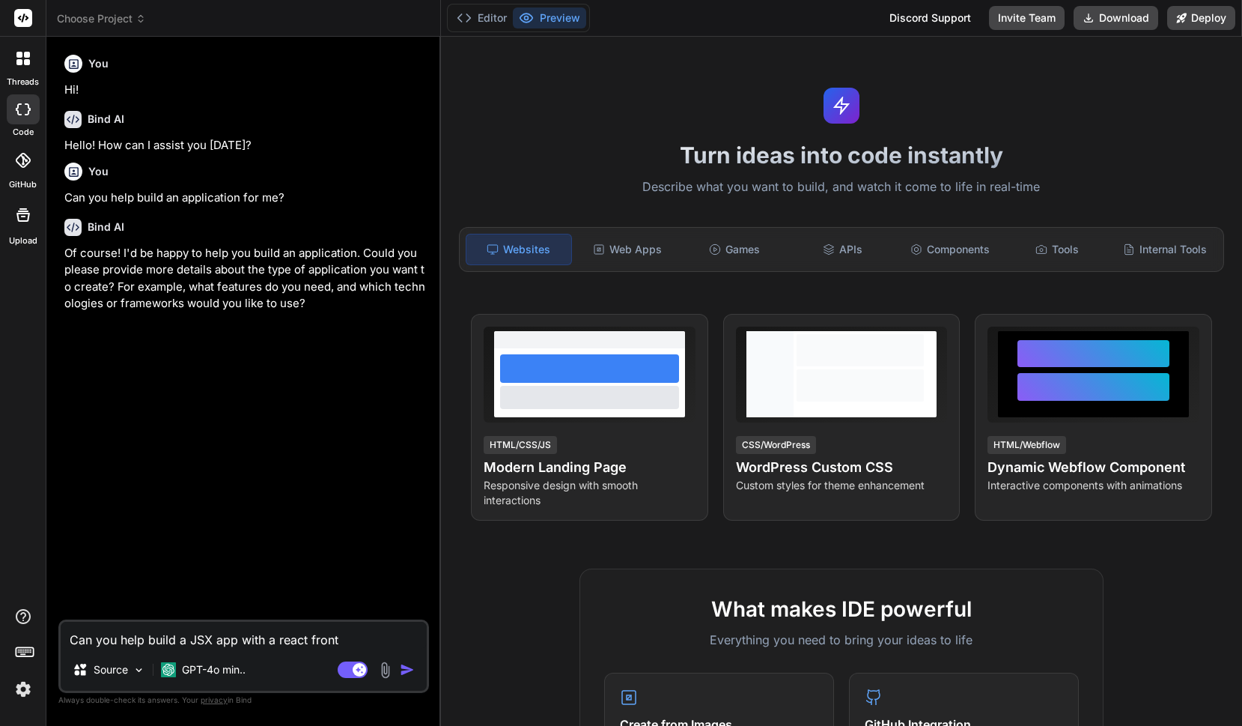
type textarea "x"
type textarea "Can you help build a JSX app with a react front en"
type textarea "x"
type textarea "Can you help build a JSX app with a react front end"
type textarea "x"
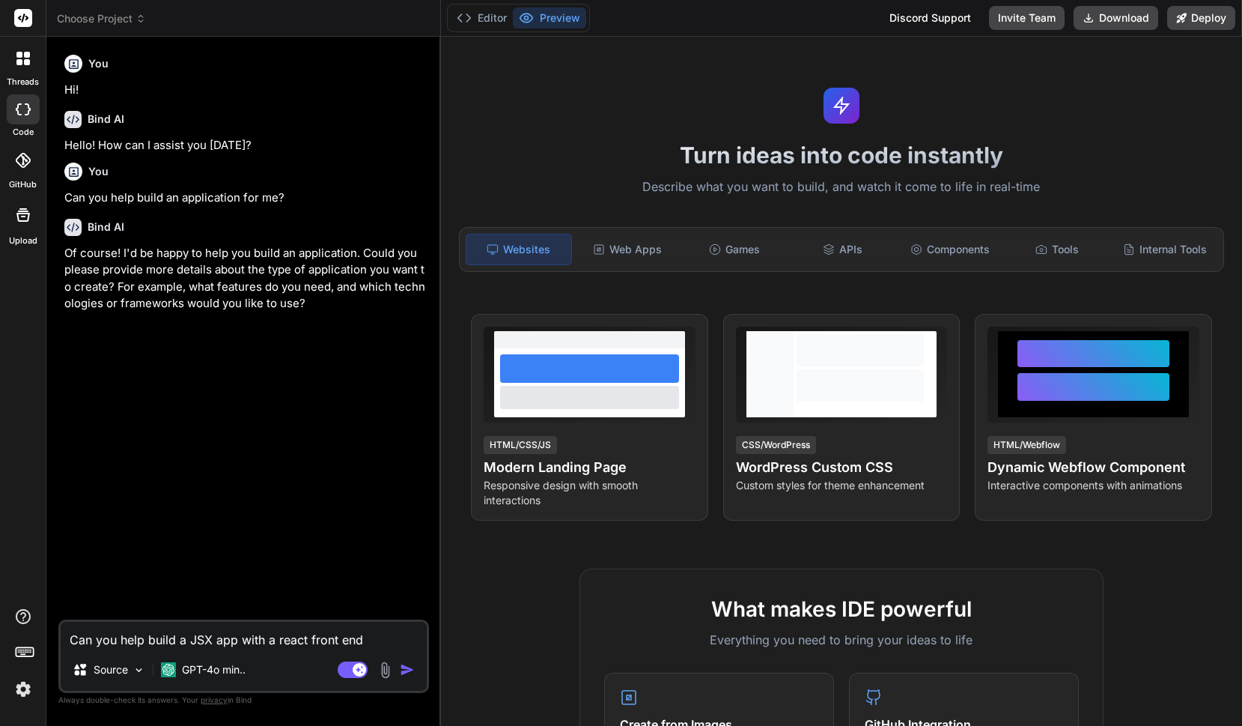
type textarea "Can you help build a JSX app with a react front end"
type textarea "x"
type textarea "Can you help build a JSX app with a react front end a"
type textarea "x"
type textarea "Can you help build a JSX app with a react front end an"
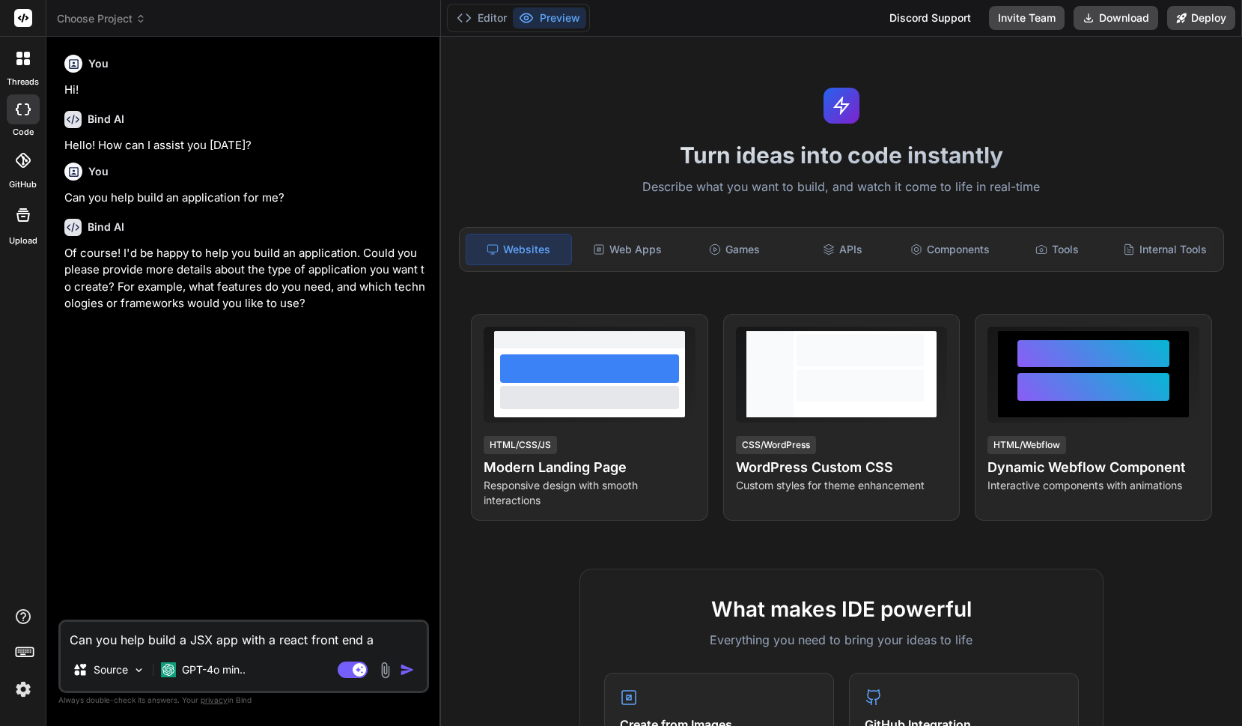
type textarea "x"
type textarea "Can you help build a JSX app with a react front end and"
type textarea "x"
type textarea "Can you help build a JSX app with a react front end and"
type textarea "x"
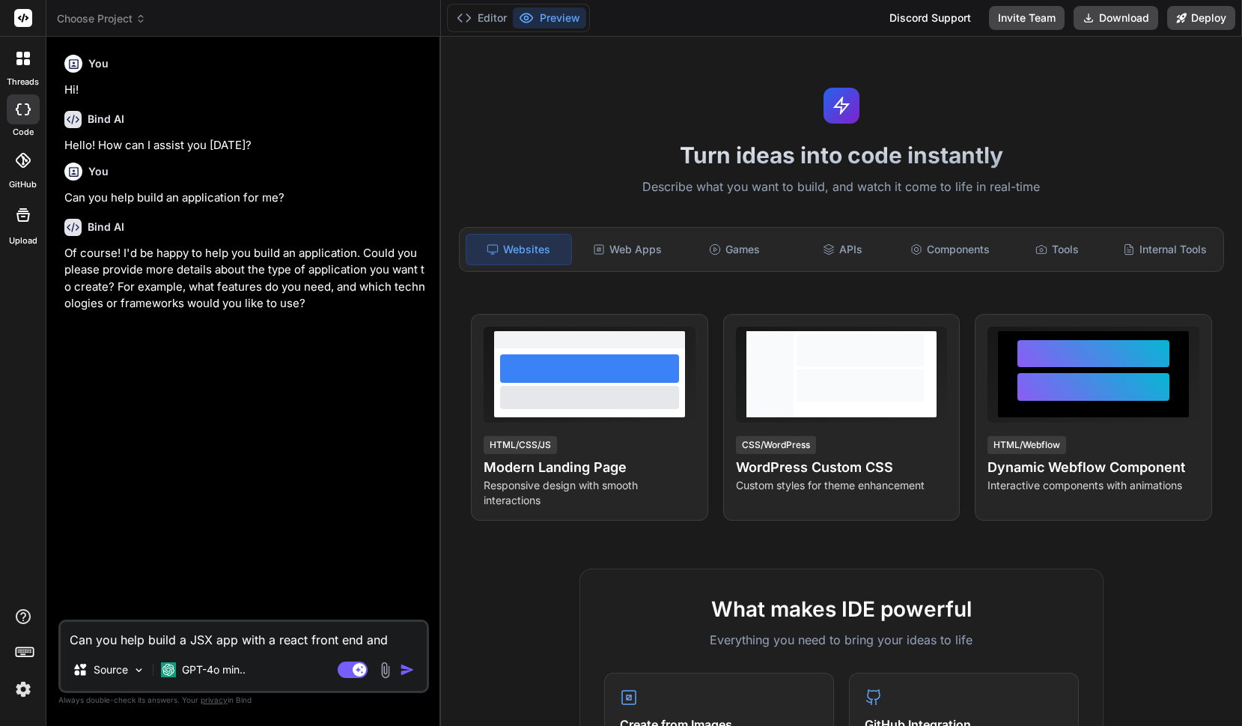
type textarea "Can you help build a JSX app with a react front end and a"
type textarea "x"
type textarea "Can you help build a JSX app with a react front end and a"
type textarea "x"
type textarea "Can you help build a JSX app with a react front end and a s"
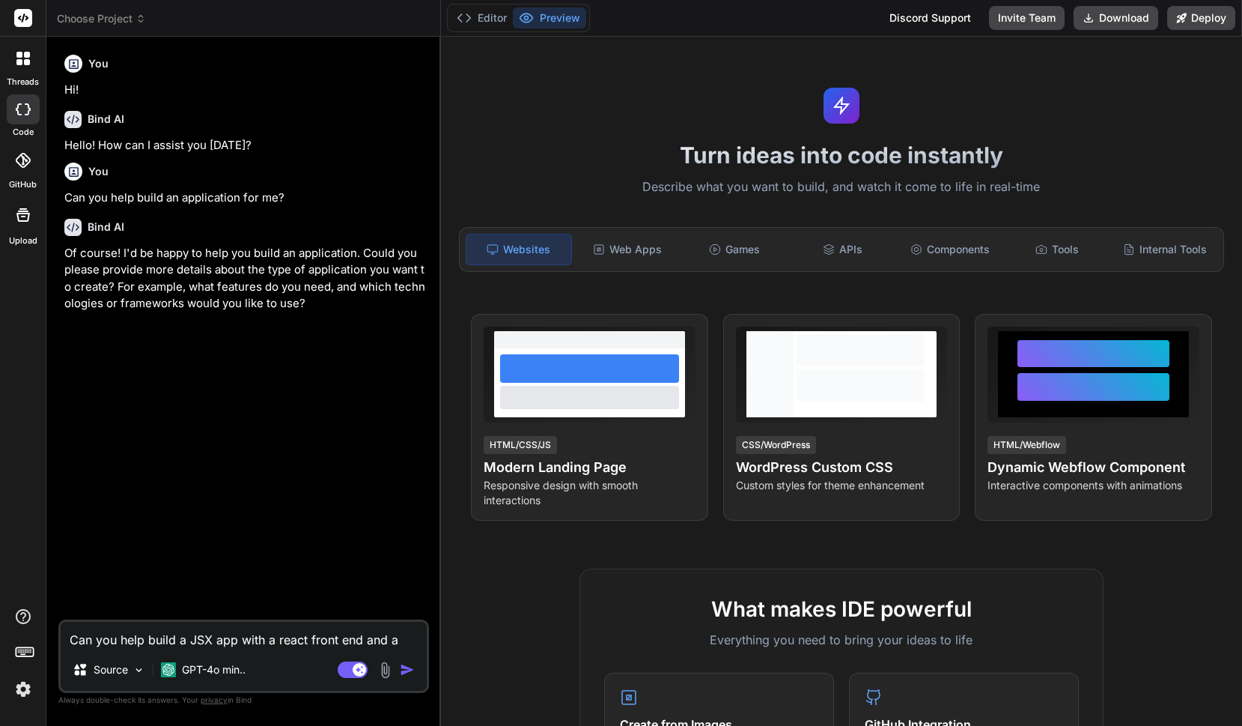
type textarea "x"
type textarea "Can you help build a JSX app with a react front end and a su"
type textarea "x"
type textarea "Can you help build a JSX app with a react front end and a sup"
type textarea "x"
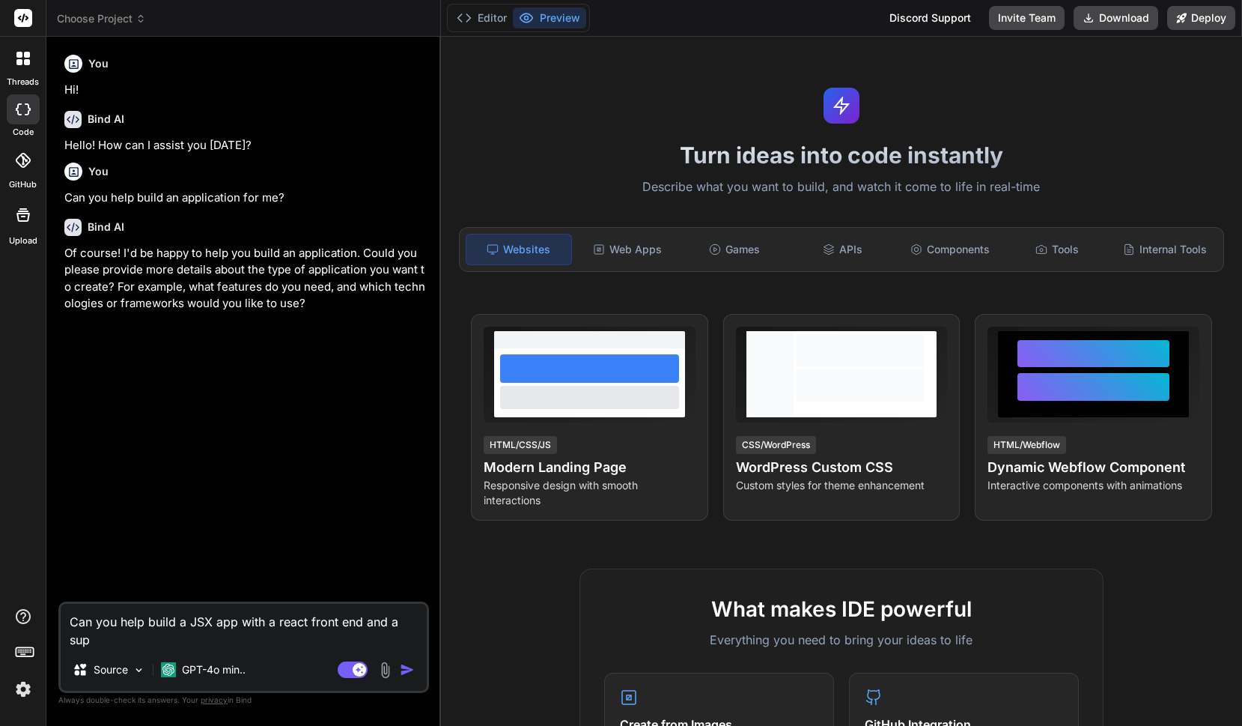
type textarea "Can you help build a JSX app with a react front end and a supa"
type textarea "x"
type textarea "Can you help build a JSX app with a react front end and a supab"
type textarea "x"
type textarea "Can you help build a JSX app with a react front end and a supaba"
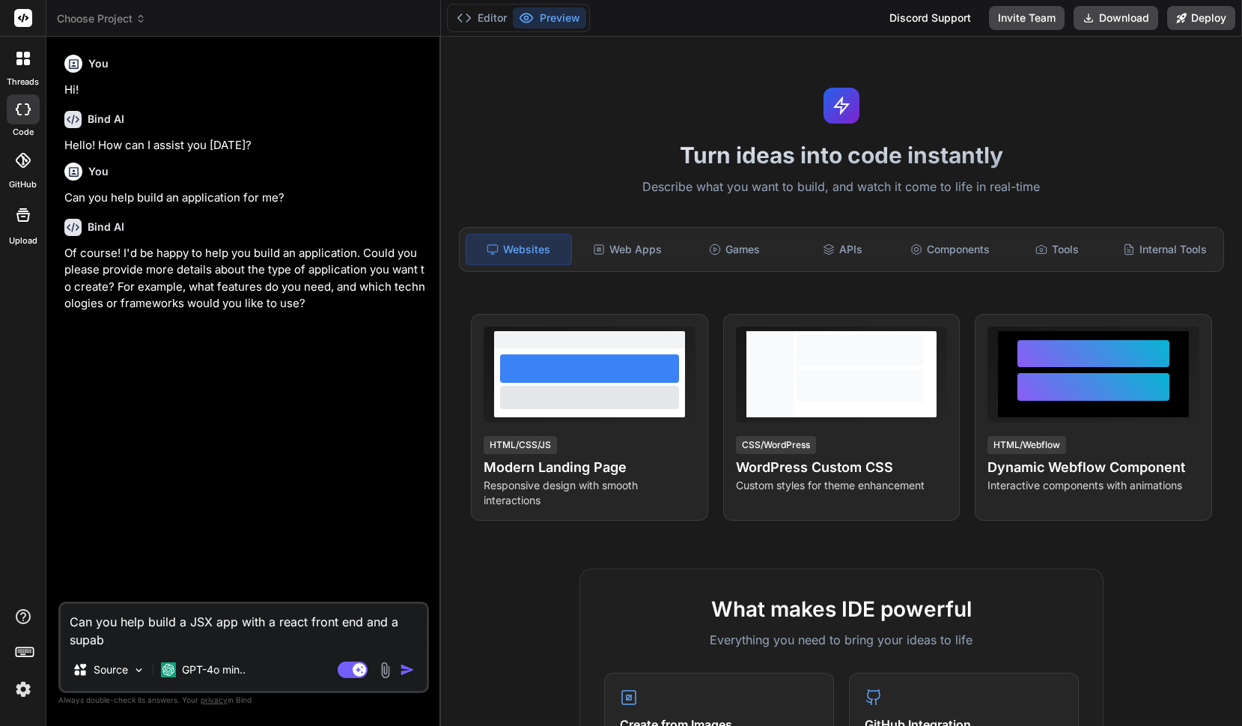
type textarea "x"
type textarea "Can you help build a JSX app with a react front end and a supabas"
type textarea "x"
type textarea "Can you help build a JSX app with a react front end and a supabase"
type textarea "x"
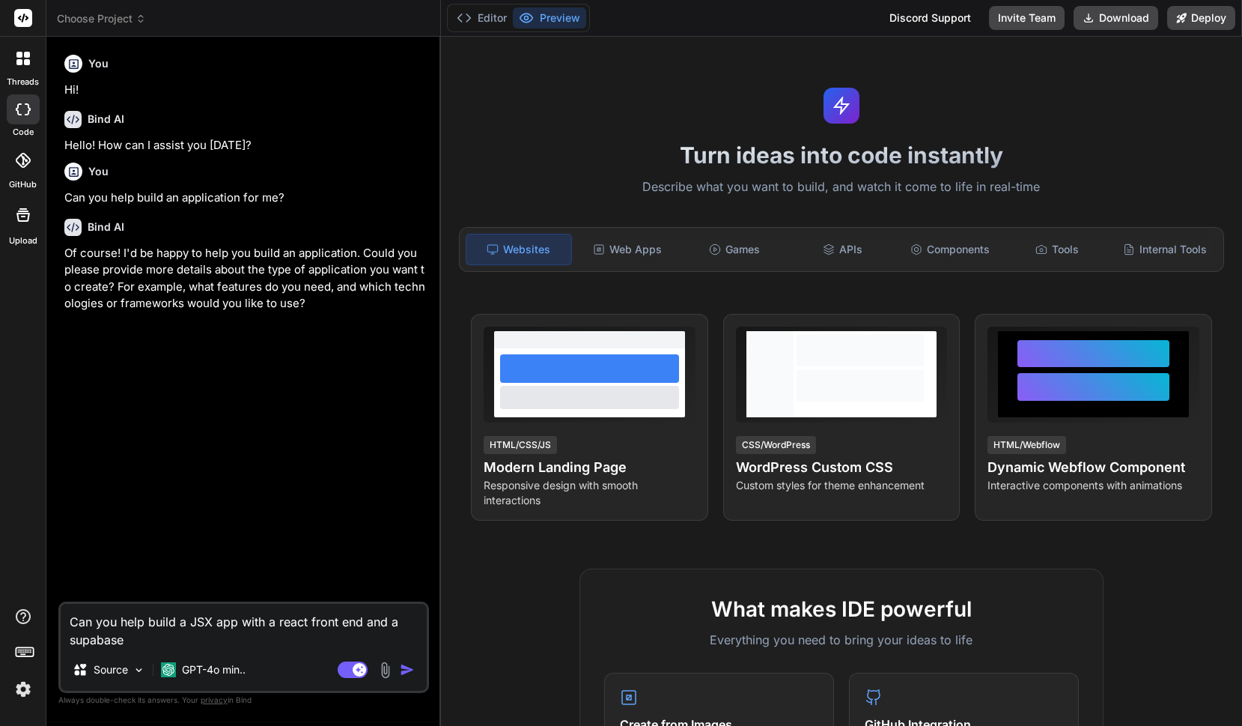
type textarea "Can you help build a JSX app with a react front end and a supabase"
type textarea "x"
type textarea "Can you help build a JSX app with a react front end and a supabase b"
type textarea "x"
type textarea "Can you help build a JSX app with a react front end and a supabase ba"
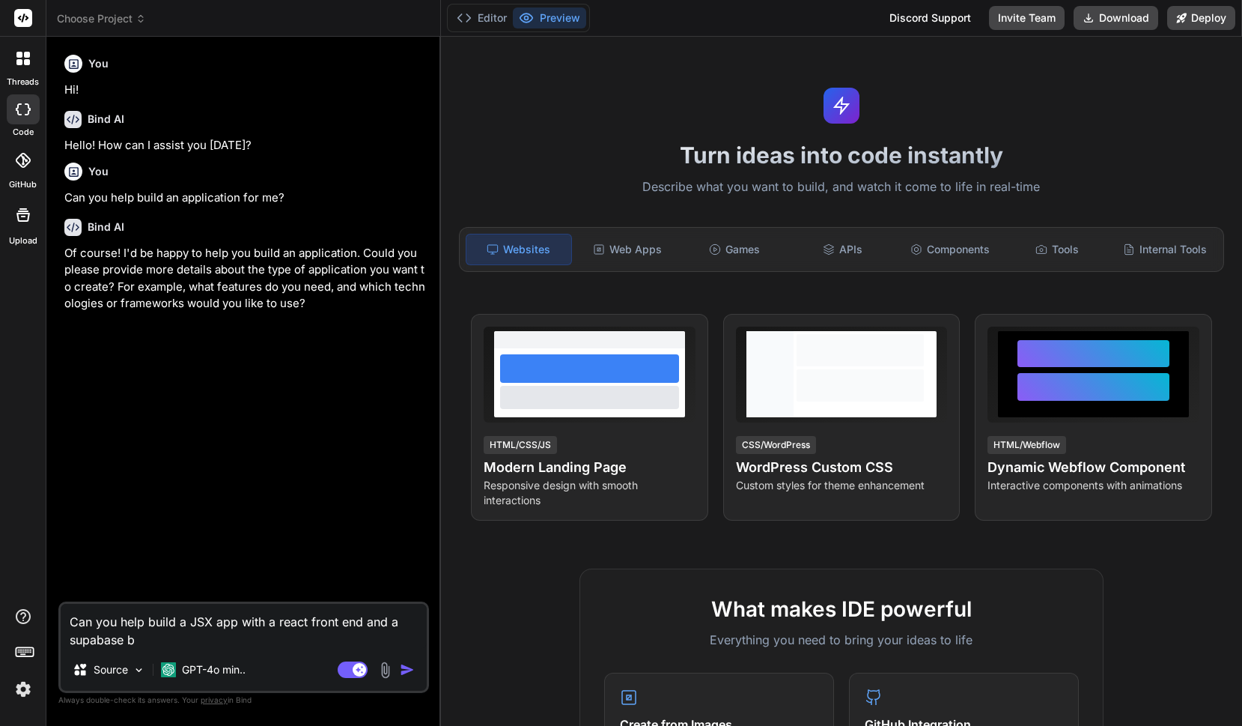
type textarea "x"
type textarea "Can you help build a JSX app with a react front end and a supabase bac"
type textarea "x"
type textarea "Can you help build a JSX app with a react front end and a supabase back"
type textarea "x"
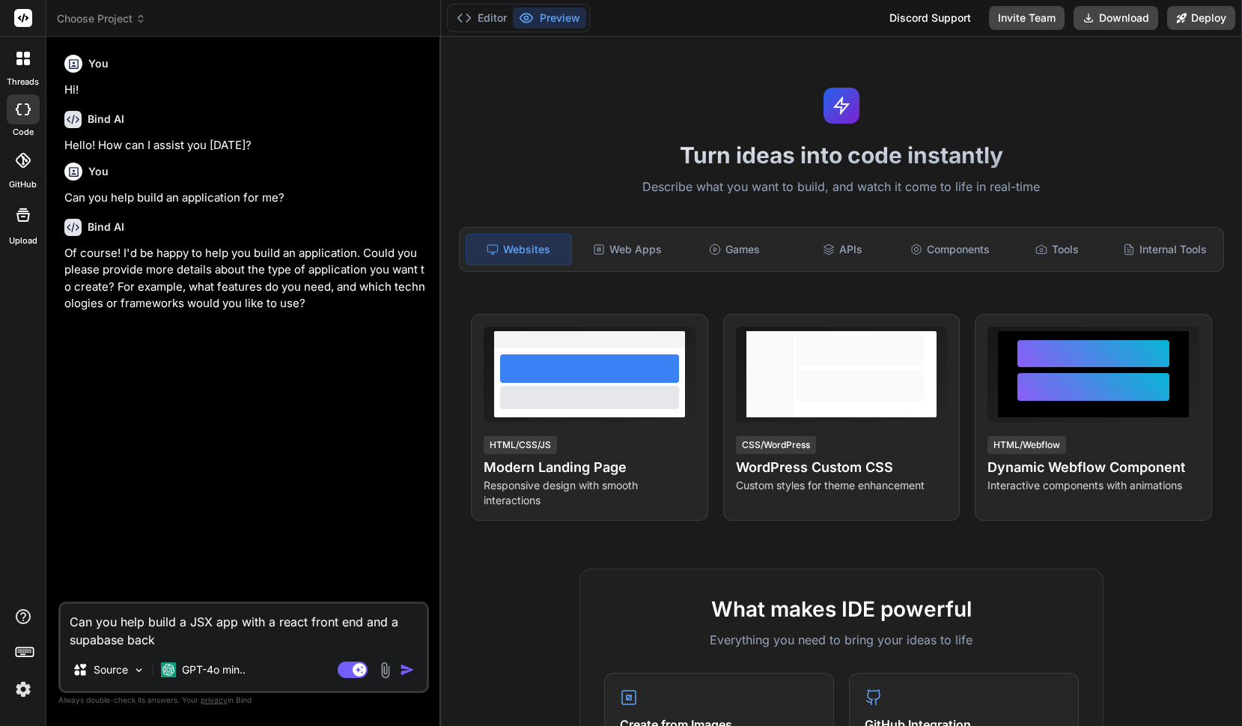
type textarea "Can you help build a JSX app with a react front end and a supabase backe"
type textarea "x"
type textarea "Can you help build a JSX app with a react front end and a supabase backen"
type textarea "x"
type textarea "Can you help build a JSX app with a react front end and a supabase backend"
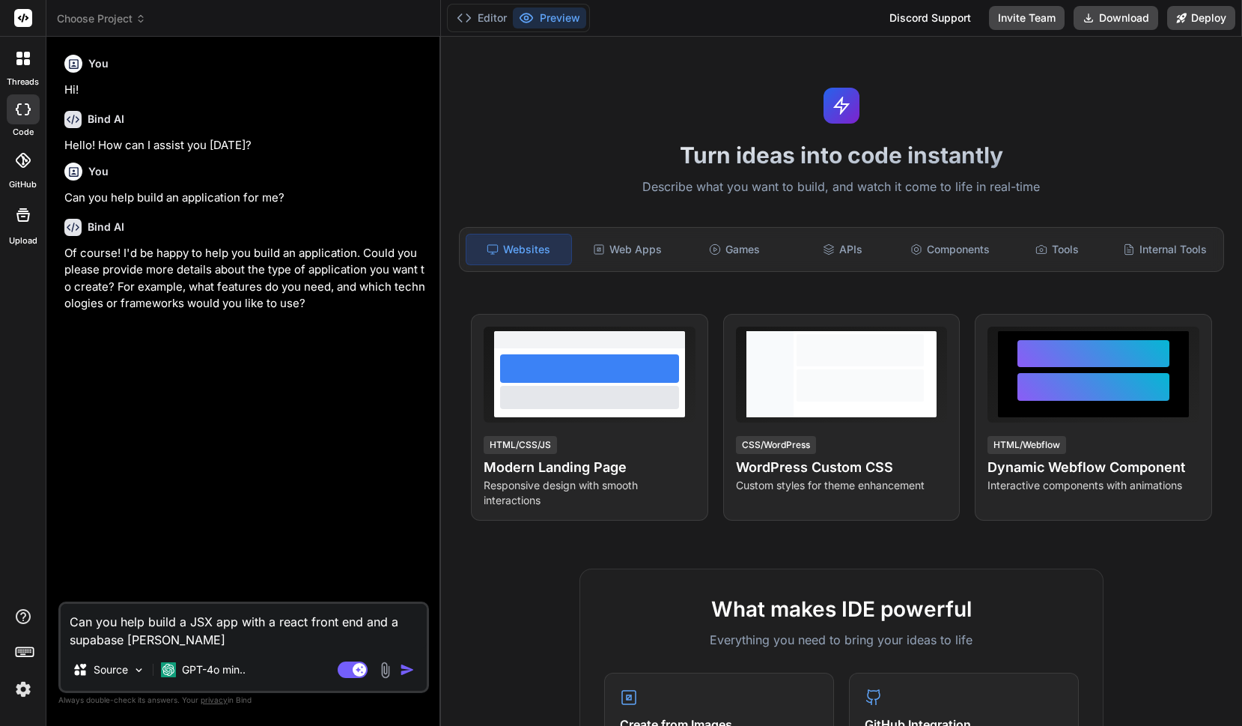
type textarea "x"
type textarea "Can you help build a JSX app with a react front end and a supabase backend?"
type textarea "x"
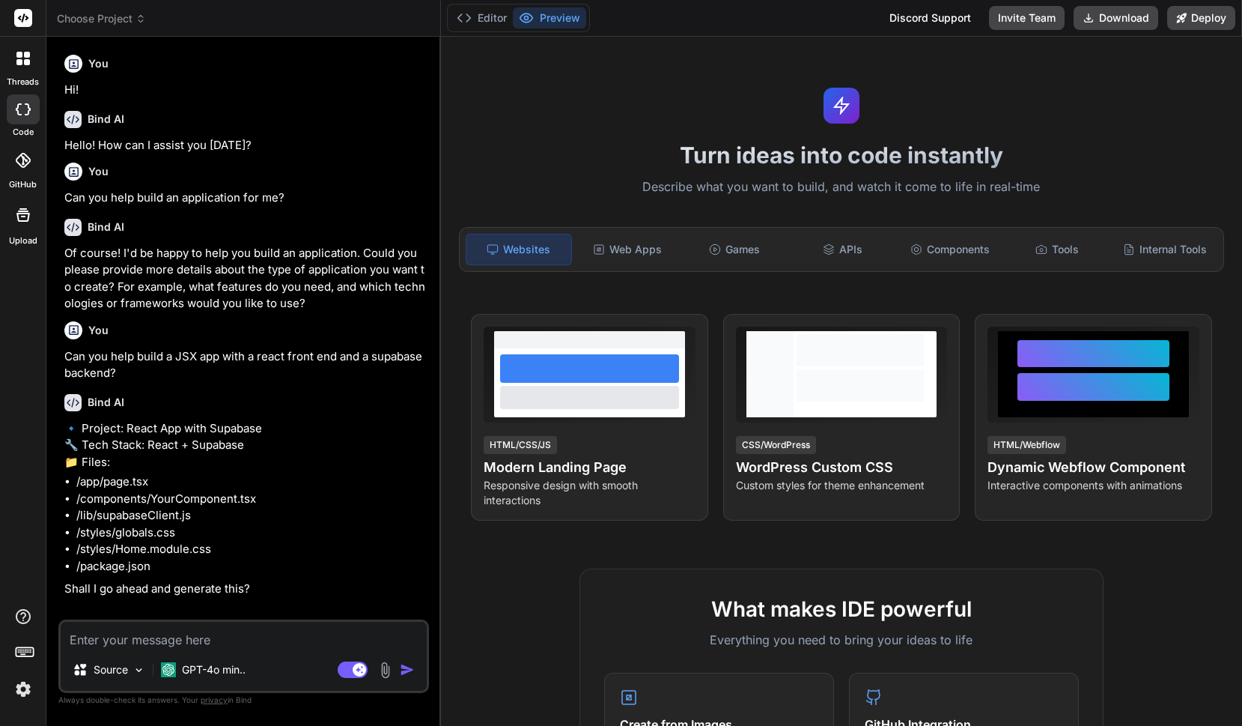
scroll to position [7, 0]
click at [219, 664] on p "GPT-4o min.." at bounding box center [214, 669] width 64 height 15
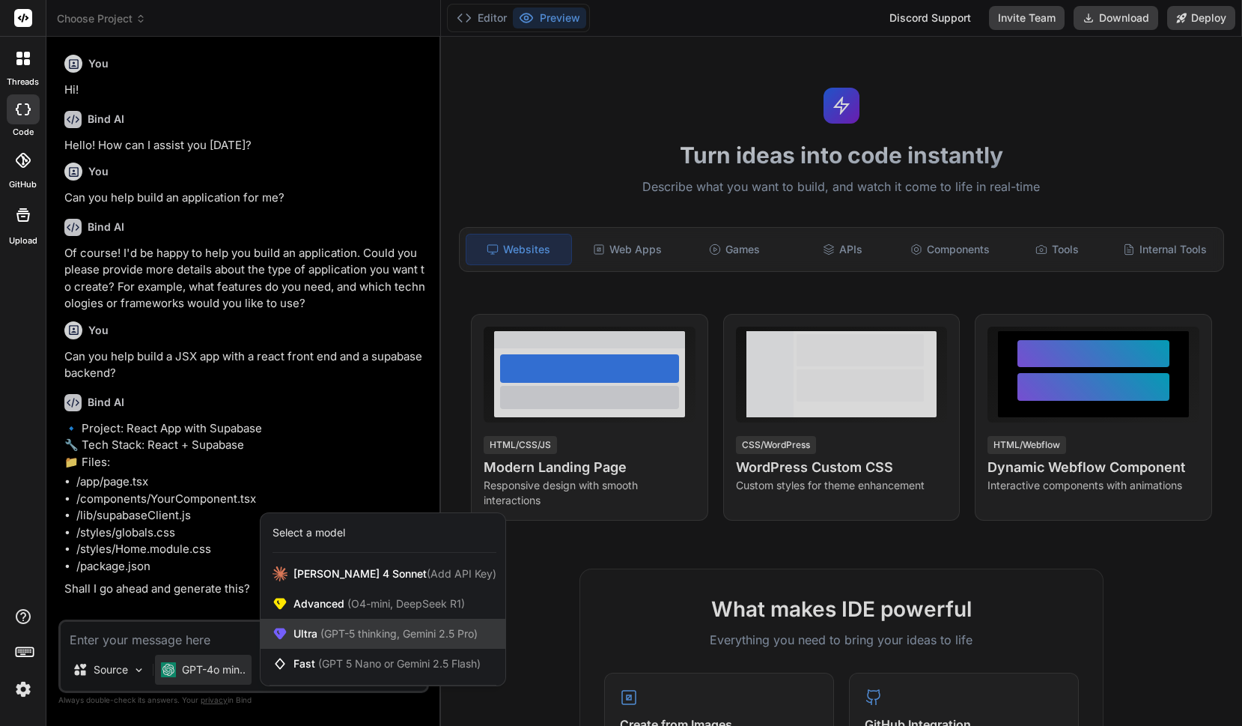
click at [446, 634] on span "(GPT-5 thinking, Gemini 2.5 Pro)" at bounding box center [397, 633] width 160 height 13
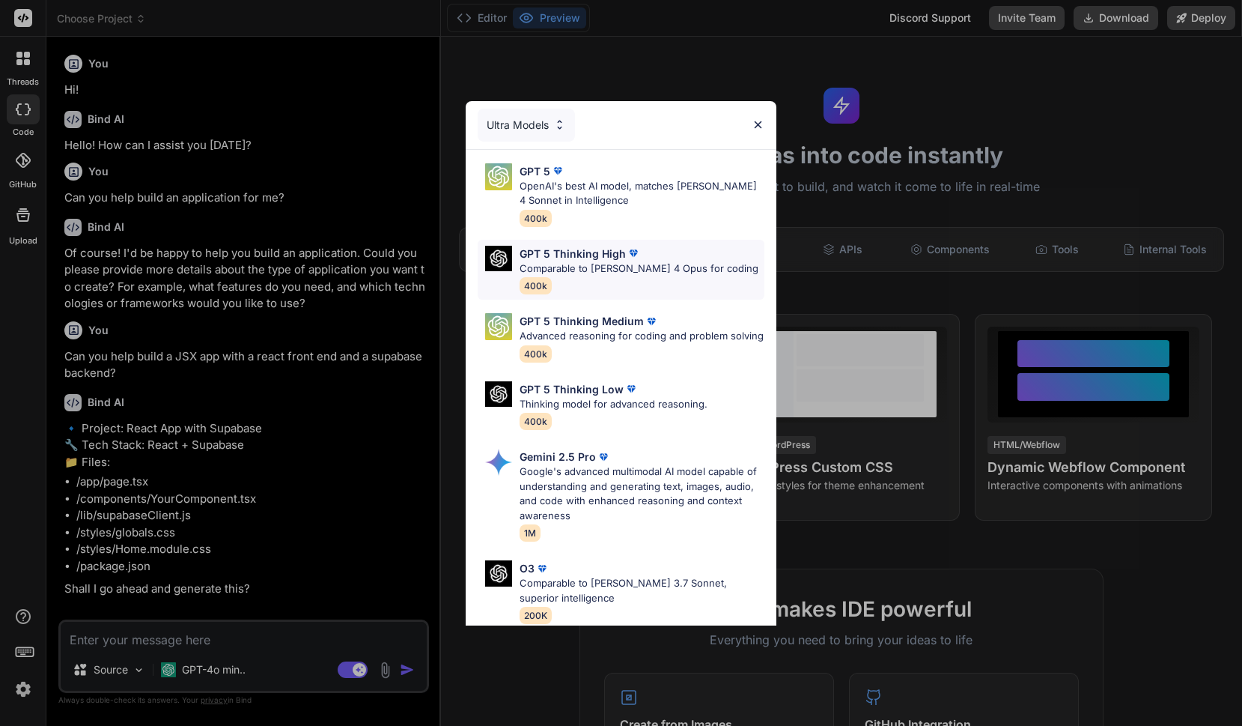
click at [597, 274] on div "GPT 5 Thinking High Comparable to Claude 4 Opus for coding 400k" at bounding box center [639, 270] width 239 height 49
type textarea "x"
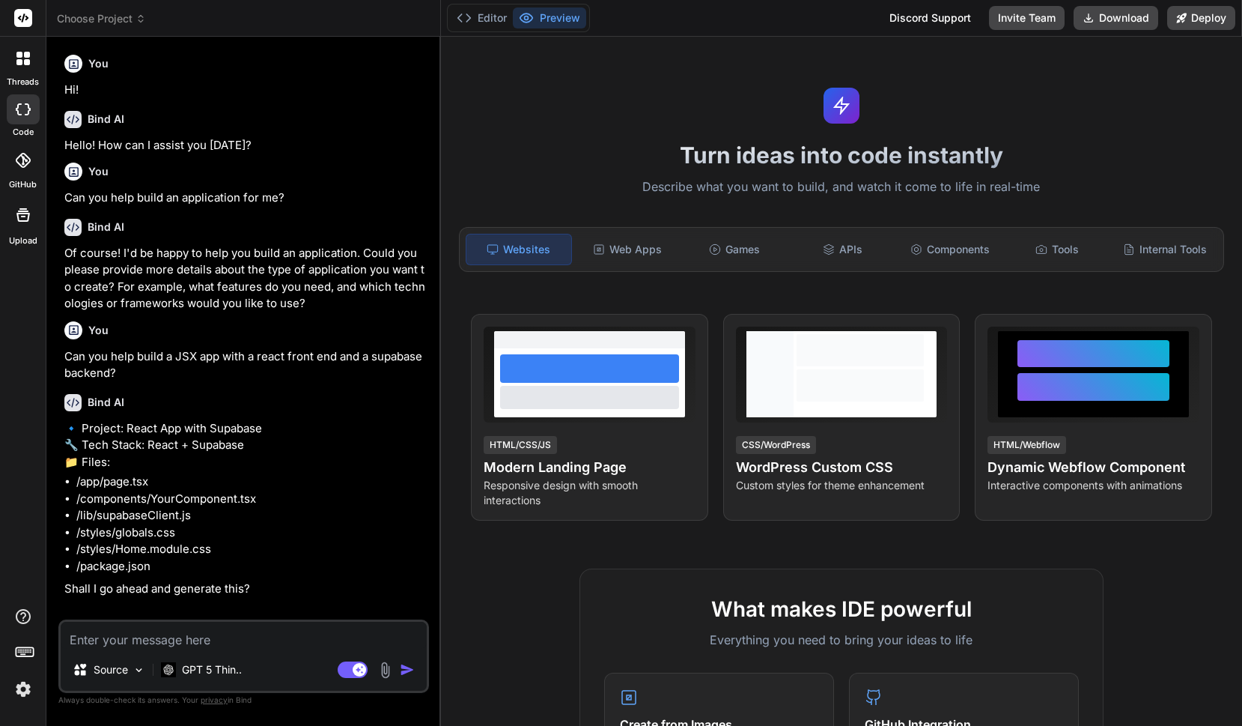
click at [266, 642] on textarea at bounding box center [244, 634] width 366 height 27
type textarea "n"
type textarea "x"
type textarea "no"
type textarea "x"
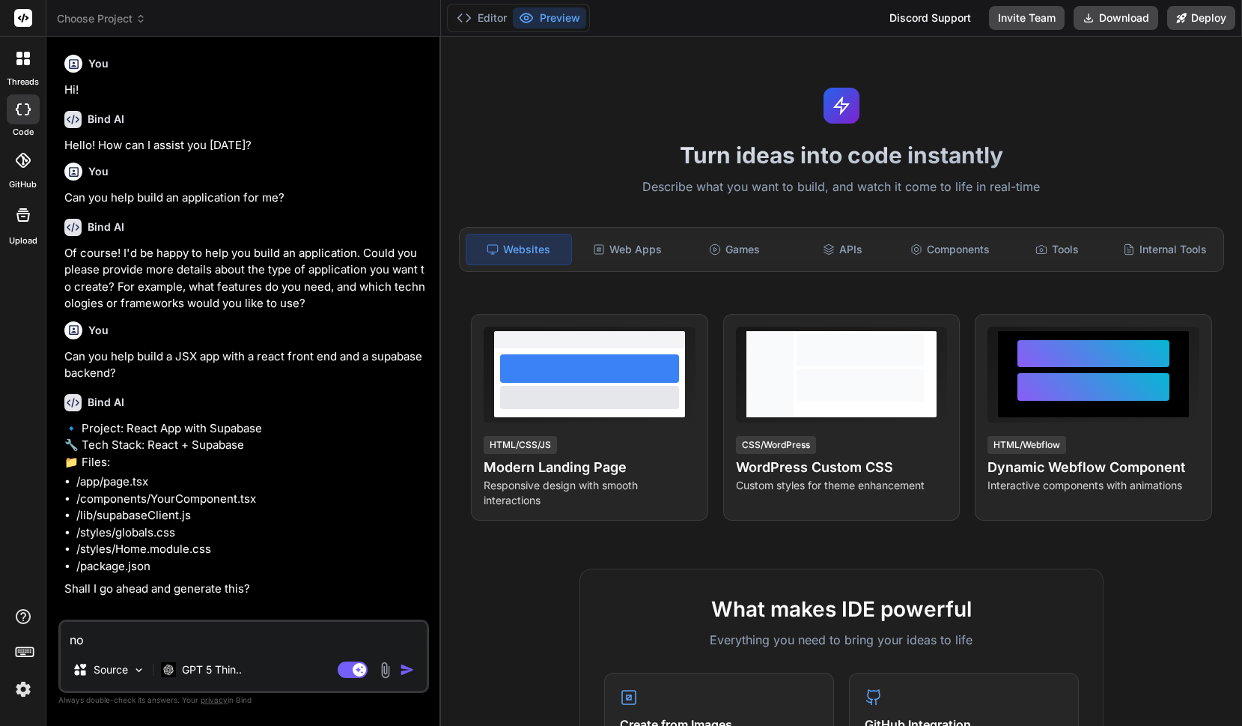
type textarea "No"
type textarea "x"
type textarea "No i"
type textarea "x"
type textarea "No i'"
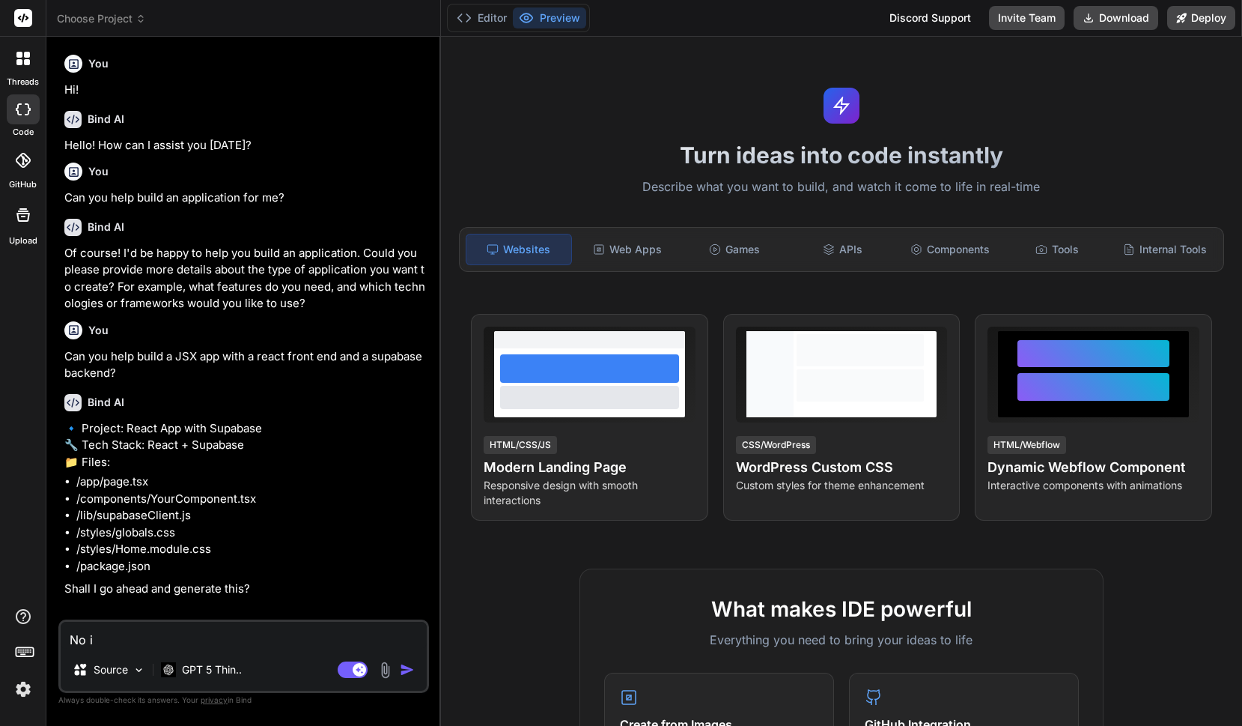
type textarea "x"
type textarea "No i'd"
type textarea "x"
type textarea "No i’d"
type textarea "x"
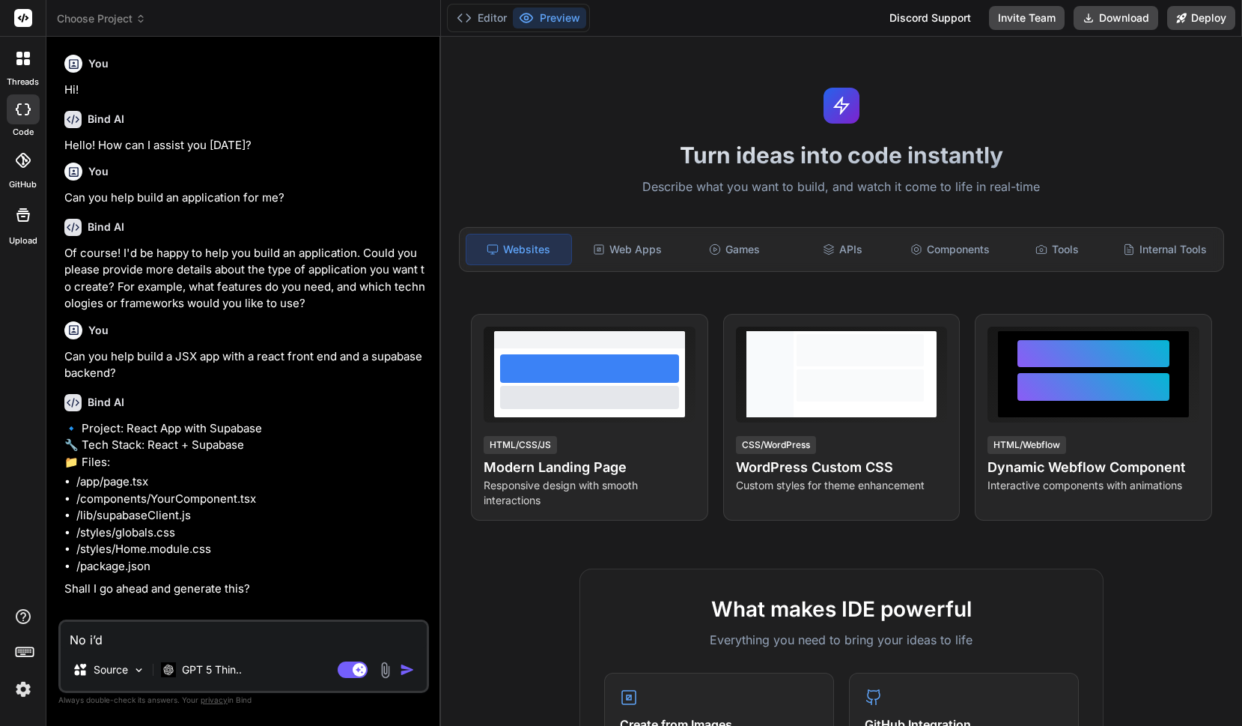
type textarea "No i’d l"
type textarea "x"
type textarea "No i’d li"
type textarea "x"
type textarea "No i’d lie"
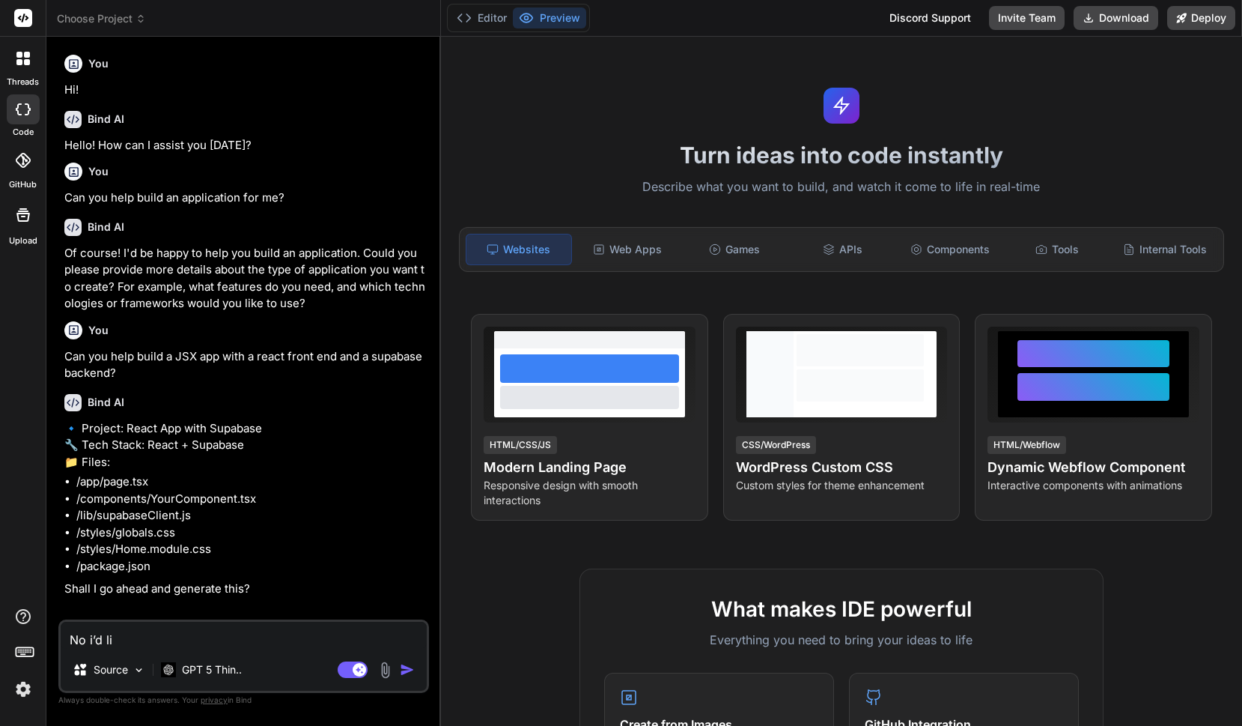
type textarea "x"
type textarea "No i’d liek"
type textarea "x"
type textarea "No i’d lie"
type textarea "x"
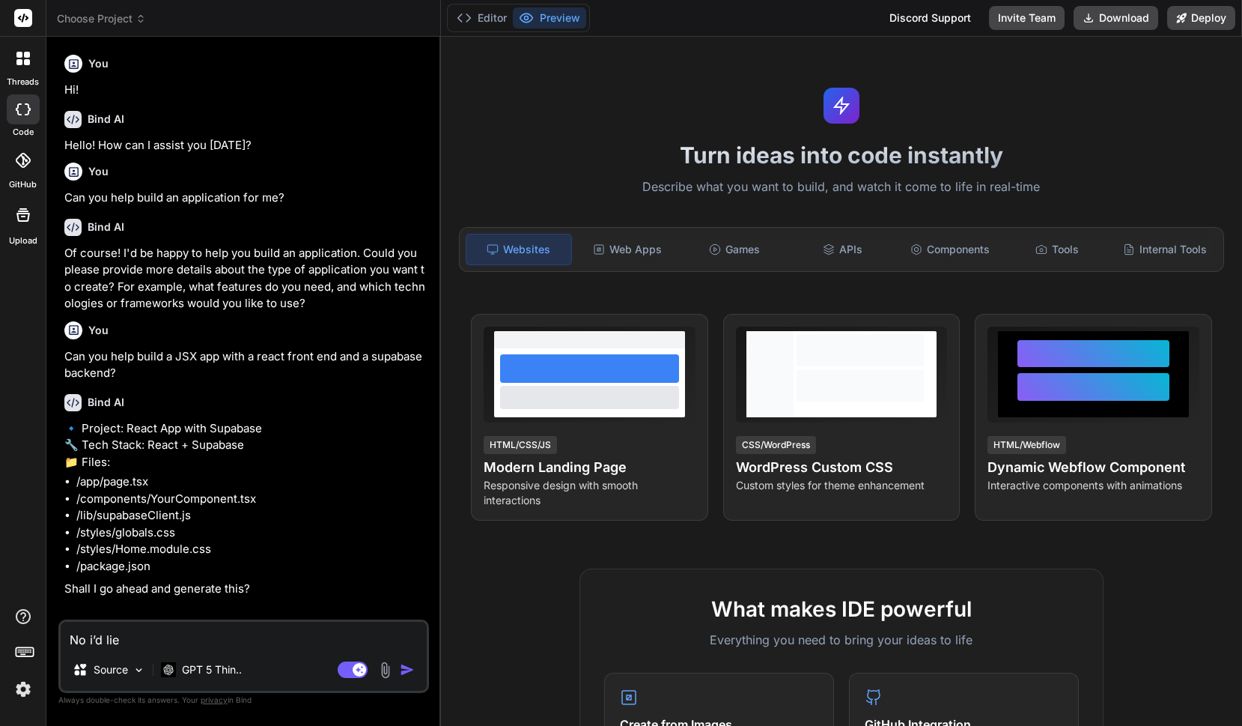
type textarea "No i’d li"
type textarea "x"
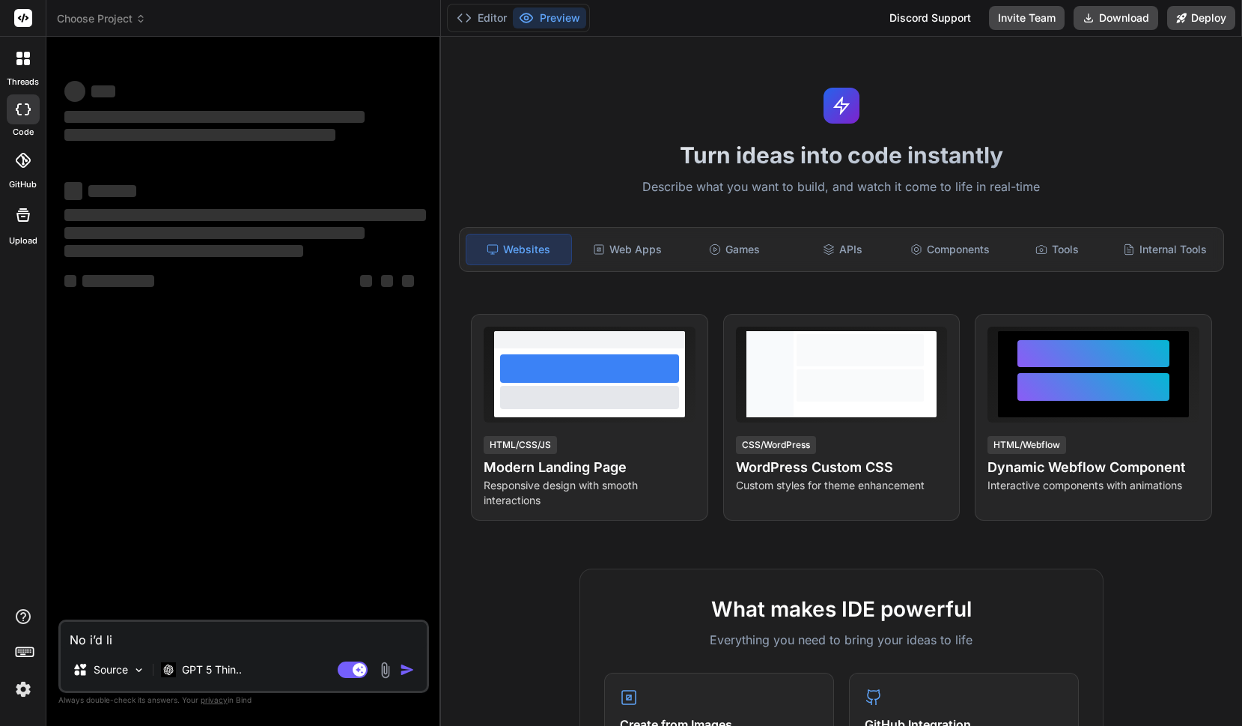
click at [202, 645] on textarea "No i’d li" at bounding box center [244, 634] width 366 height 27
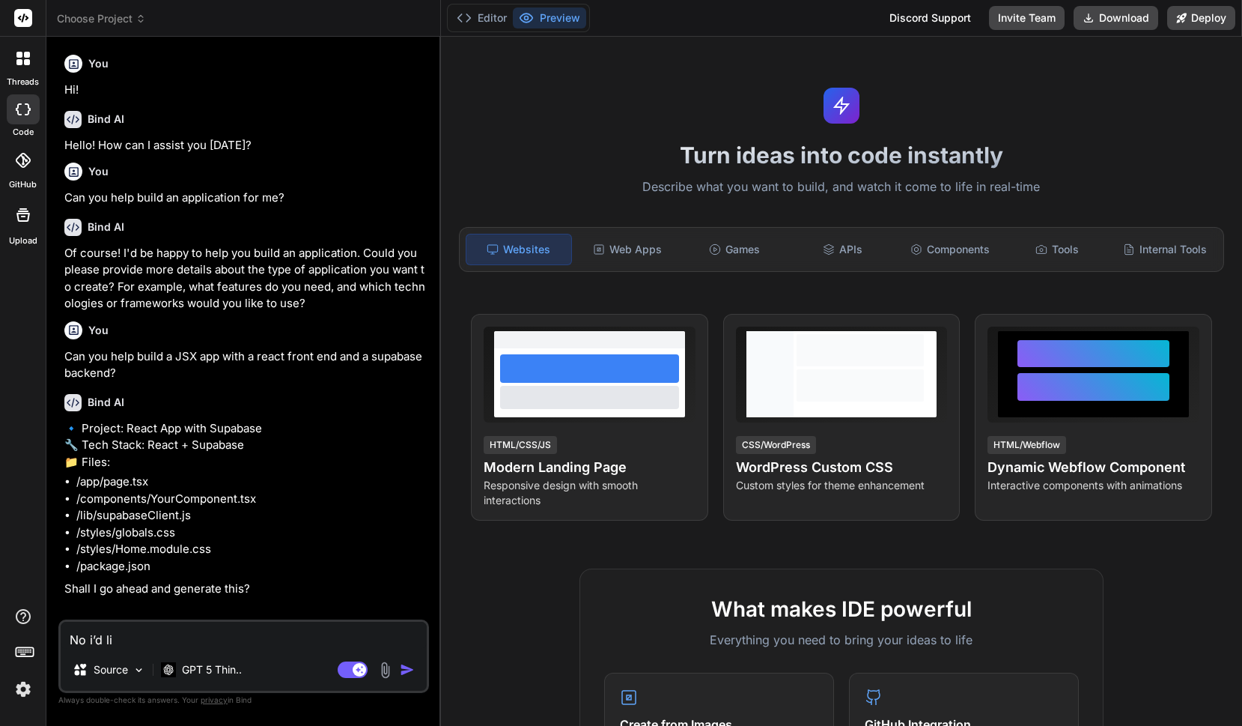
type textarea "x"
type textarea "No i’d lik"
type textarea "x"
type textarea "No i’d like"
type textarea "x"
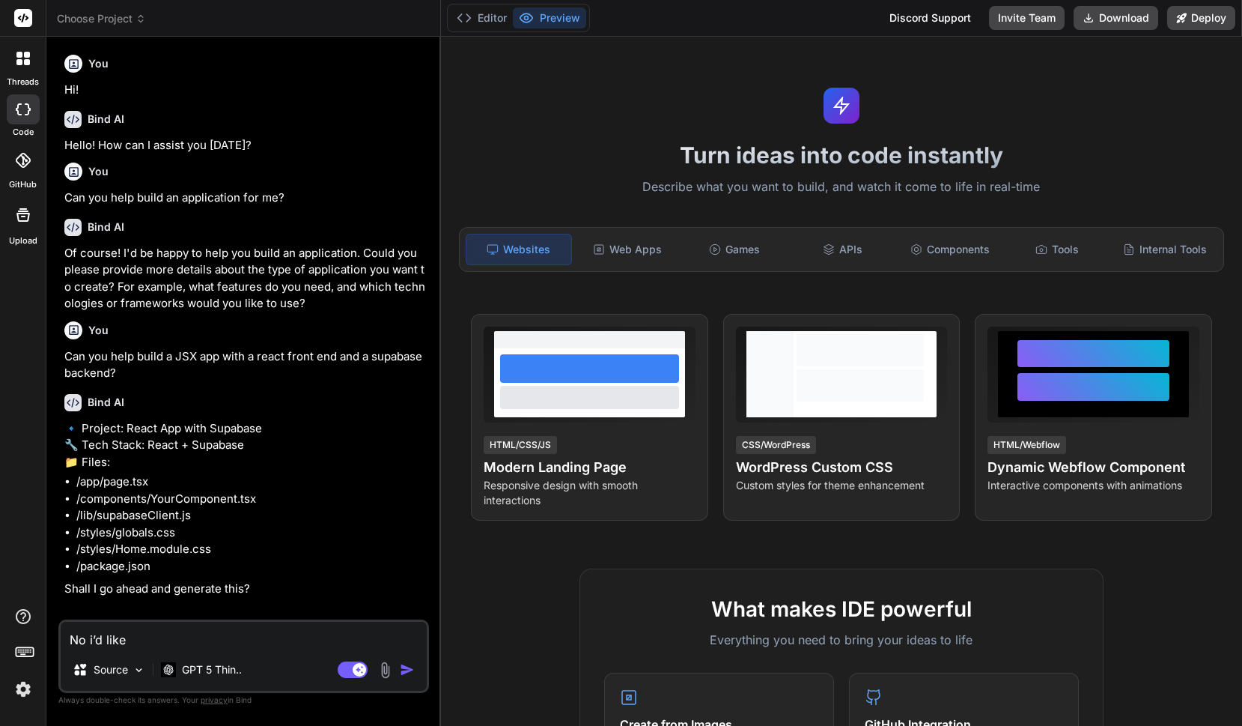
type textarea "No i’d like"
type textarea "x"
type textarea "No i’d like t"
type textarea "x"
type textarea "No i’d like to"
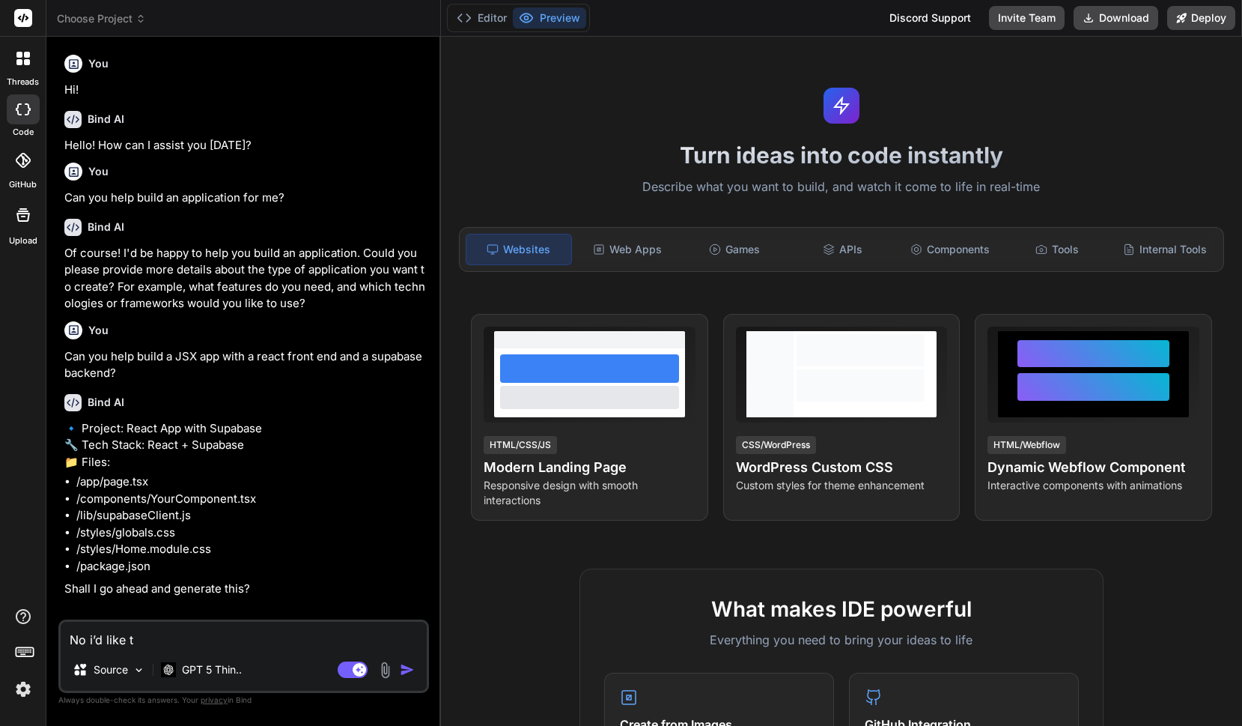
type textarea "x"
type textarea "No i’d like to"
type textarea "x"
type textarea "No i’d like to t"
type textarea "x"
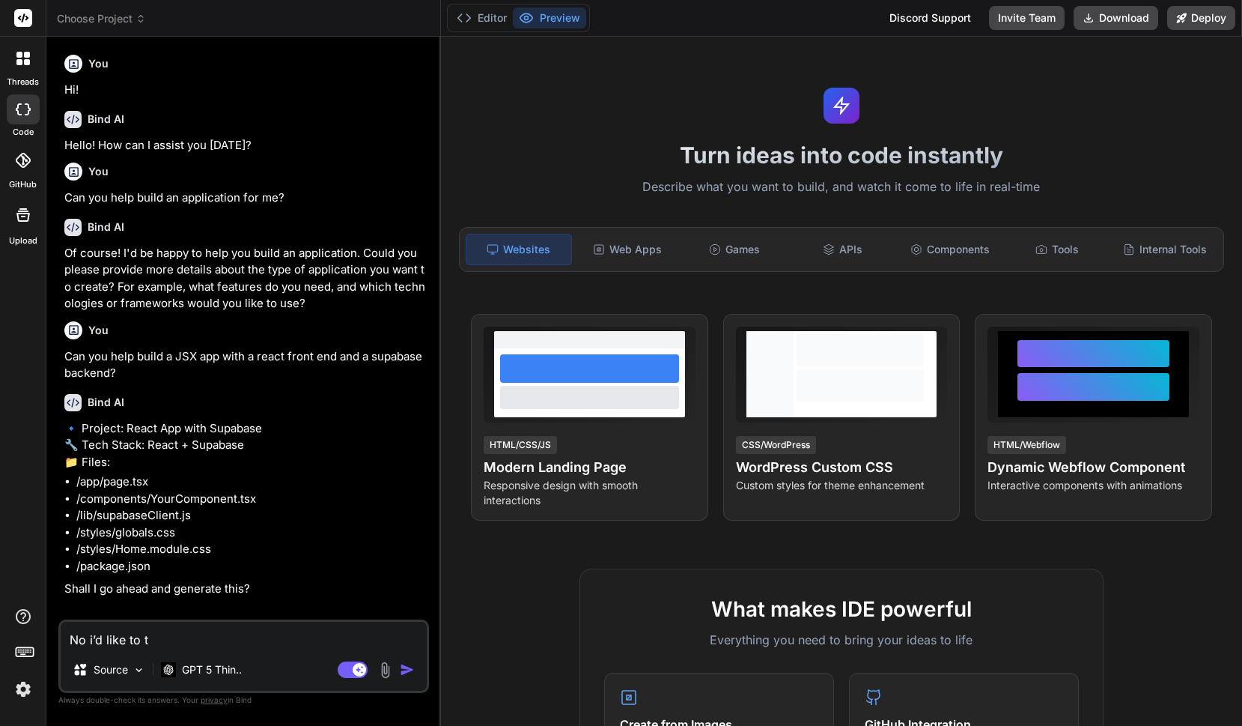
type textarea "No i’d like to tr"
type textarea "x"
type textarea "No i’d like to try"
type textarea "x"
type textarea "No i’d like to try"
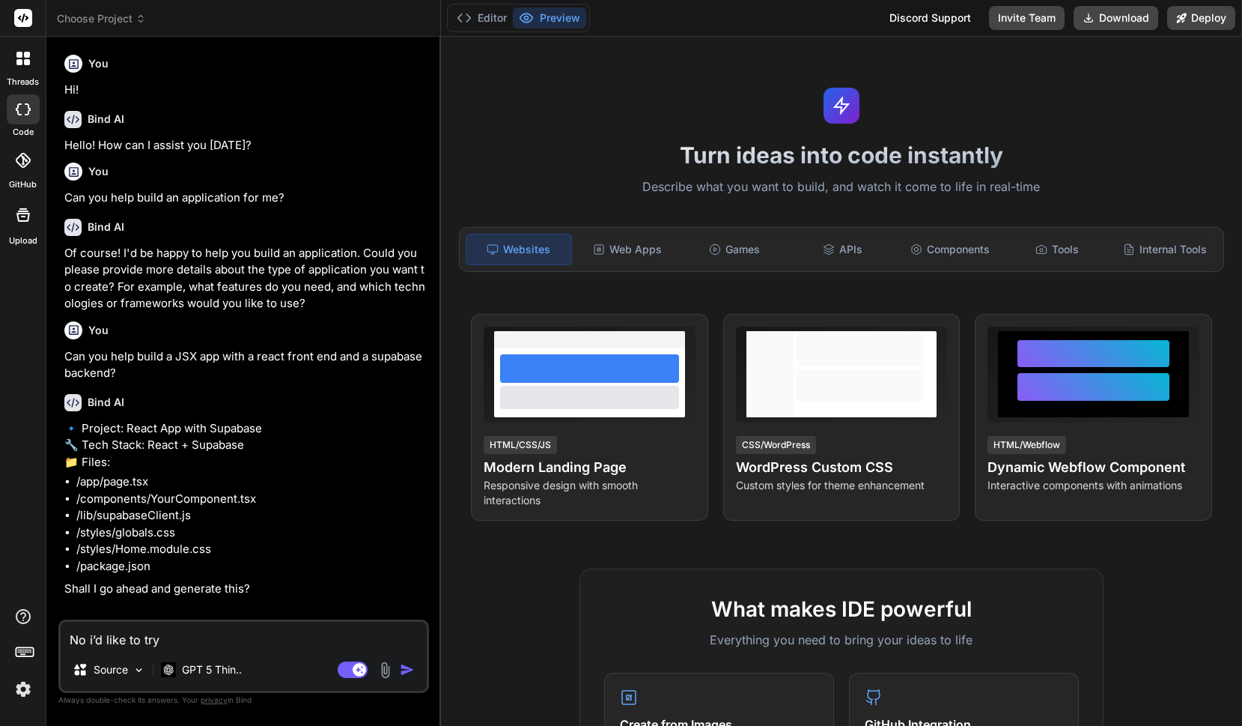
type textarea "x"
type textarea "No i’d like to try s"
type textarea "x"
type textarea "No i’d like to try so"
type textarea "x"
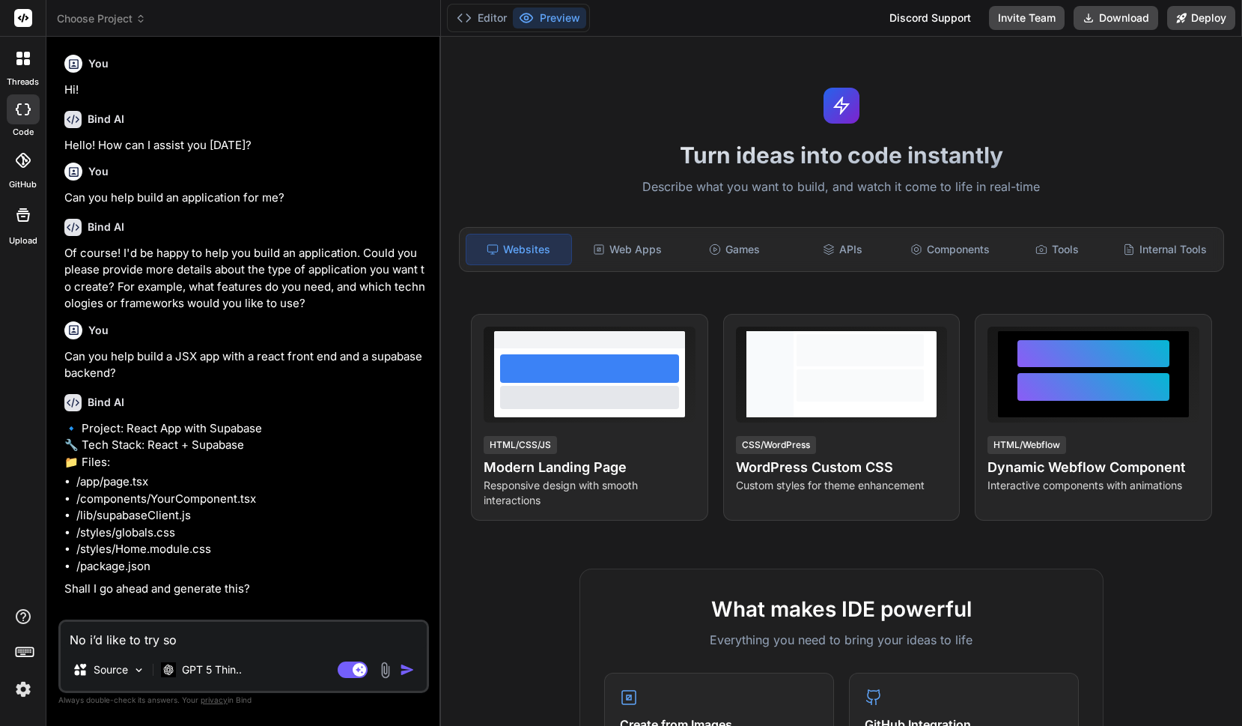
type textarea "No i’d like to try som"
type textarea "x"
type textarea "No i’d like to try some"
type textarea "x"
type textarea "No i’d like to try somet"
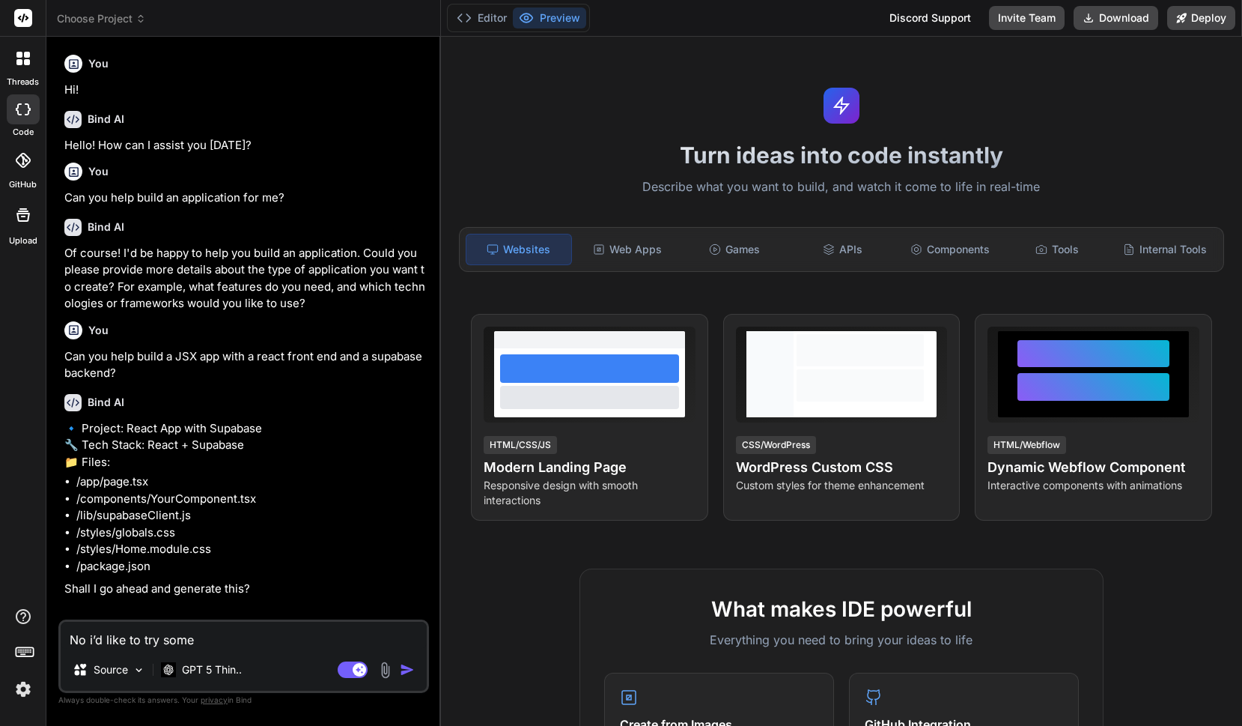
type textarea "x"
type textarea "No i’d like to try someth"
type textarea "x"
type textarea "No i’d like to try somethi"
type textarea "x"
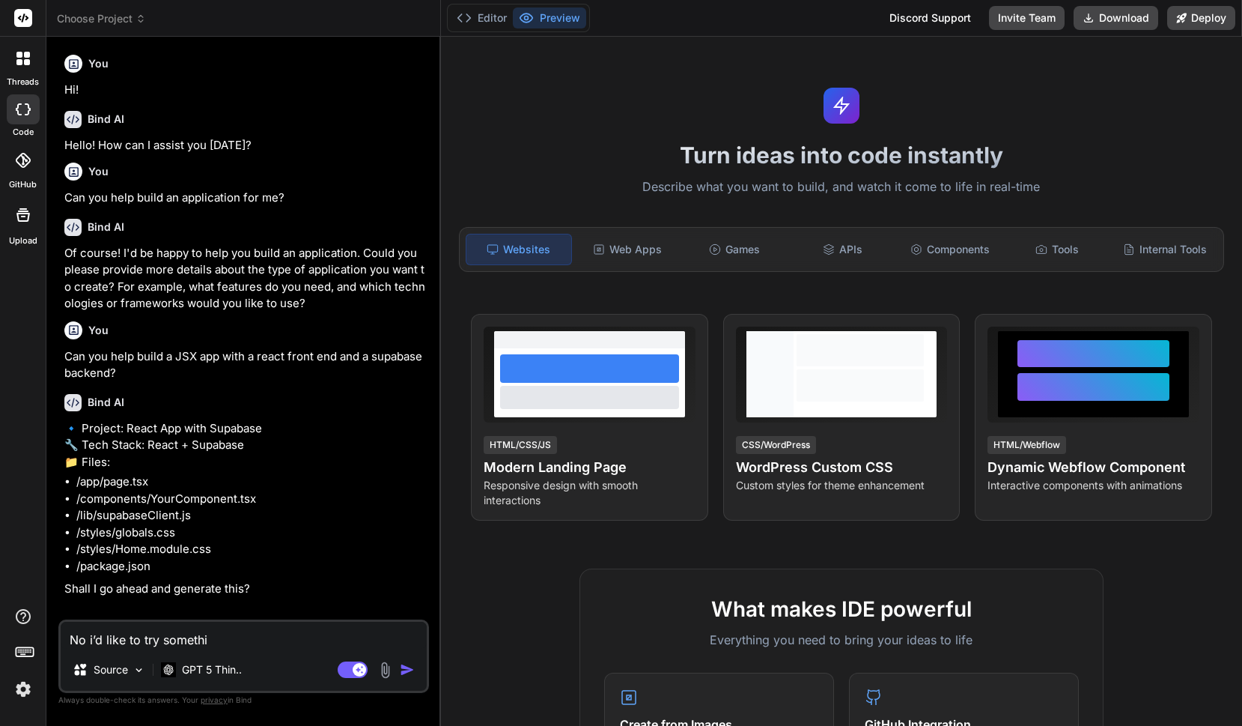
type textarea "No i’d like to try somethin"
type textarea "x"
type textarea "No i’d like to try something"
type textarea "x"
type textarea "No i’d like to try something"
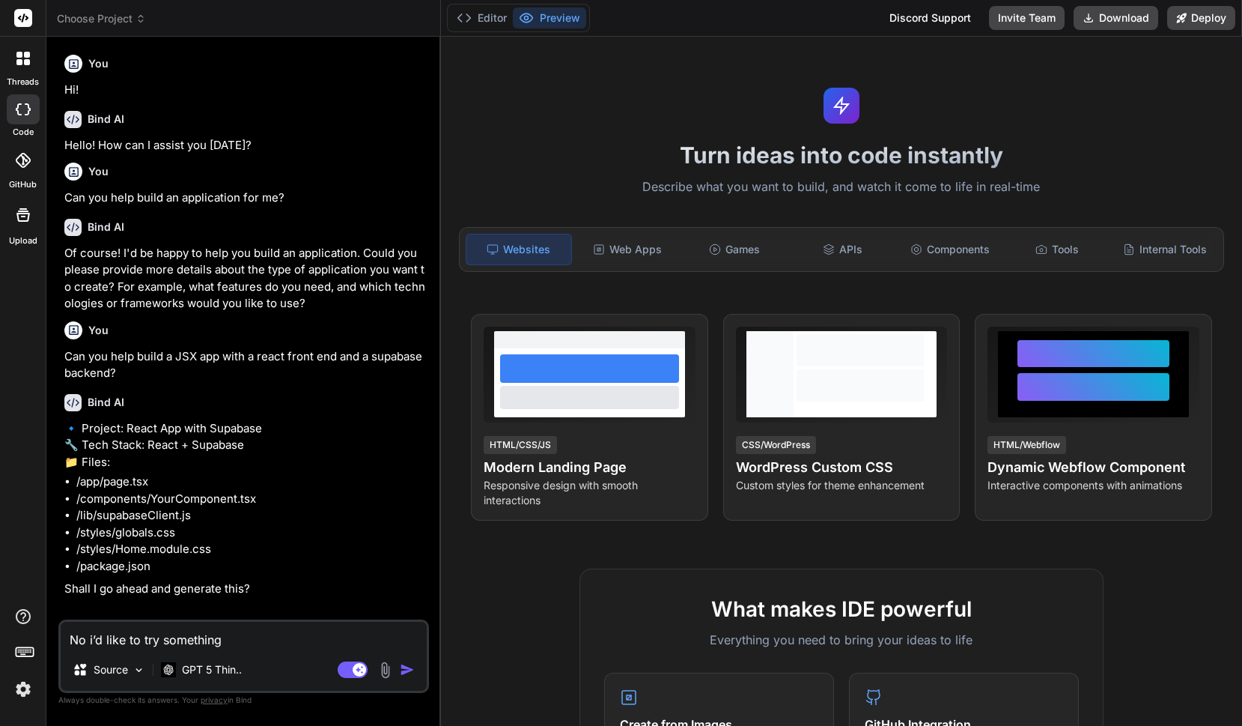
type textarea "x"
type textarea "No i’d like to try something d"
type textarea "x"
type textarea "No i’d like to try something di"
type textarea "x"
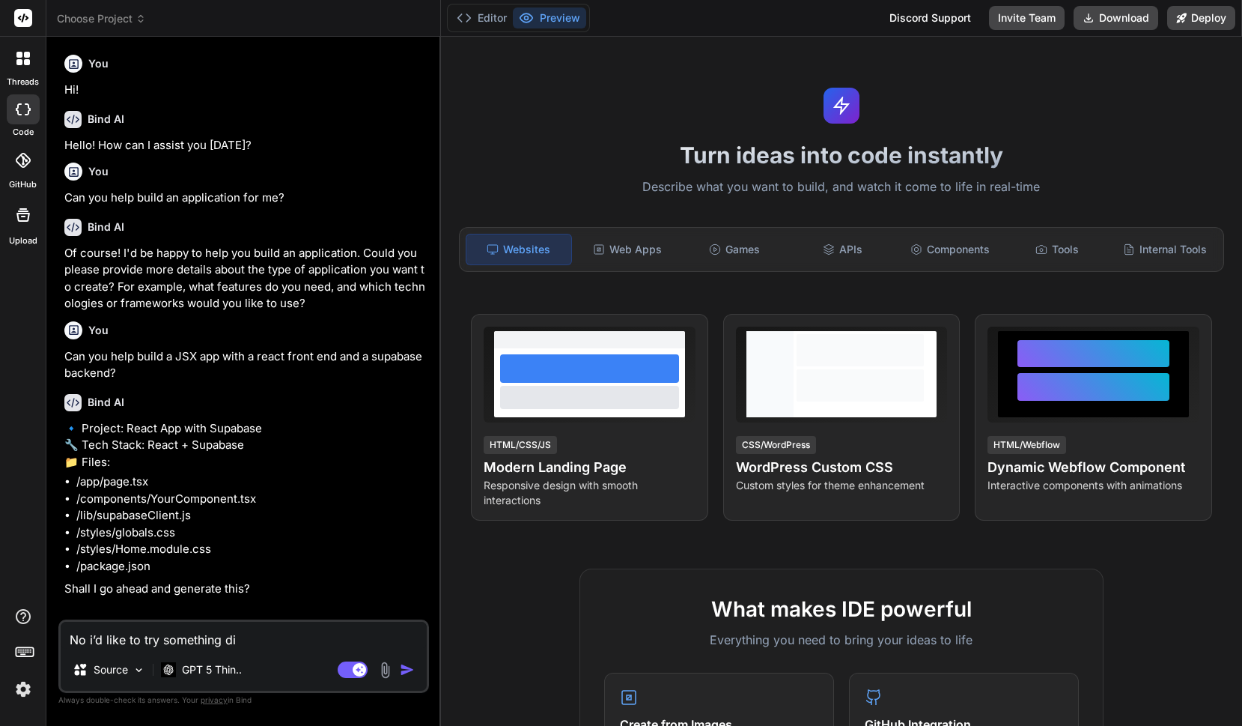
type textarea "No i’d like to try something dif"
type textarea "x"
type textarea "No i’d like to try something diff"
type textarea "x"
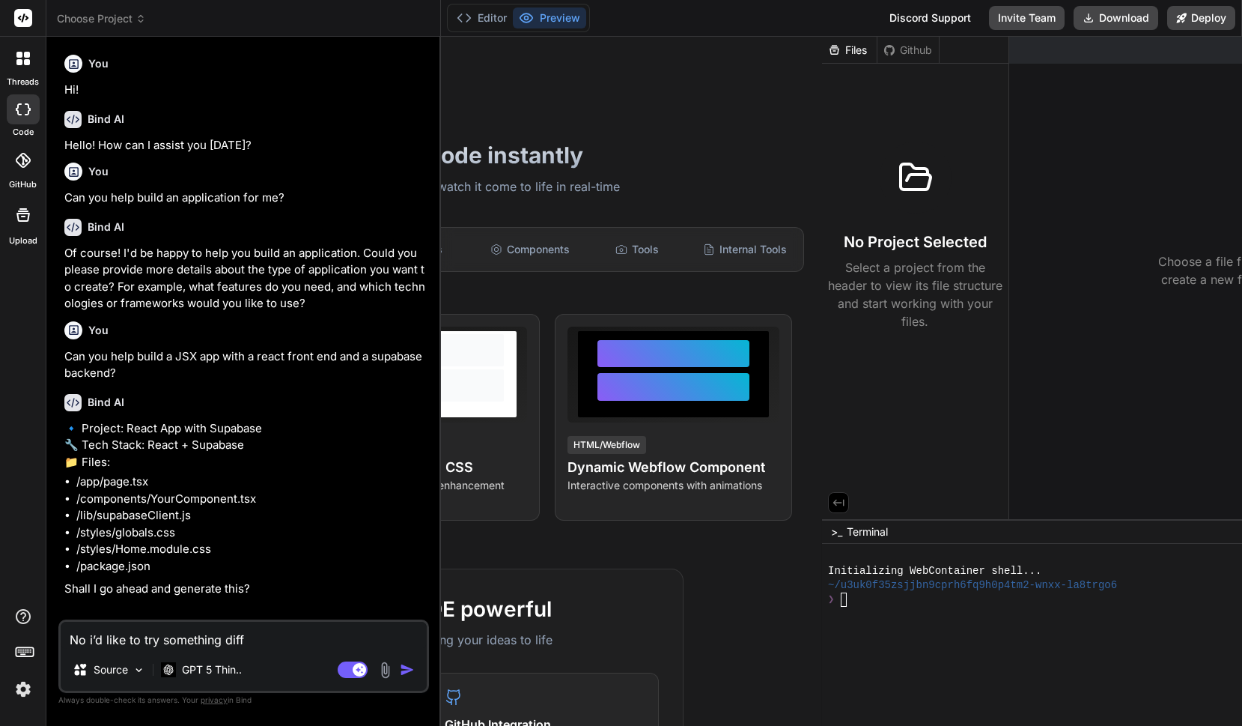
click at [328, 643] on textarea "No i’d like to try something diff" at bounding box center [244, 634] width 366 height 27
type textarea "No i’d like to try something diffe"
type textarea "x"
type textarea "No i’d like to try something differ"
type textarea "x"
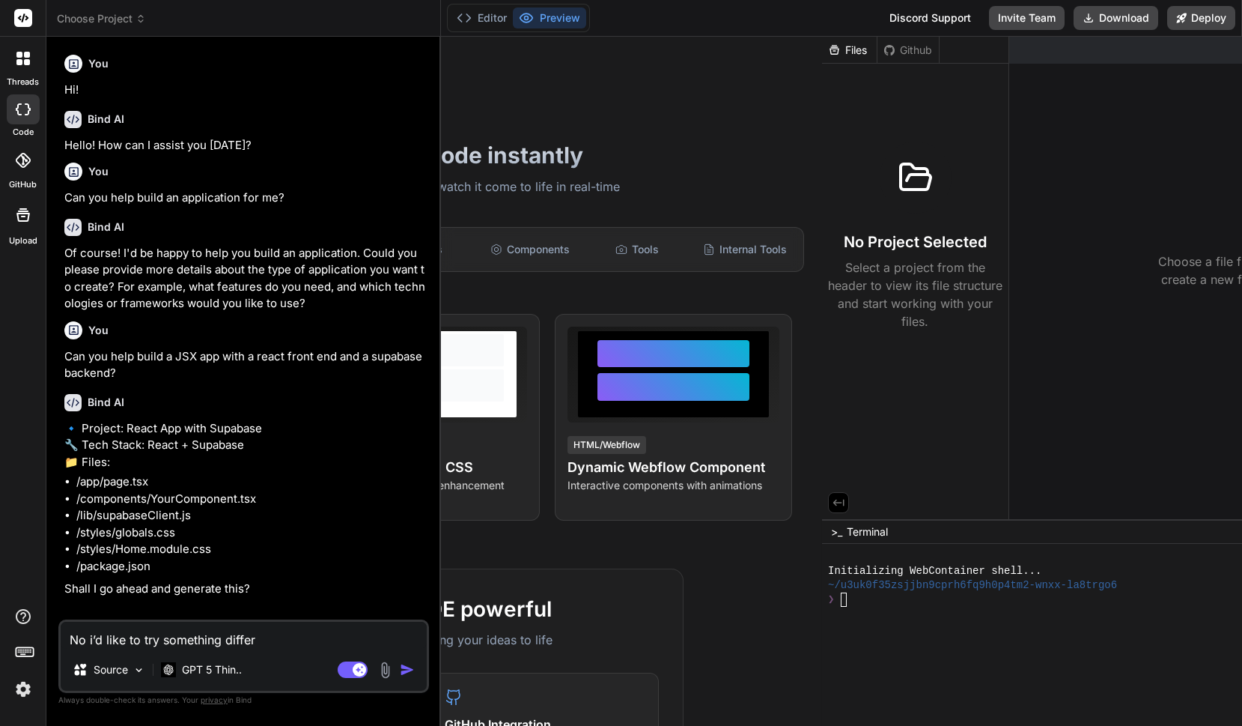
type textarea "No i’d like to try something differe"
type textarea "x"
type textarea "No i’d like to try something differeb"
type textarea "x"
type textarea "No i’d like to try something differebt"
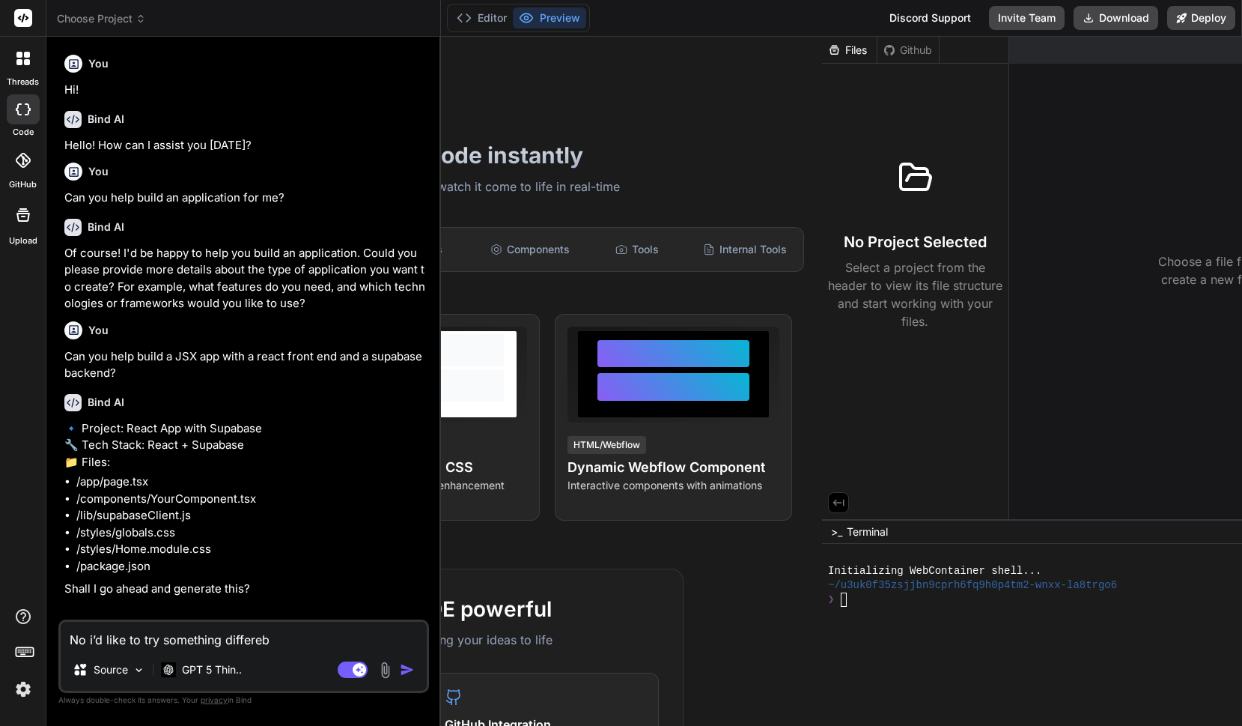
type textarea "x"
type textarea "No i’d like to try something differeb"
type textarea "x"
type textarea "No i’d like to try something differe"
type textarea "x"
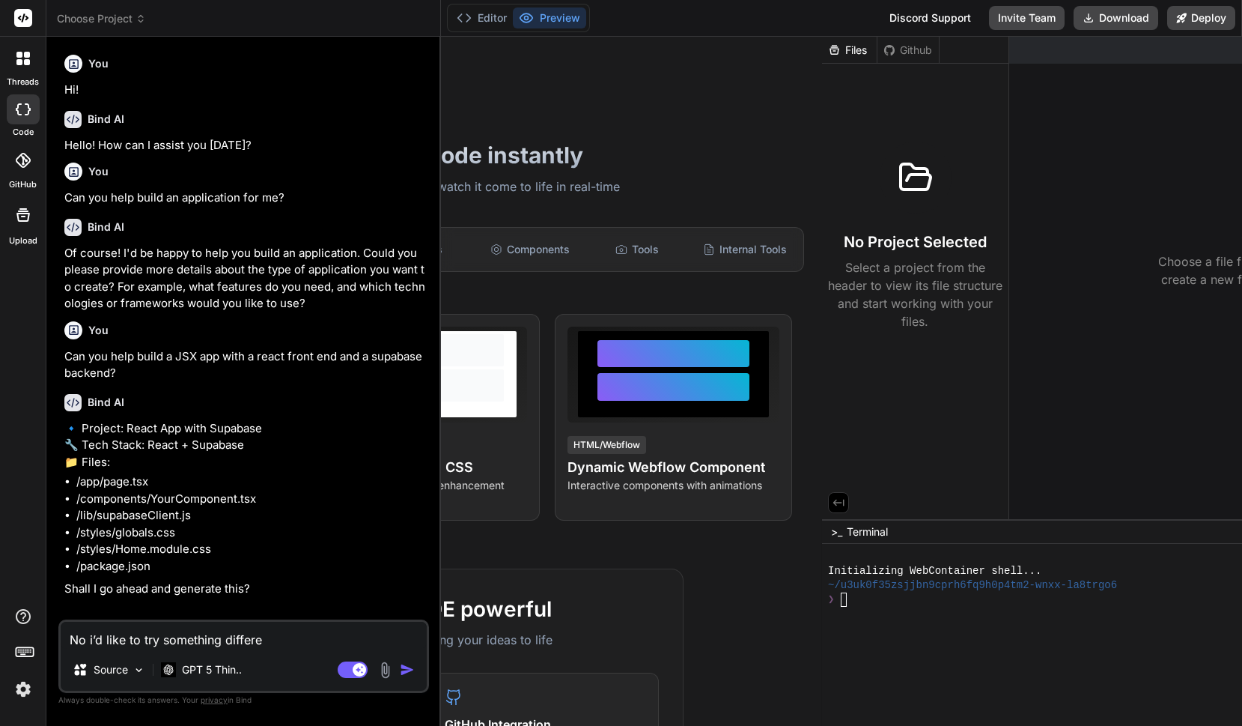
type textarea "No i’d like to try something differen"
type textarea "x"
type textarea "No i’d like to try something different"
type textarea "x"
type textarea "No i’d like to try something different"
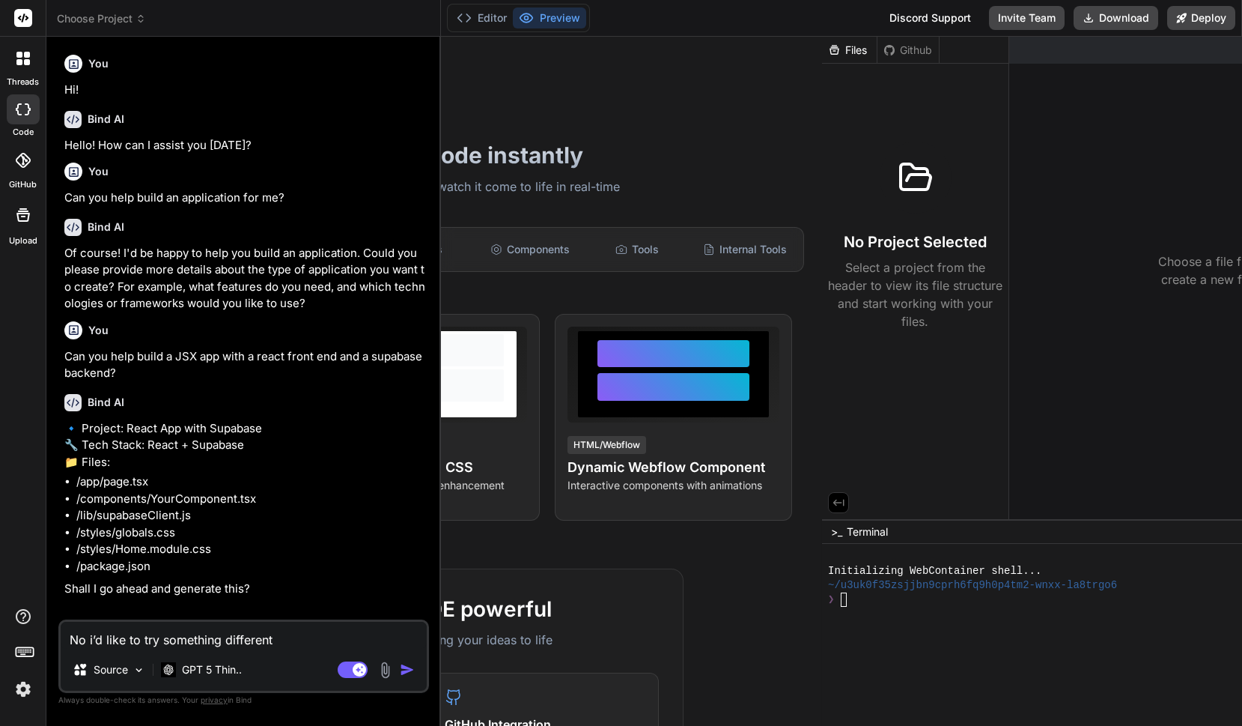
click at [406, 669] on img "button" at bounding box center [407, 669] width 15 height 15
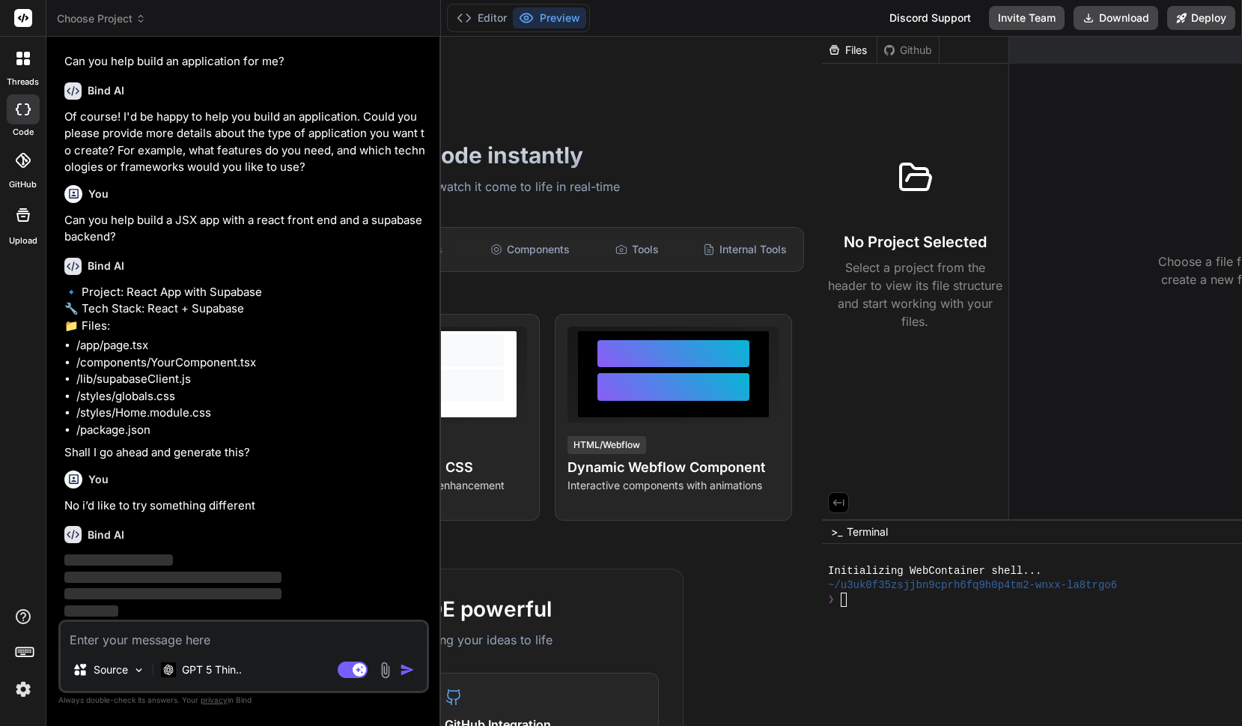
scroll to position [109, 0]
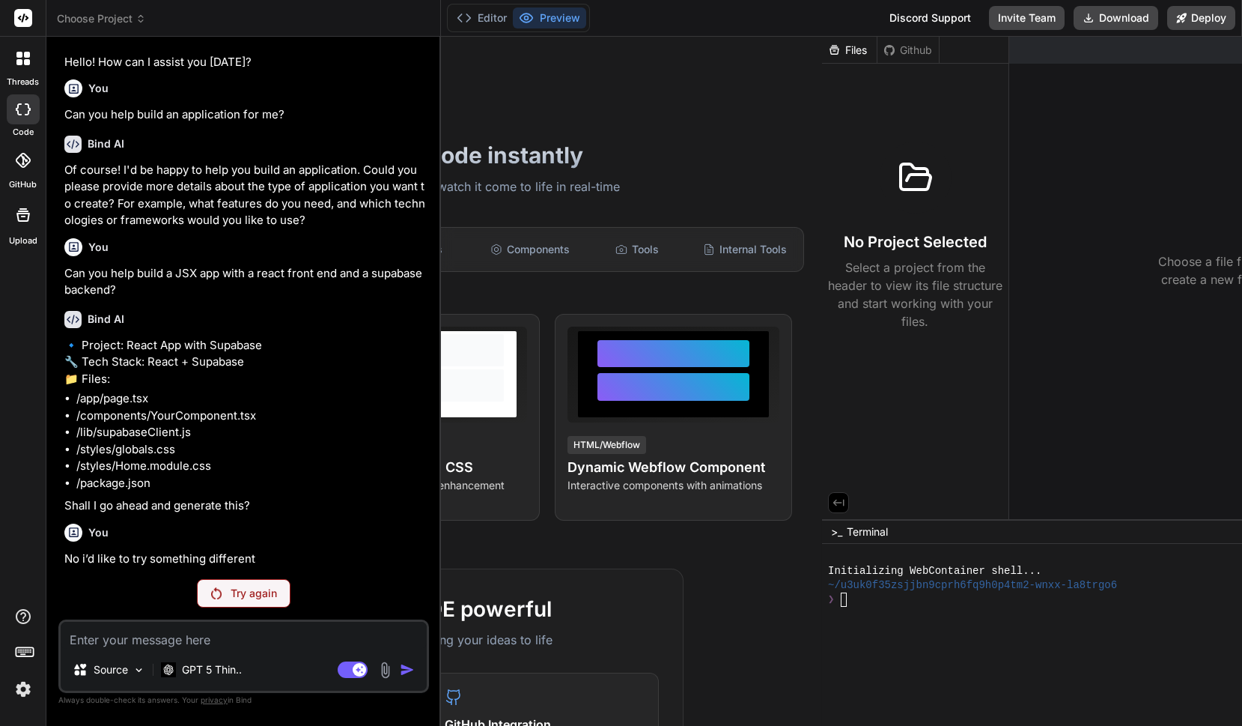
click at [922, 43] on div "Github" at bounding box center [907, 50] width 61 height 15
click at [244, 606] on div "Try again" at bounding box center [244, 593] width 94 height 28
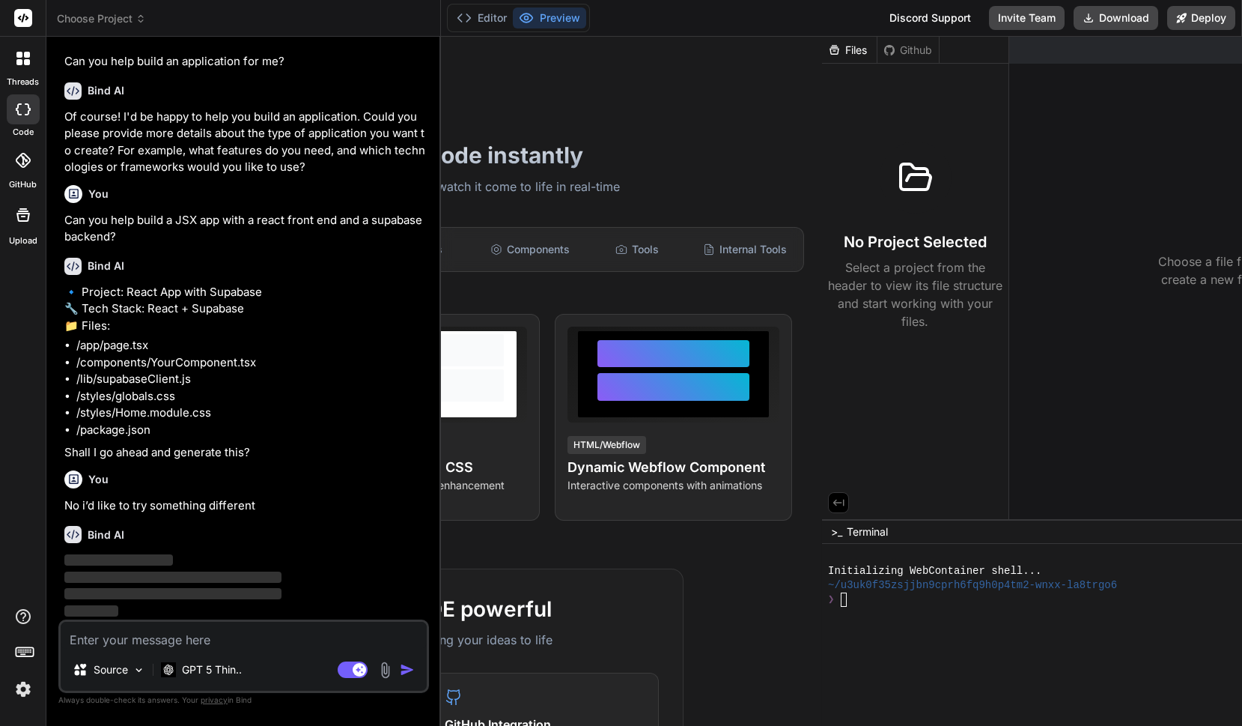
type textarea "x"
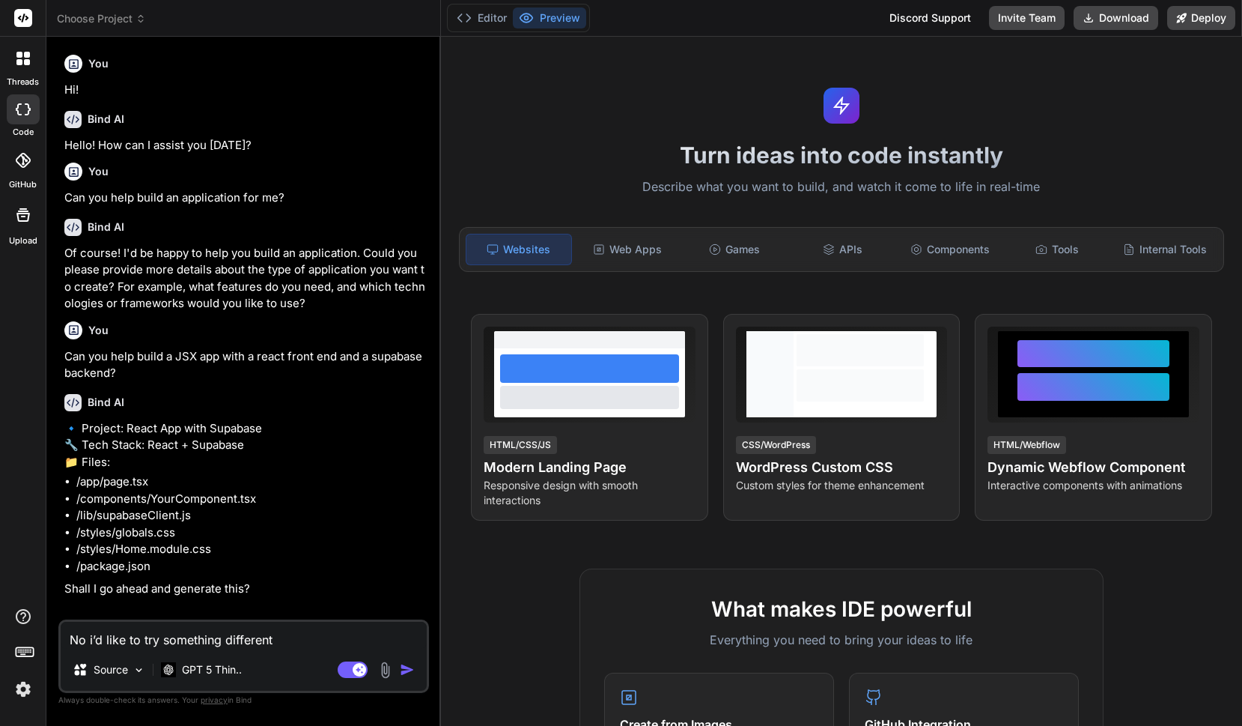
type textarea "x"
click at [403, 673] on img "button" at bounding box center [407, 669] width 15 height 15
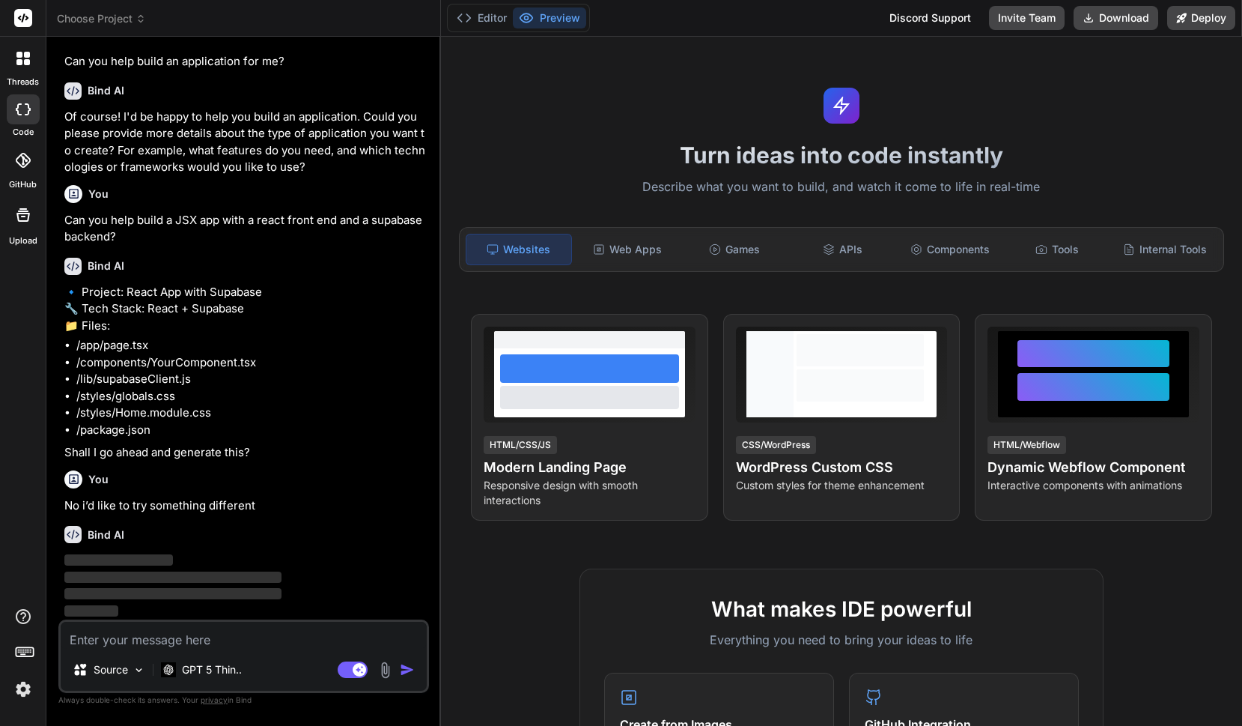
scroll to position [109, 0]
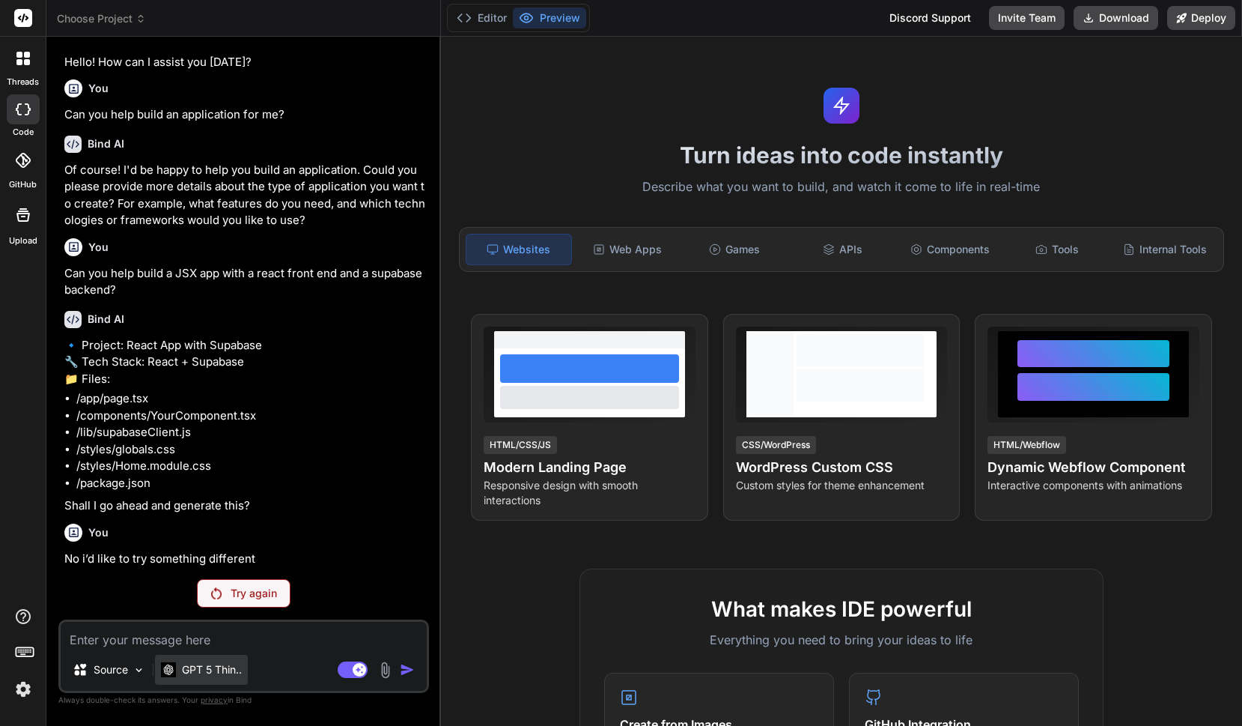
click at [210, 678] on div "GPT 5 Thin.." at bounding box center [201, 669] width 93 height 30
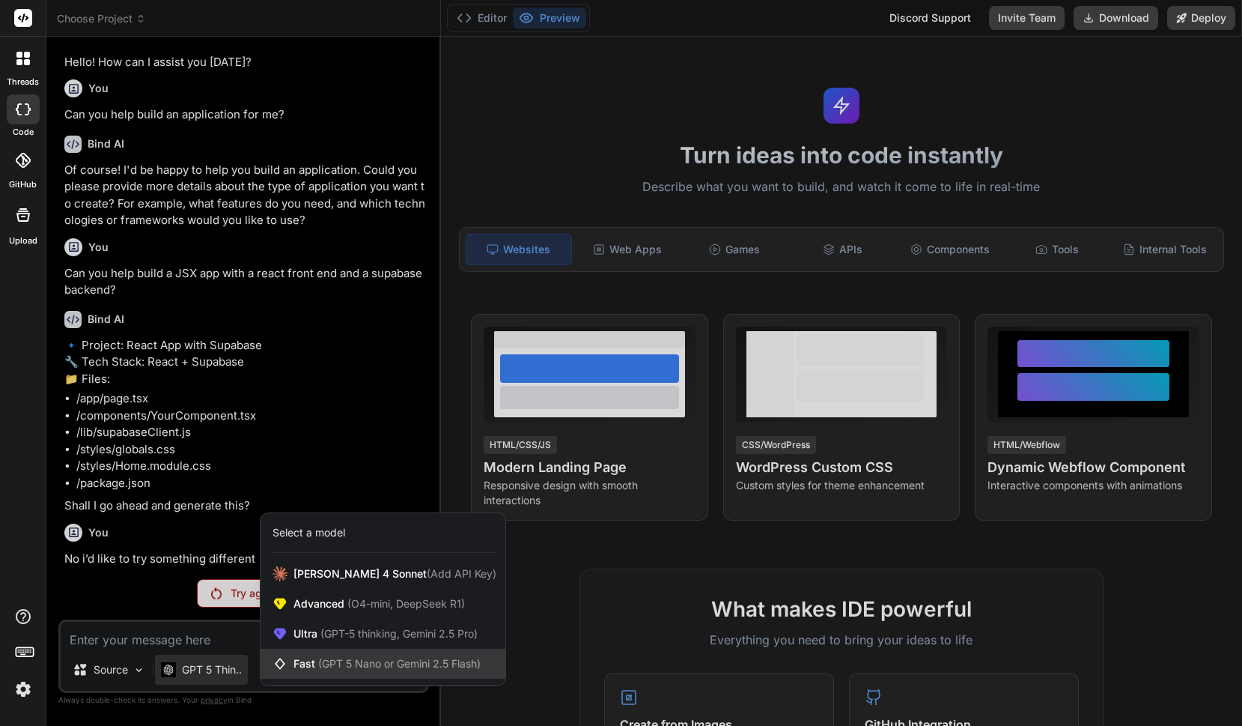
click at [381, 659] on span "(GPT 5 Nano or Gemini 2.5 Flash)" at bounding box center [399, 663] width 162 height 13
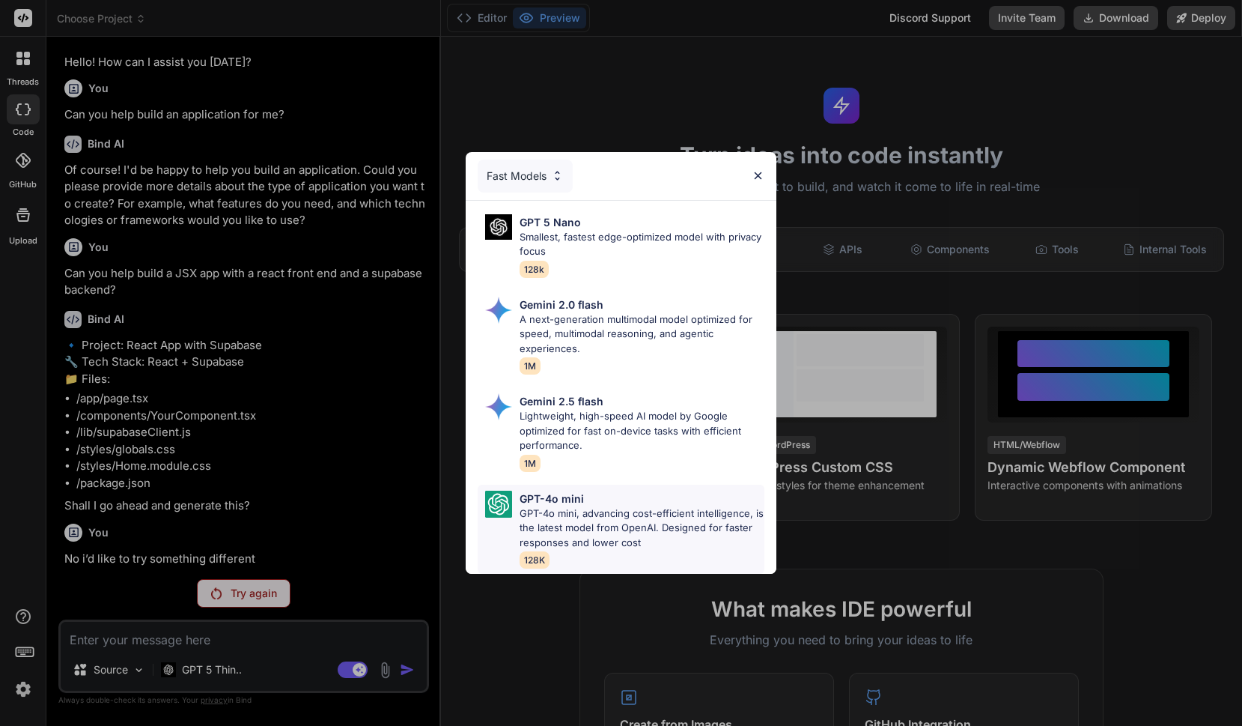
click at [597, 536] on p "GPT-4o mini, advancing cost-efficient intelligence, is the latest model from Op…" at bounding box center [642, 528] width 245 height 44
type textarea "x"
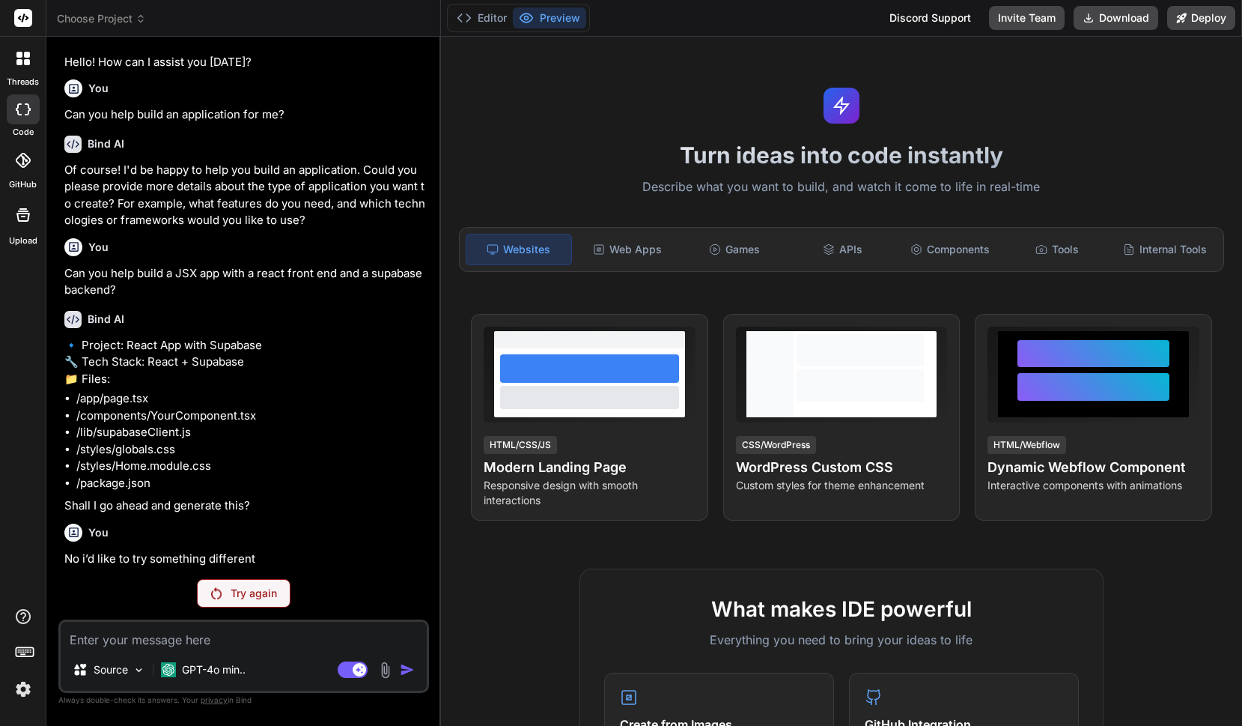
click at [239, 651] on div "Source GPT-4o min.. Agent Mode. When this toggle is activated, AI automatically…" at bounding box center [243, 655] width 371 height 73
drag, startPoint x: 65, startPoint y: 559, endPoint x: 279, endPoint y: 560, distance: 214.1
click at [279, 560] on p "No i’d like to try something different" at bounding box center [245, 558] width 362 height 17
copy p "No i’d like to try something different"
click at [167, 650] on div "Source GPT-4o min.. Agent Mode. When this toggle is activated, AI automatically…" at bounding box center [243, 655] width 371 height 73
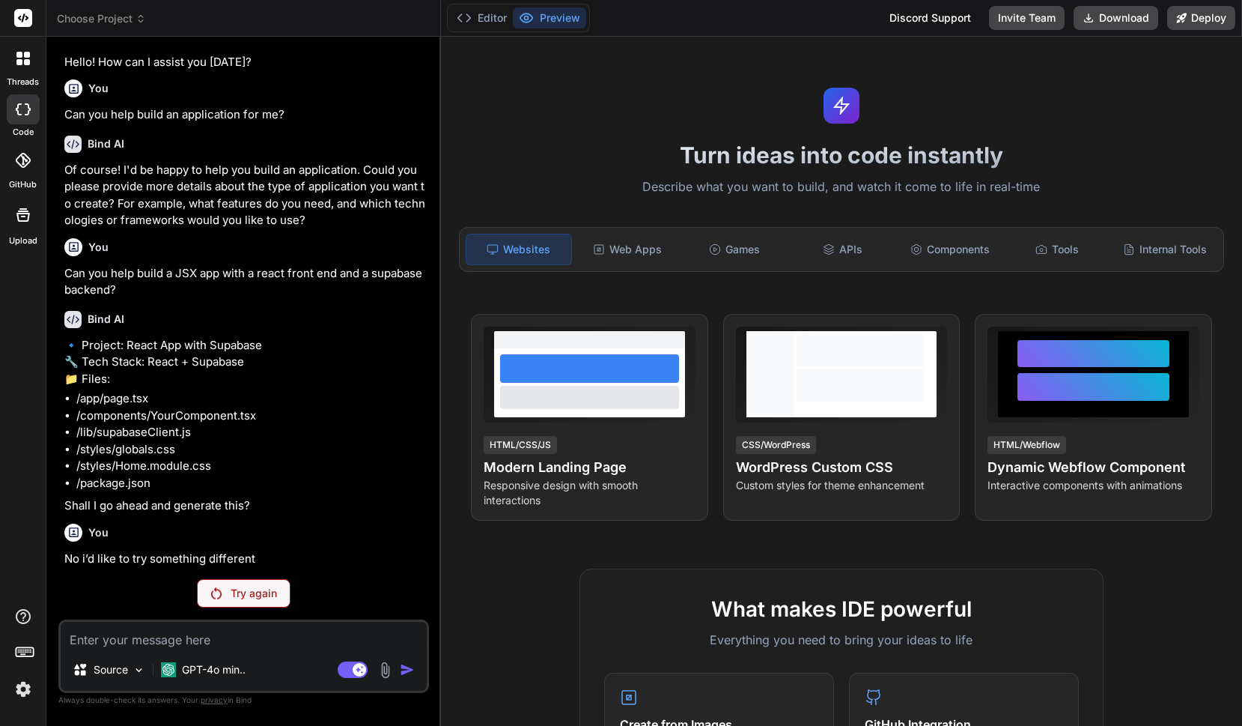
click at [165, 644] on textarea at bounding box center [244, 634] width 366 height 27
paste textarea "No i’d like to try something different"
type textarea "No i’d like to try something different"
type textarea "x"
type textarea "No i’d like to try something different"
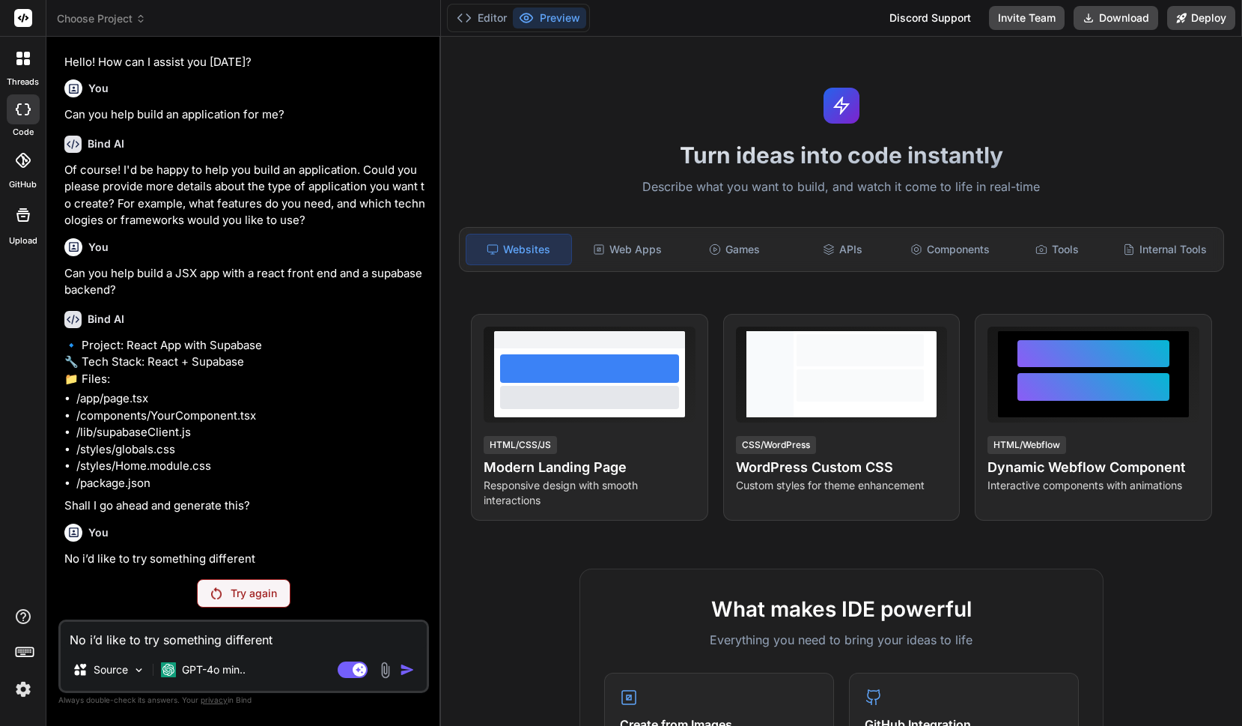
click at [269, 589] on p "Try again" at bounding box center [254, 592] width 46 height 15
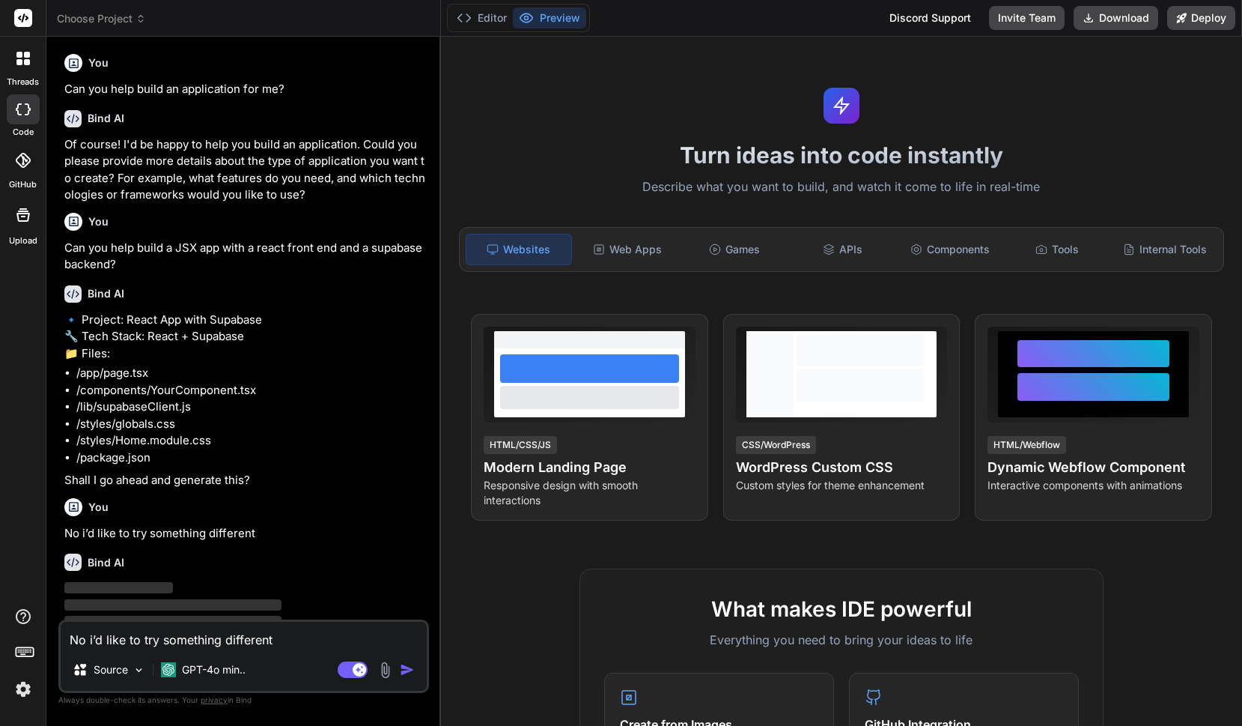
scroll to position [160, 0]
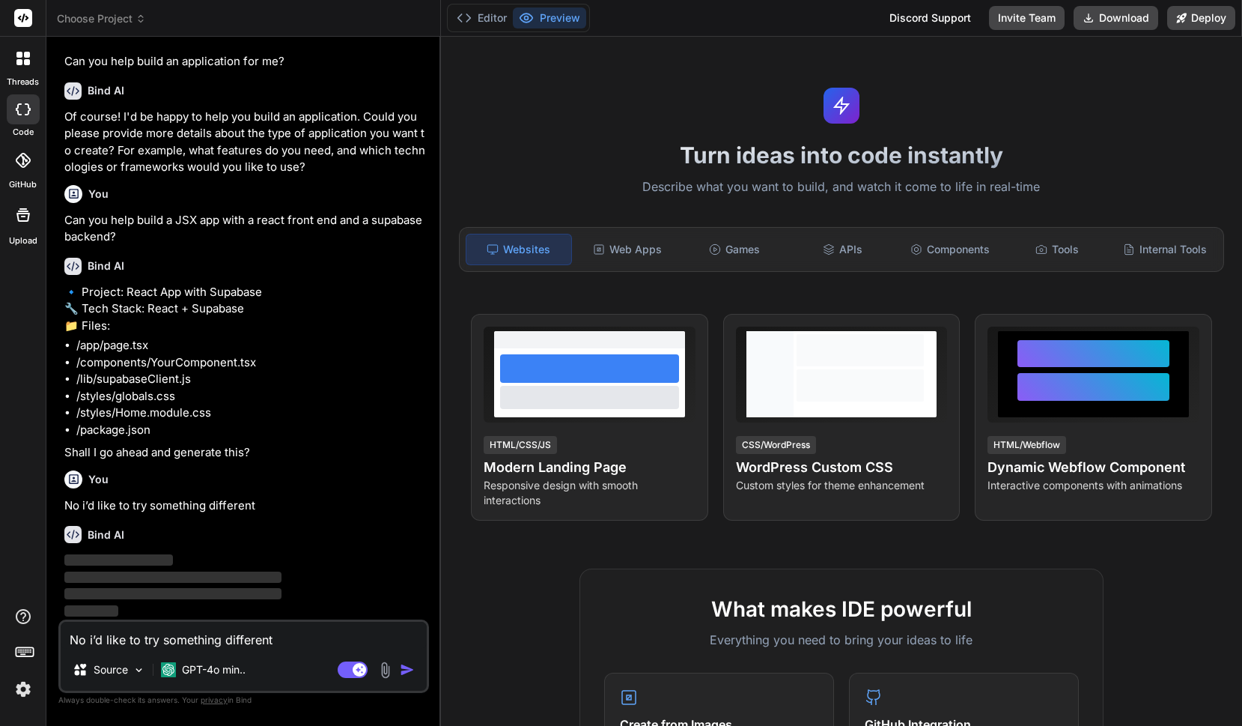
type textarea "x"
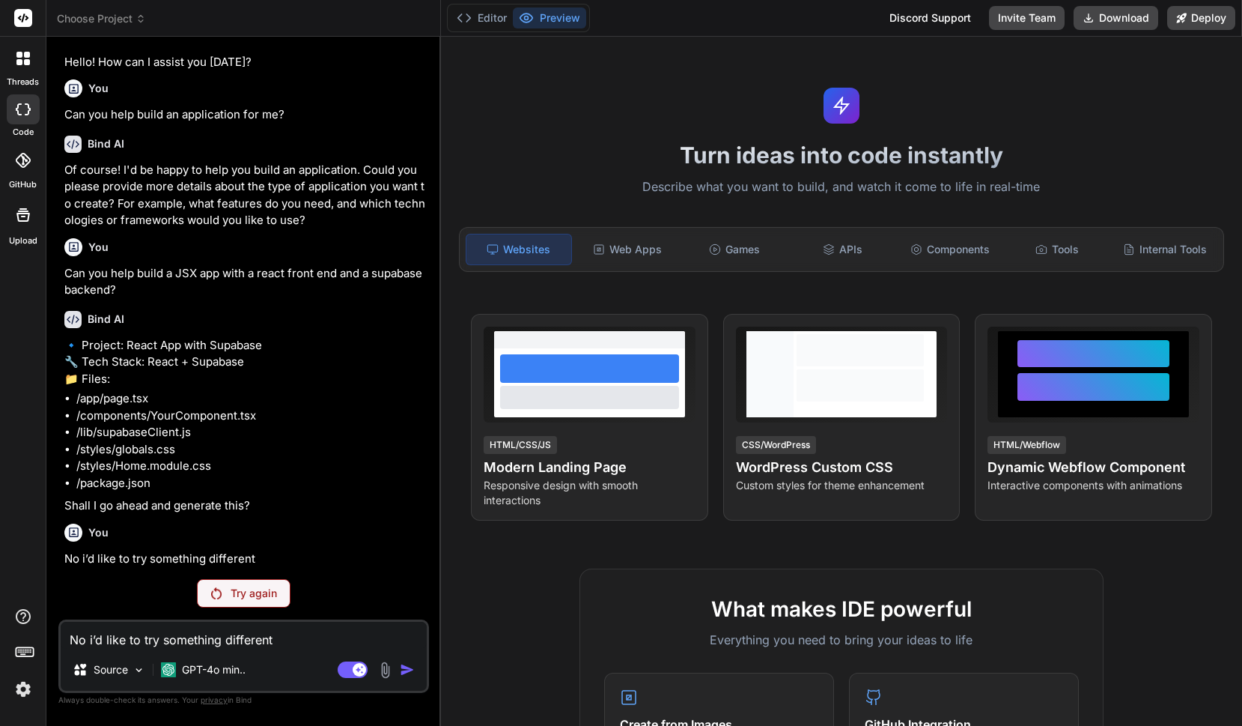
scroll to position [109, 0]
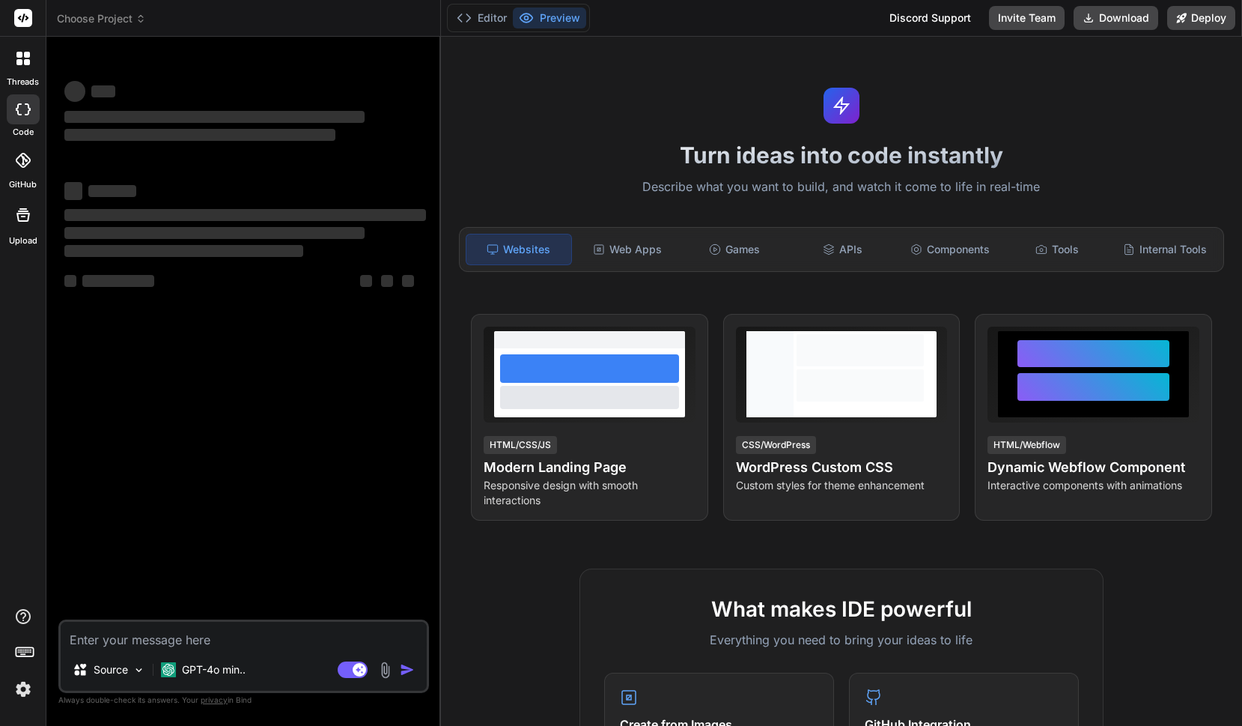
click at [290, 639] on textarea at bounding box center [244, 634] width 366 height 27
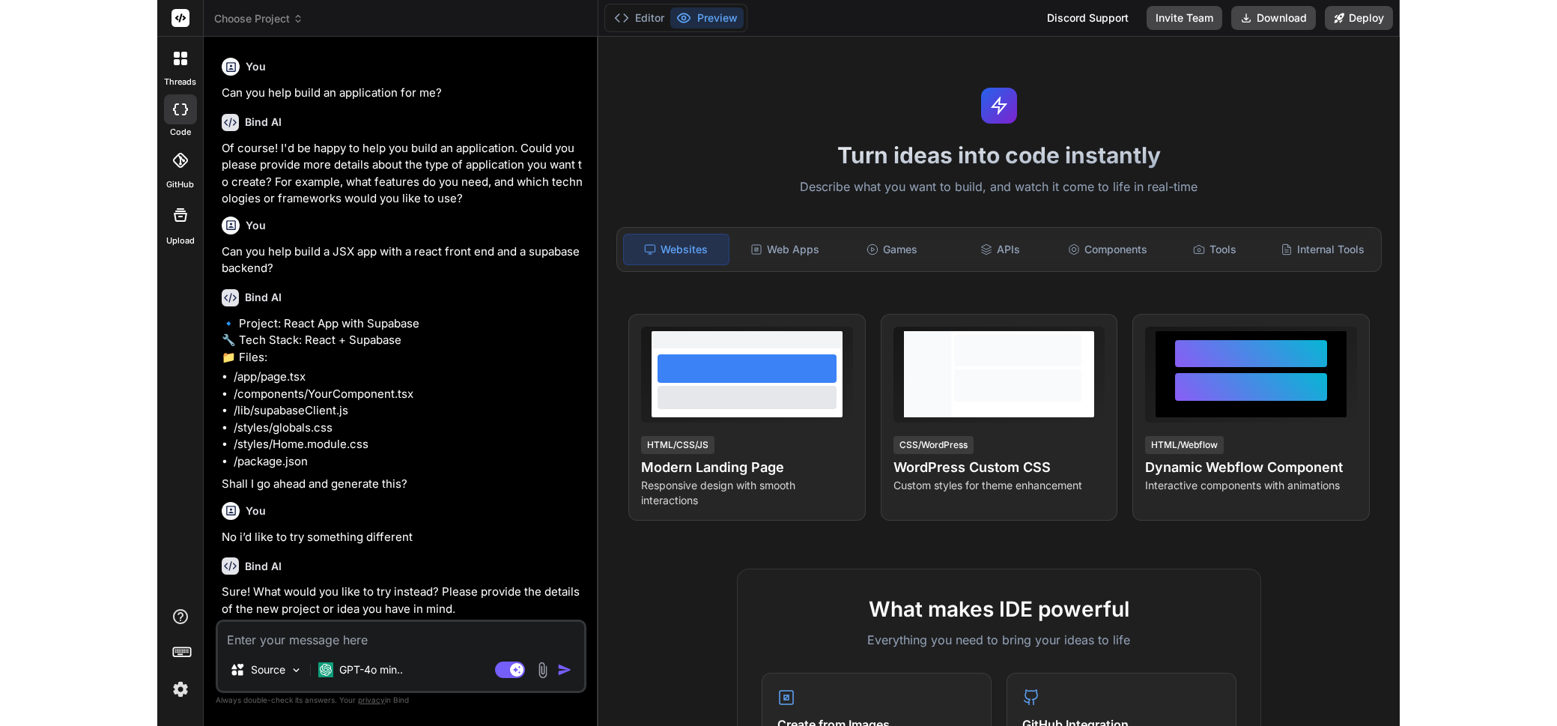
scroll to position [130, 0]
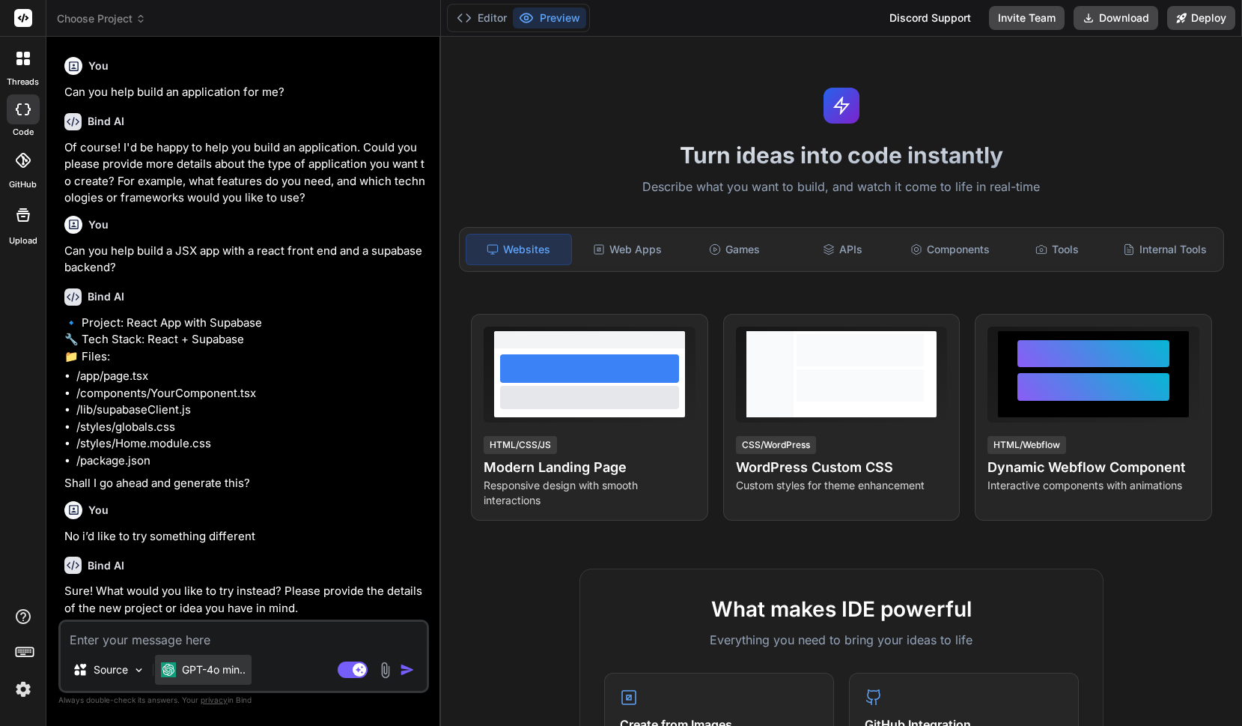
click at [229, 664] on p "GPT-4o min.." at bounding box center [214, 669] width 64 height 15
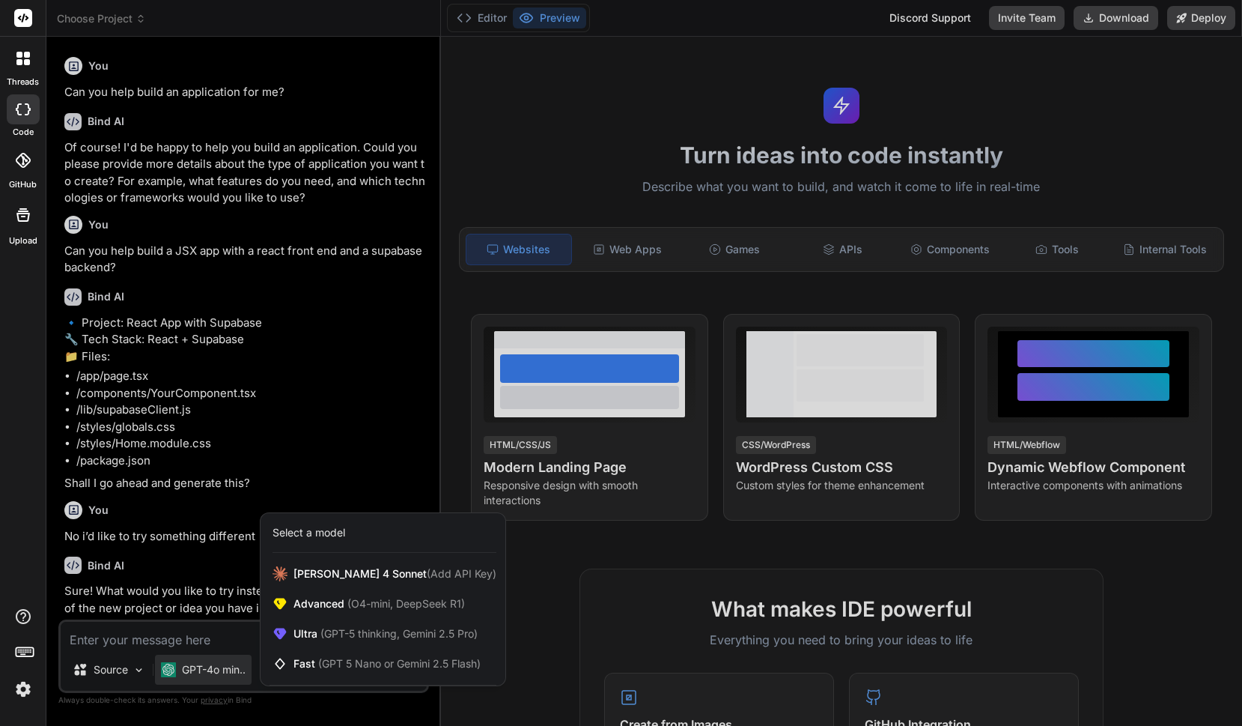
click at [323, 476] on div at bounding box center [621, 363] width 1242 height 726
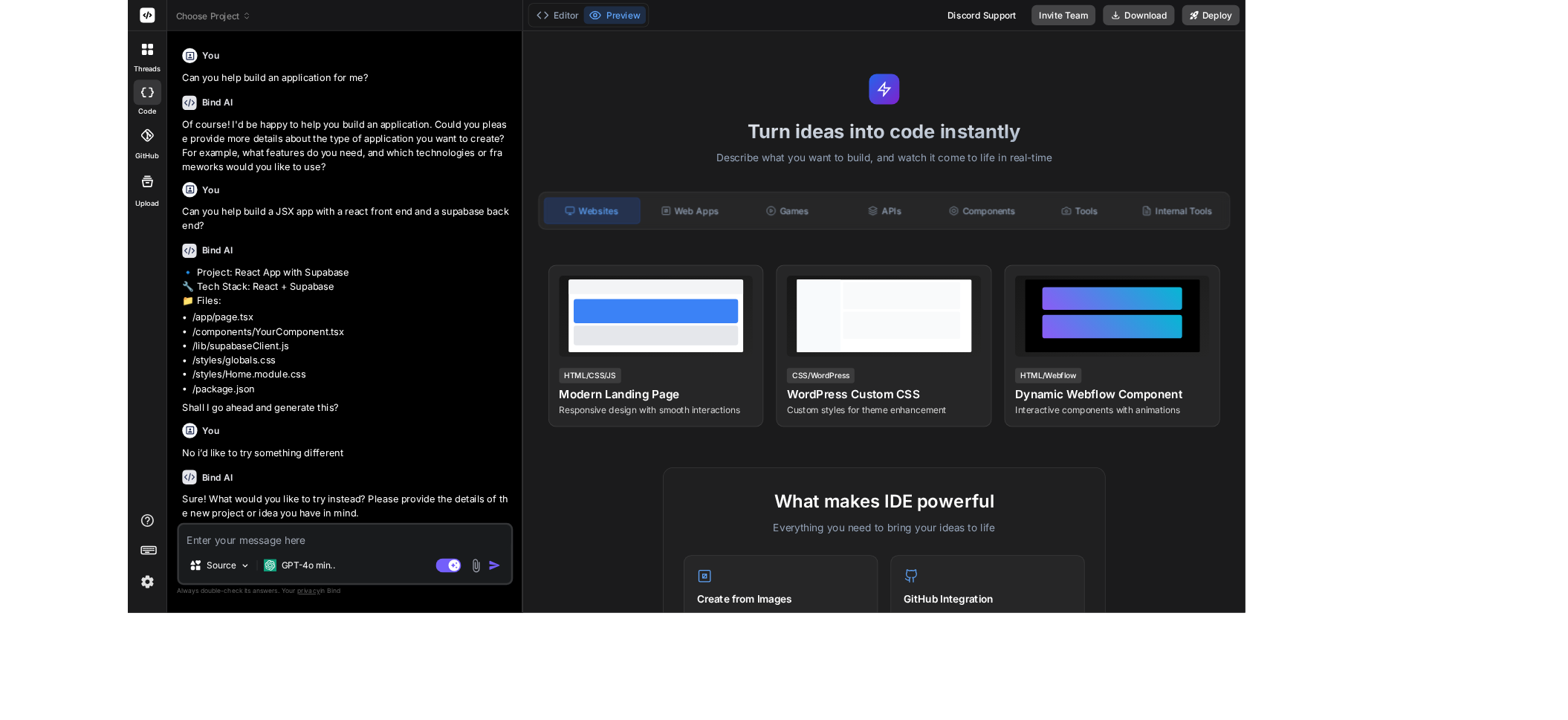
scroll to position [96, 0]
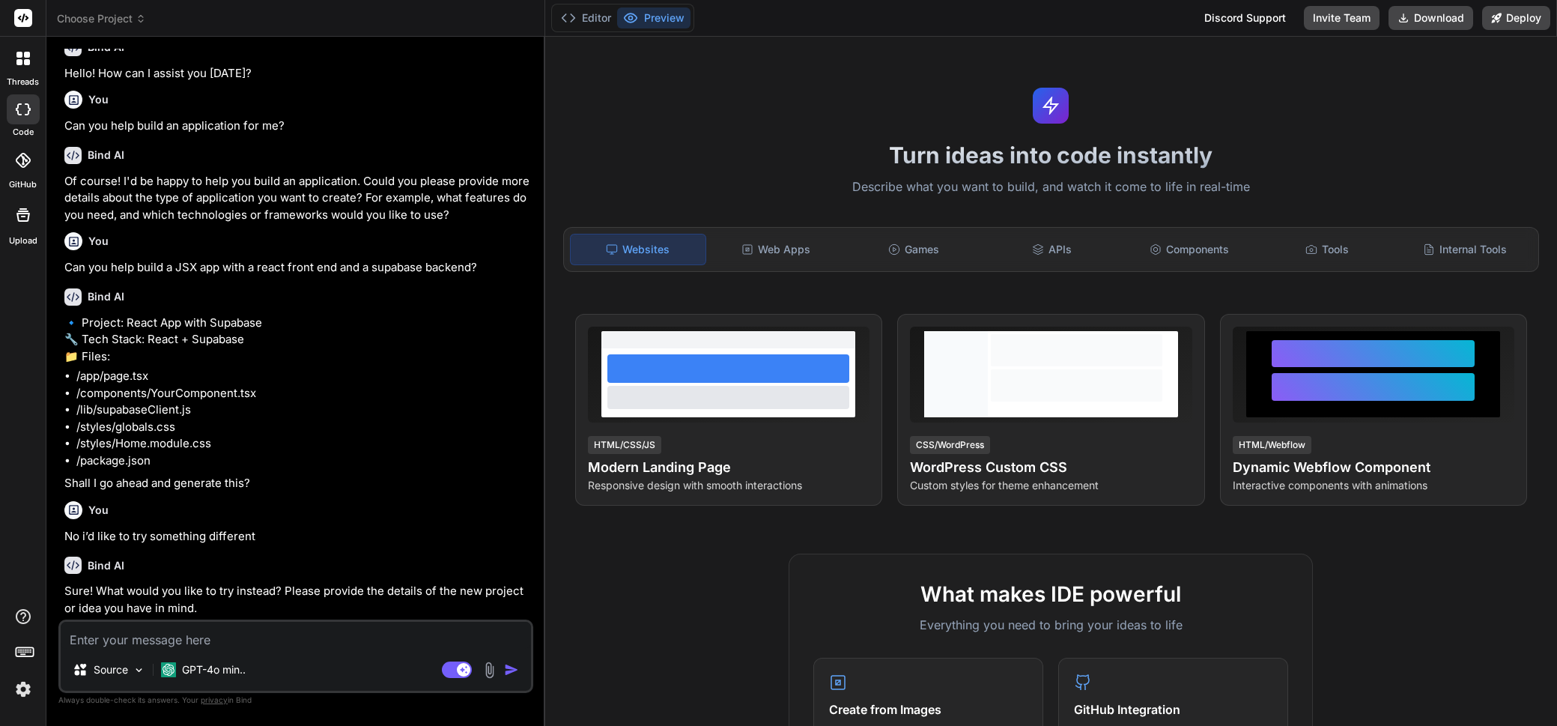
type textarea "x"
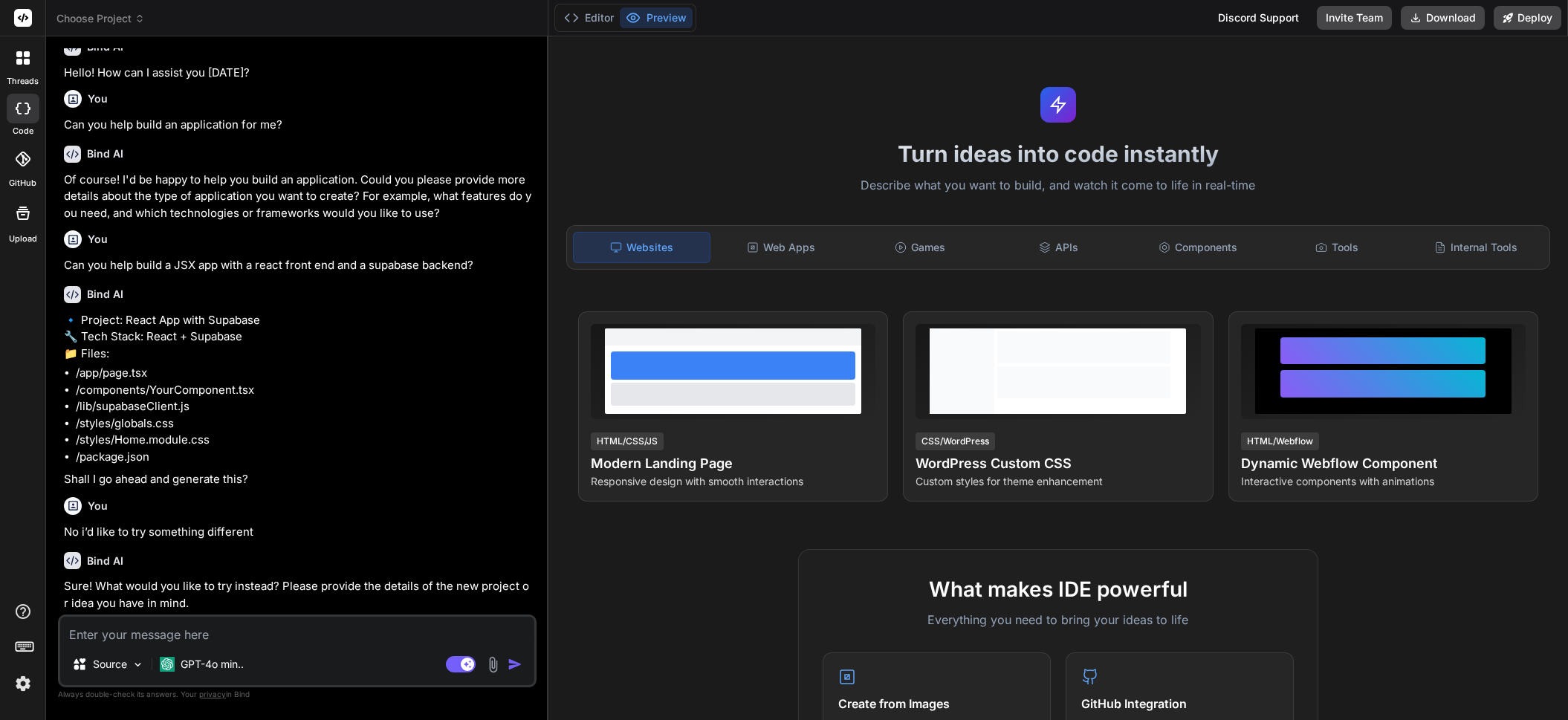
click at [672, 138] on div "Turn ideas into code instantly Describe what you want to build, and watch it co…" at bounding box center [1058, 378] width 1019 height 683
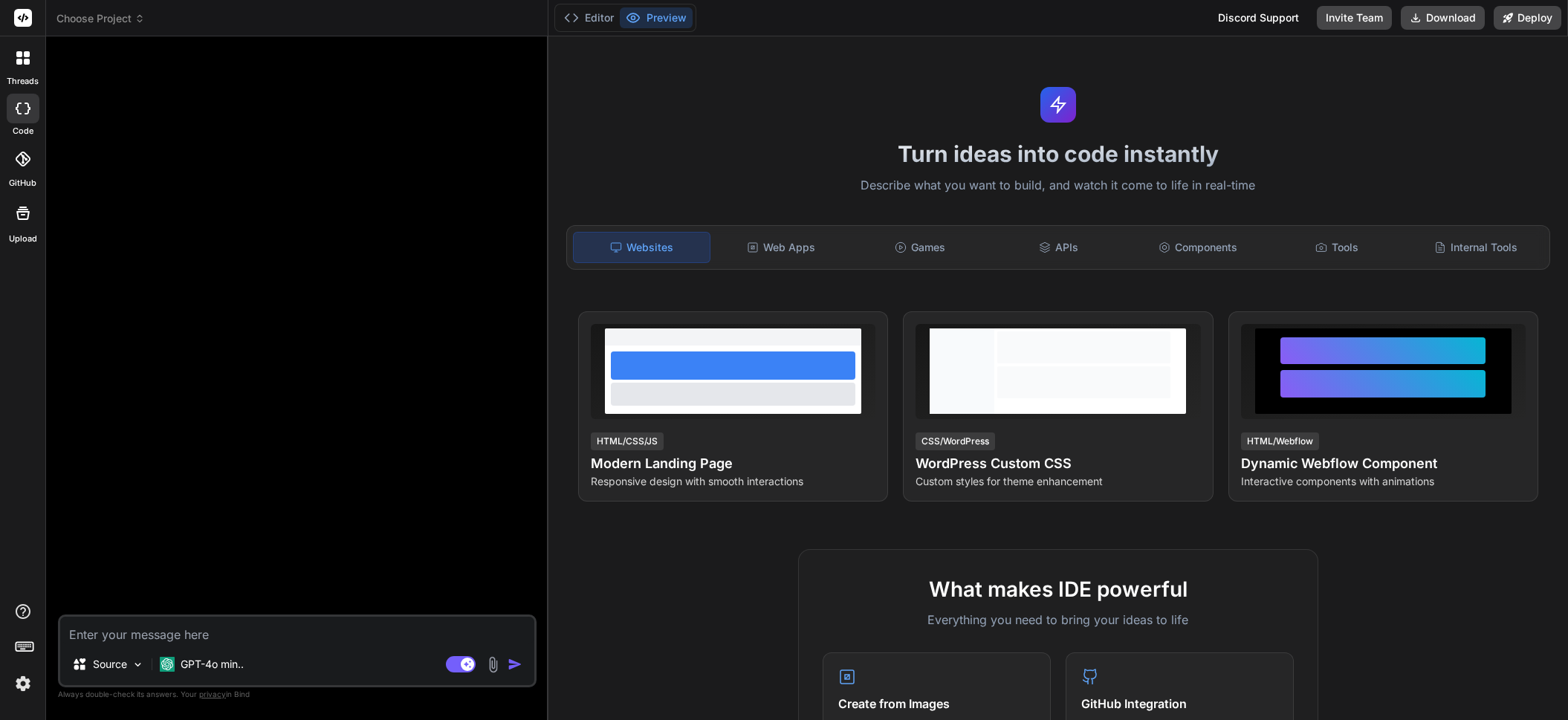
click at [128, 21] on span "Choose Project" at bounding box center [100, 18] width 88 height 15
